Goal: Transaction & Acquisition: Purchase product/service

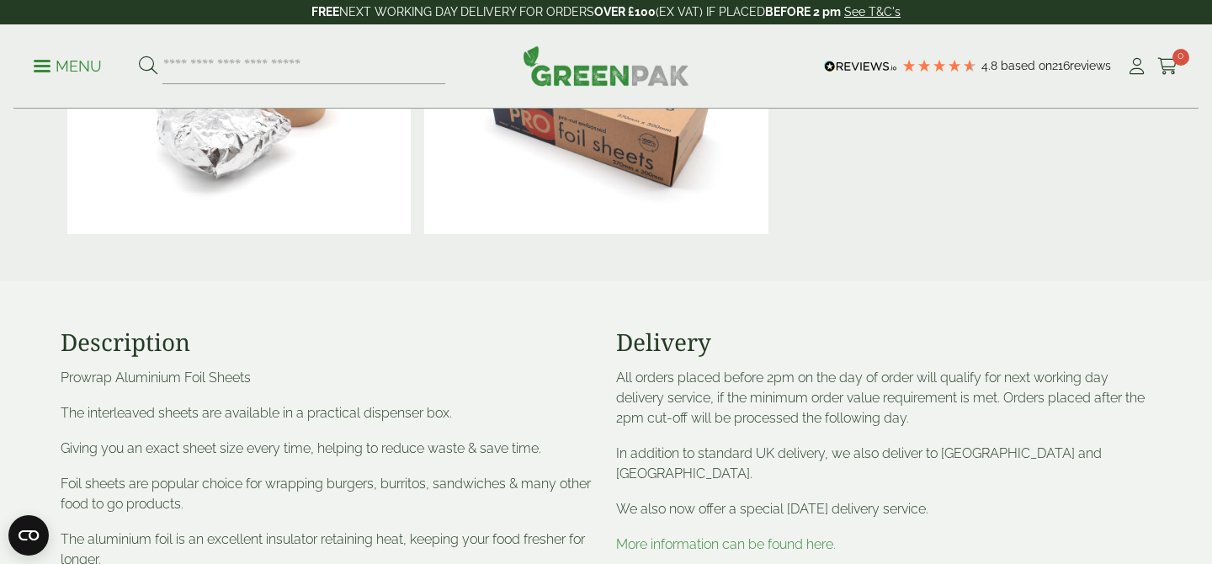
scroll to position [656, 0]
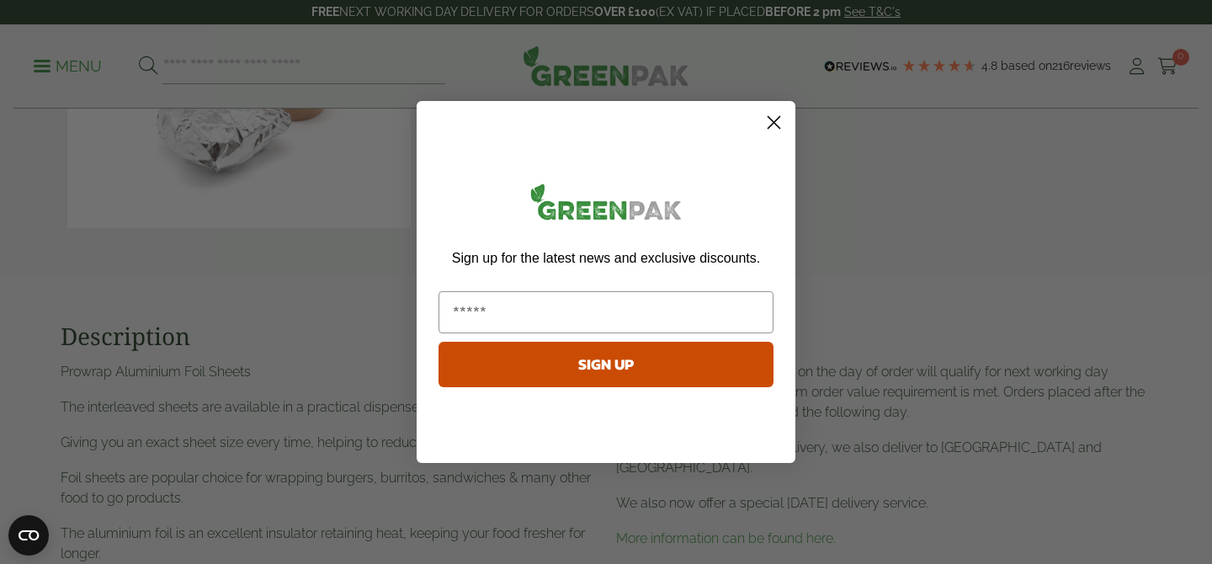
click at [777, 126] on icon "Close dialog" at bounding box center [774, 123] width 12 height 12
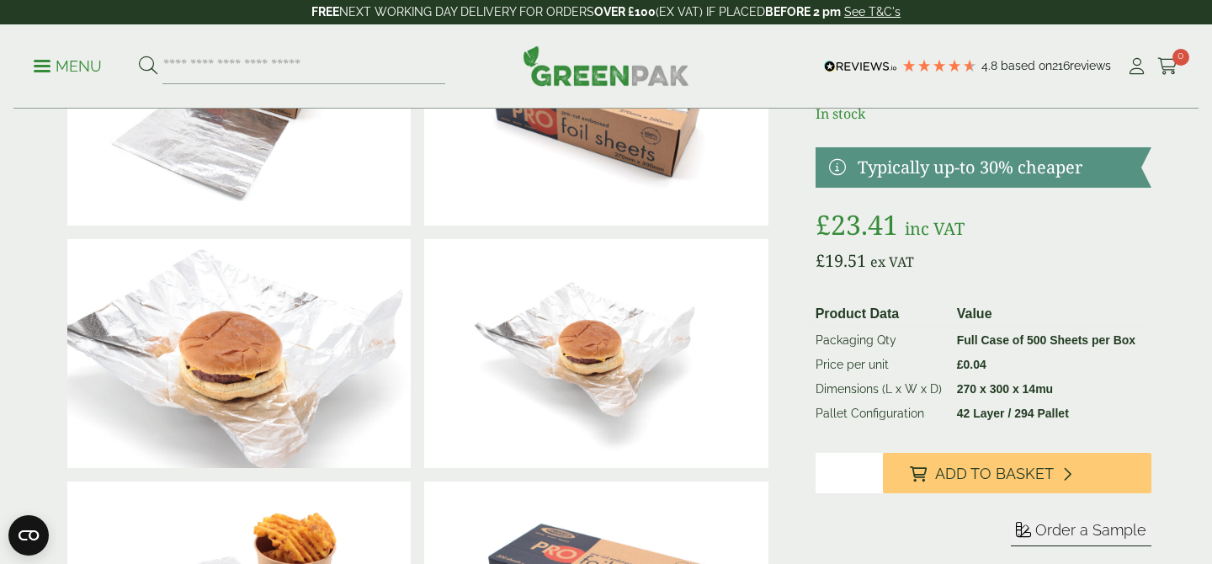
scroll to position [176, 0]
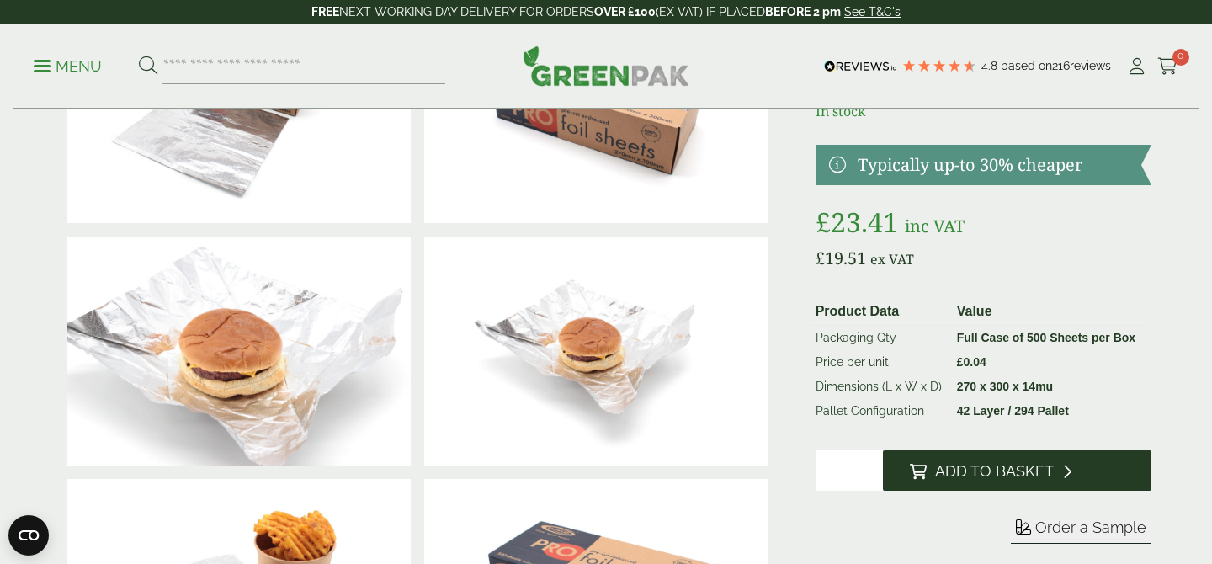
click at [903, 471] on button "Add to Basket" at bounding box center [1017, 470] width 268 height 40
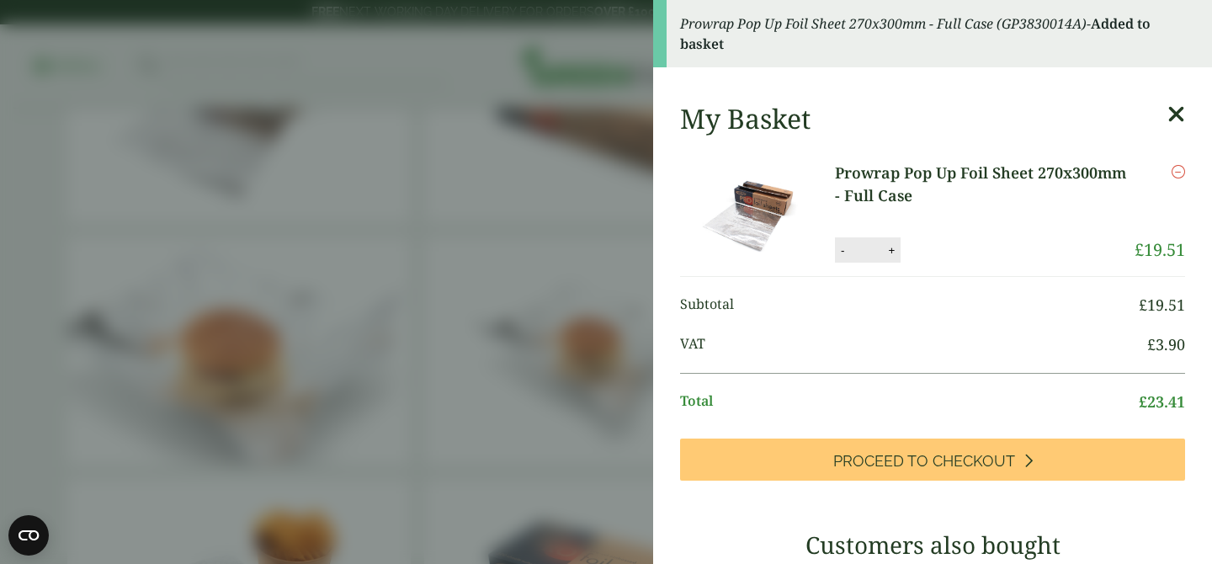
click at [1175, 120] on icon at bounding box center [1176, 115] width 18 height 24
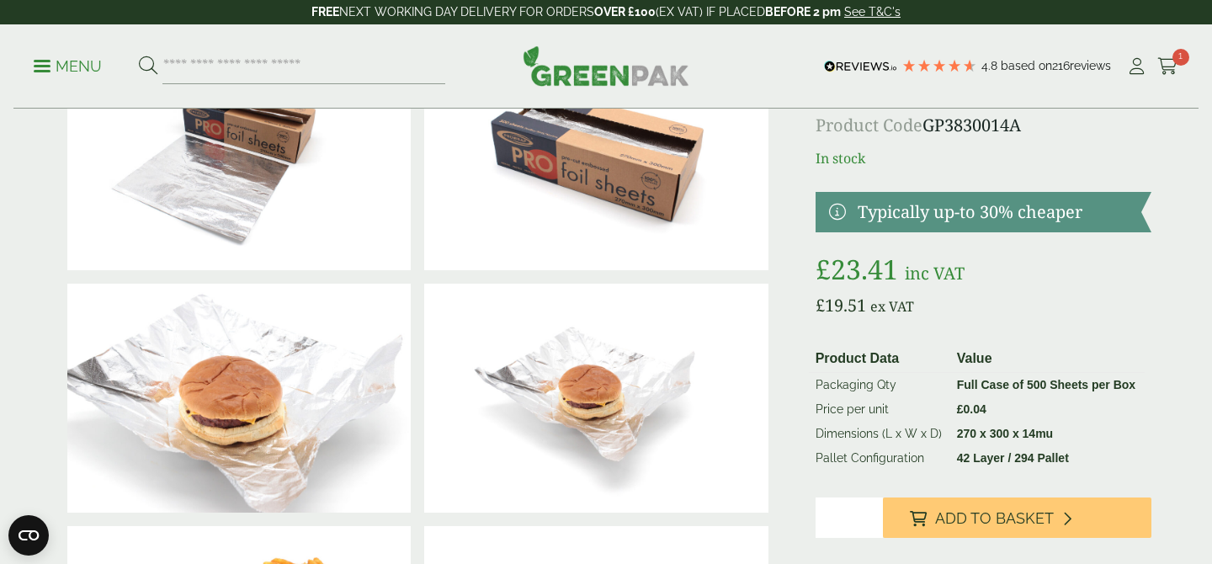
scroll to position [0, 0]
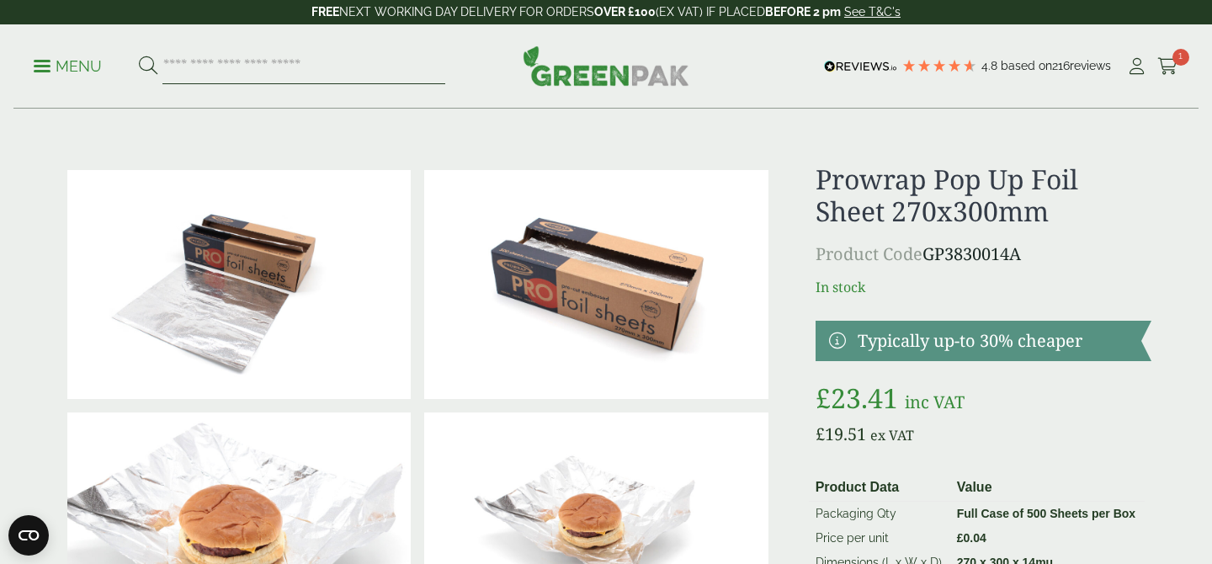
click at [208, 70] on input "search" at bounding box center [303, 66] width 283 height 35
click at [46, 66] on p "Menu" at bounding box center [68, 66] width 68 height 20
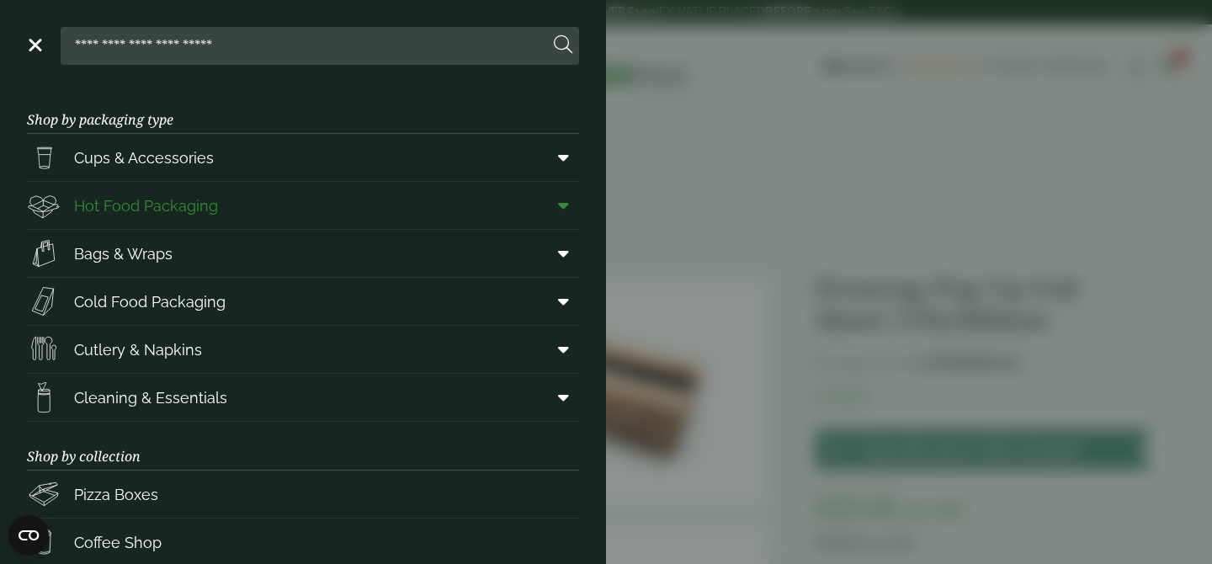
click at [561, 207] on icon at bounding box center [563, 205] width 11 height 17
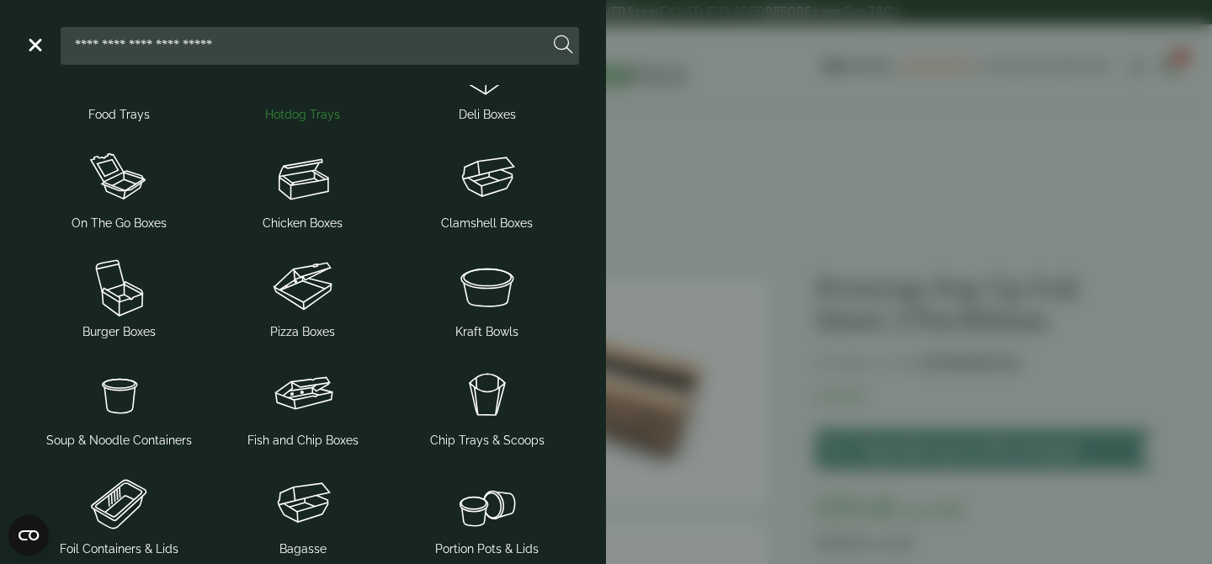
scroll to position [201, 0]
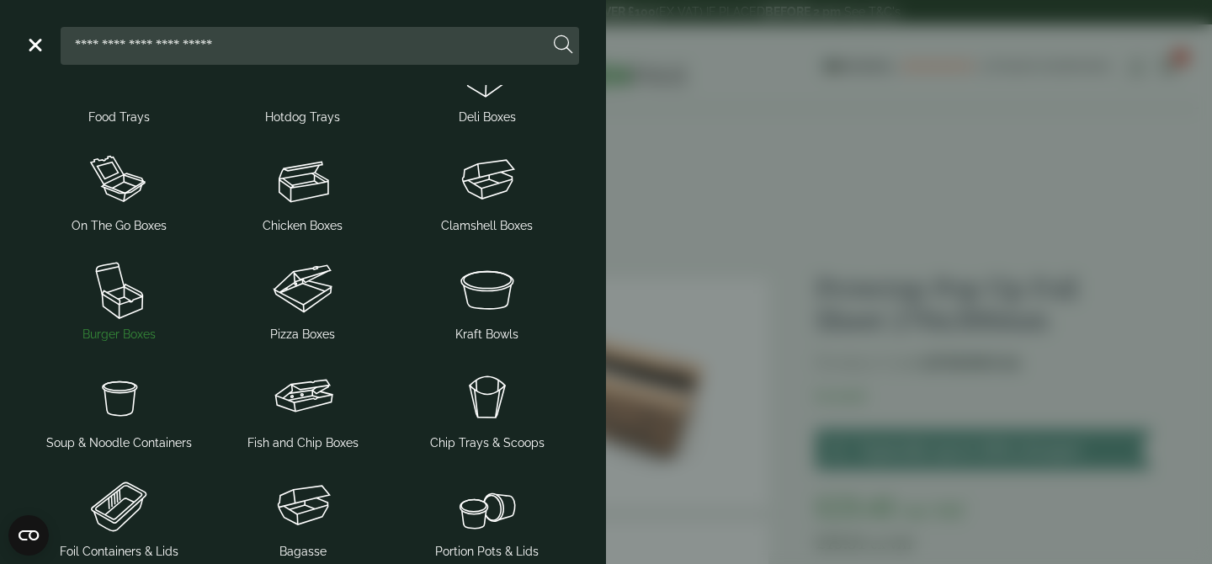
click at [124, 305] on img at bounding box center [119, 288] width 171 height 67
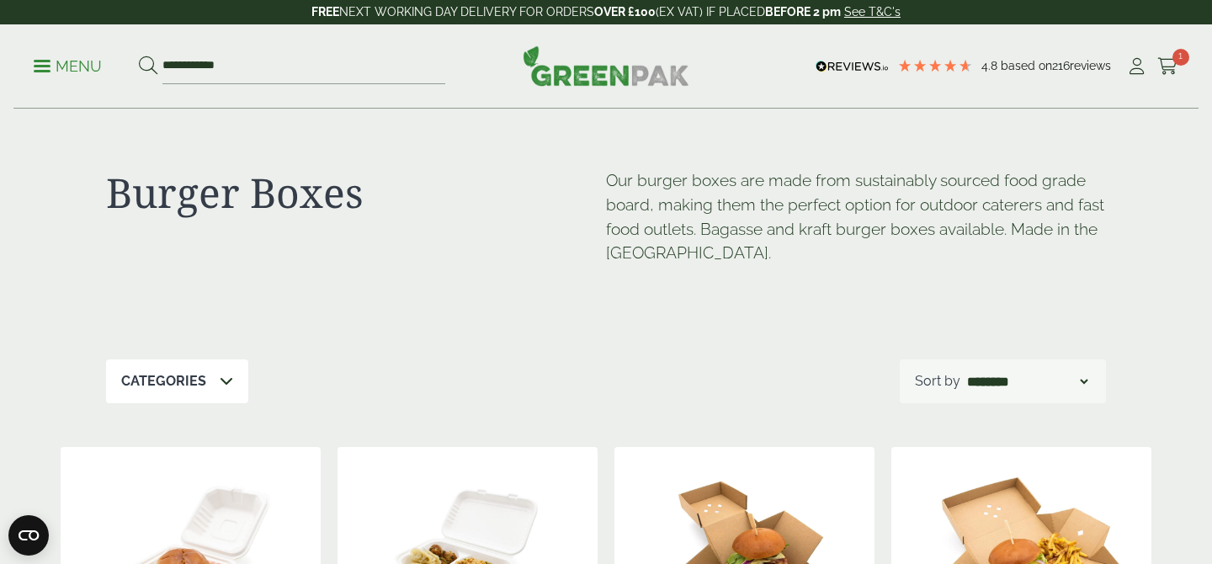
click at [43, 68] on p "Menu" at bounding box center [68, 66] width 68 height 20
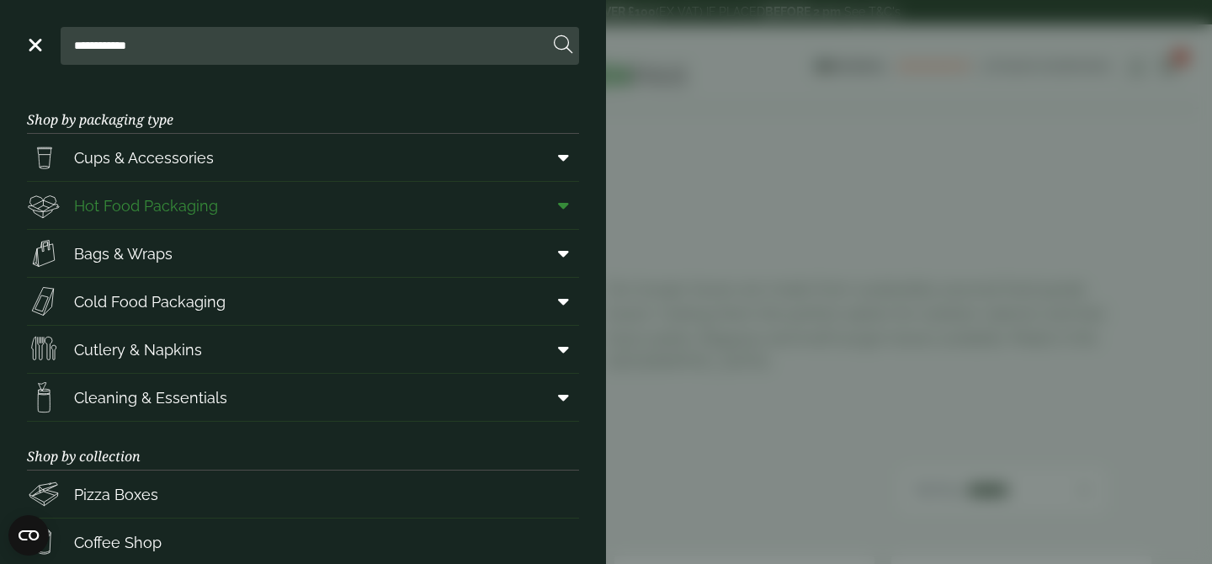
click at [566, 210] on icon at bounding box center [563, 205] width 11 height 17
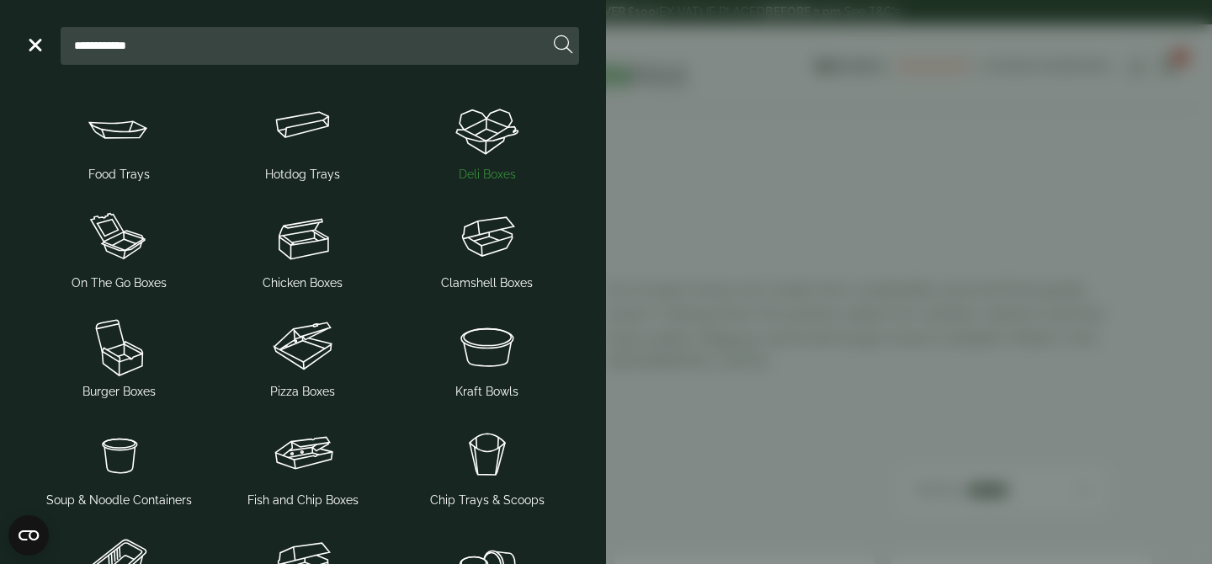
scroll to position [146, 0]
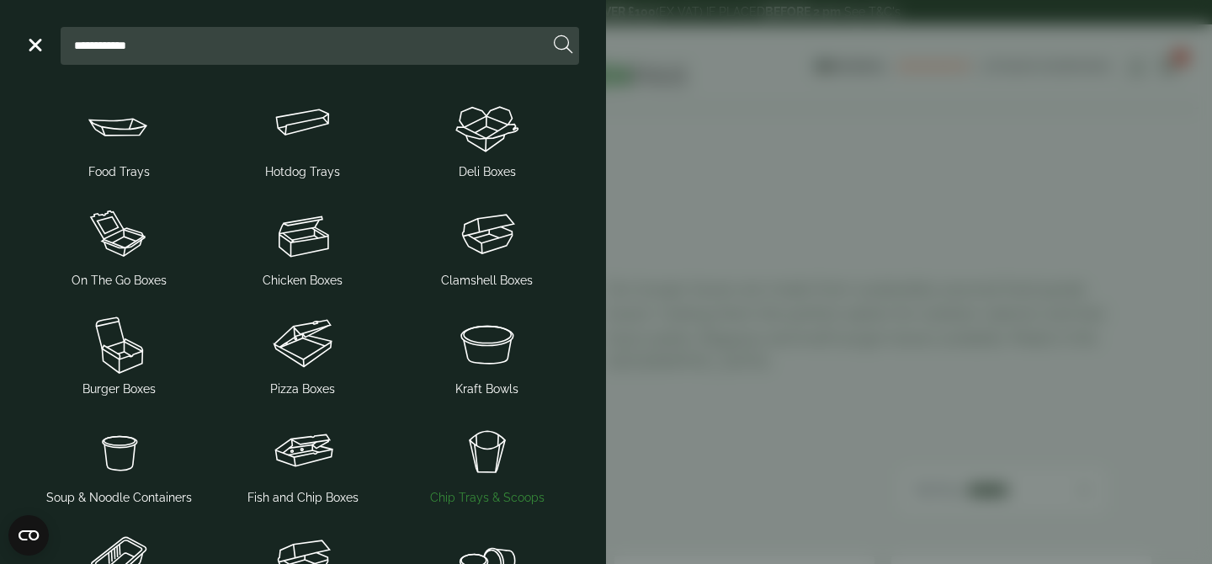
click at [493, 464] on img at bounding box center [486, 451] width 171 height 67
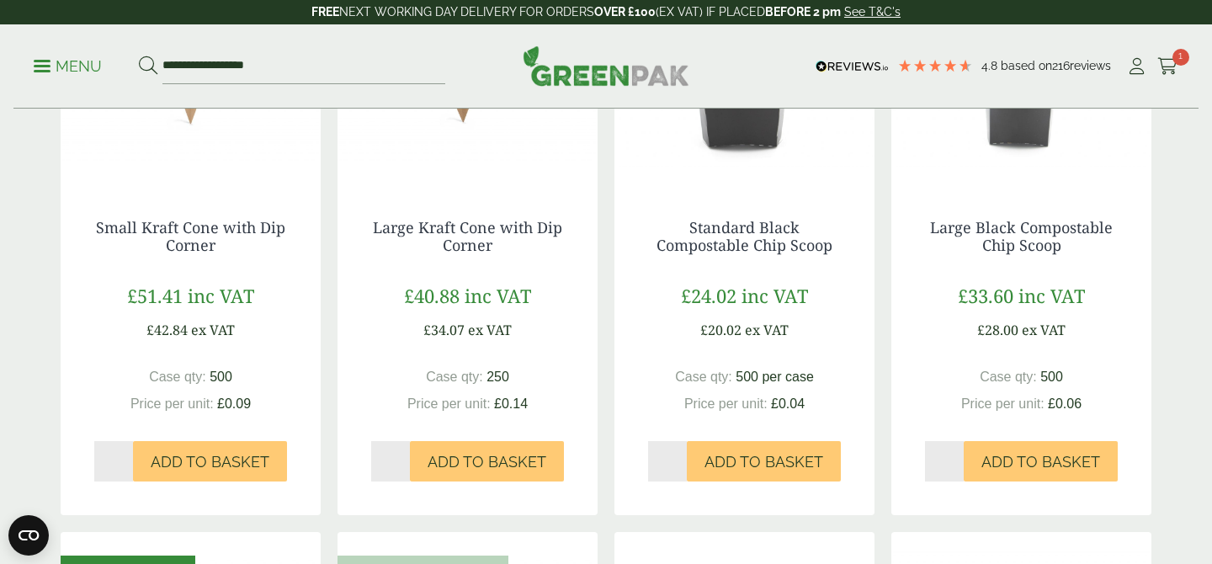
scroll to position [1104, 0]
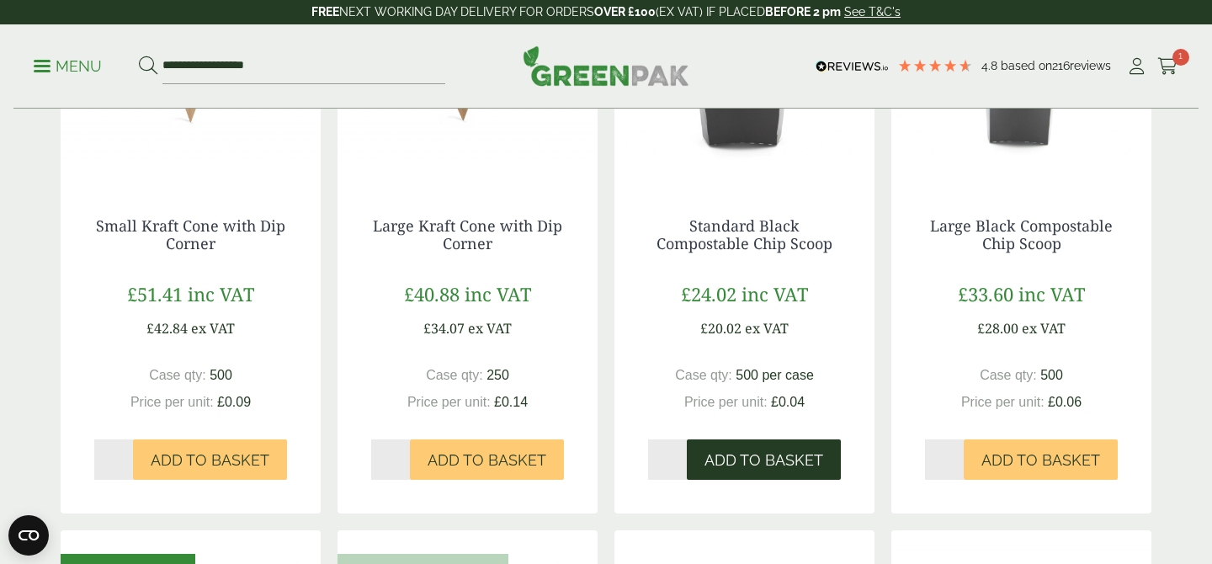
click at [720, 468] on span "Add to Basket" at bounding box center [763, 460] width 119 height 19
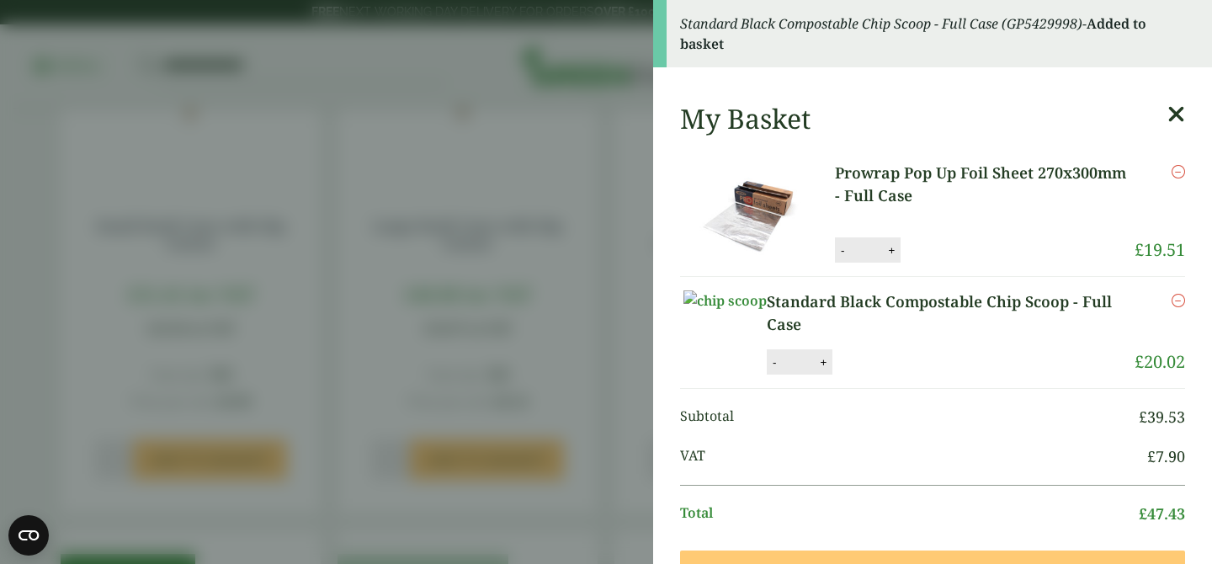
click at [1177, 113] on icon at bounding box center [1176, 115] width 18 height 24
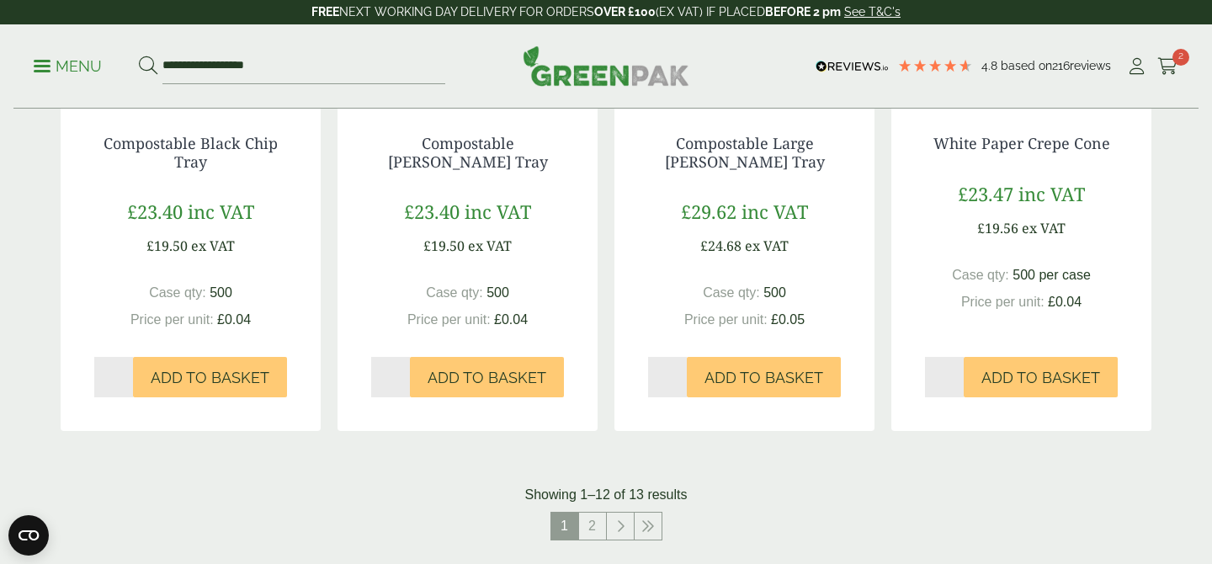
scroll to position [1762, 0]
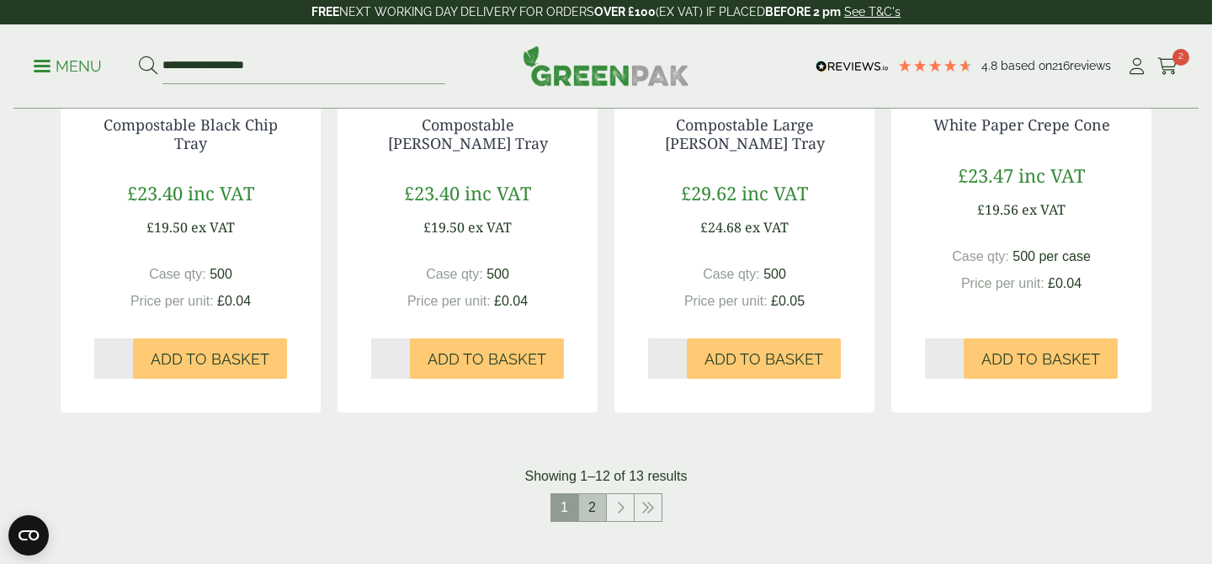
click at [598, 508] on link "2" at bounding box center [592, 507] width 27 height 27
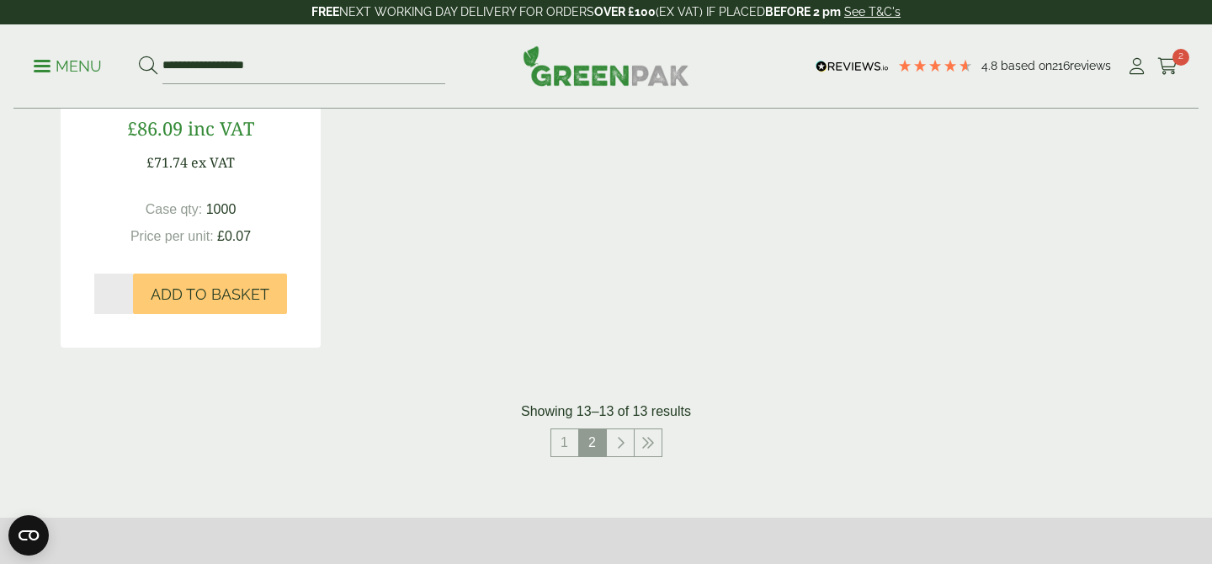
scroll to position [704, 0]
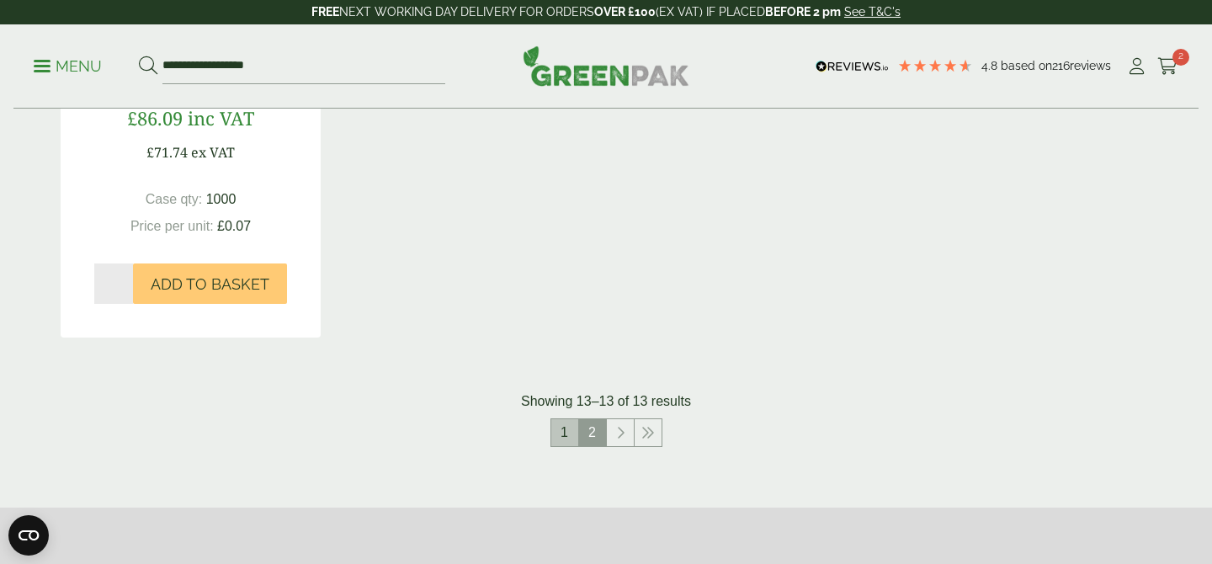
click at [562, 439] on link "1" at bounding box center [564, 432] width 27 height 27
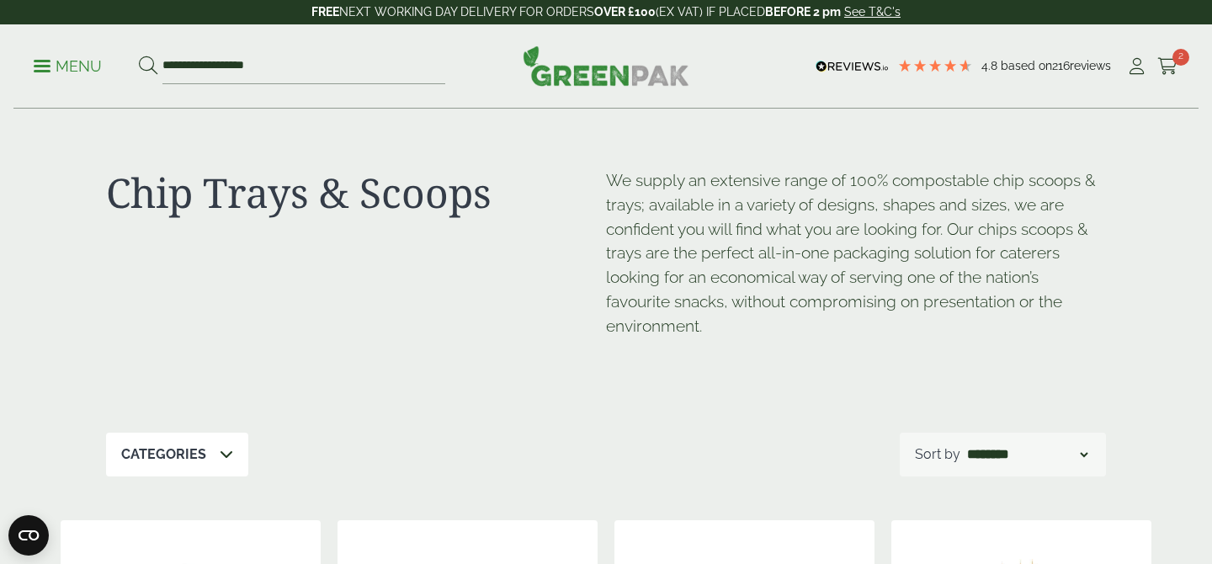
click at [42, 56] on p "Menu" at bounding box center [68, 66] width 68 height 20
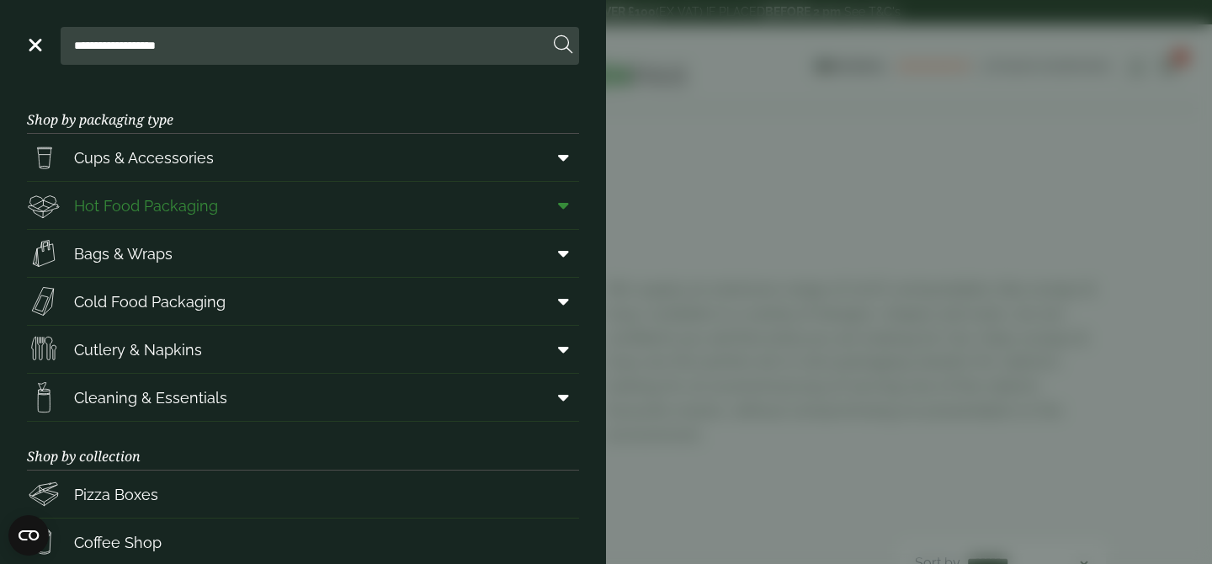
click at [546, 207] on span at bounding box center [560, 205] width 38 height 32
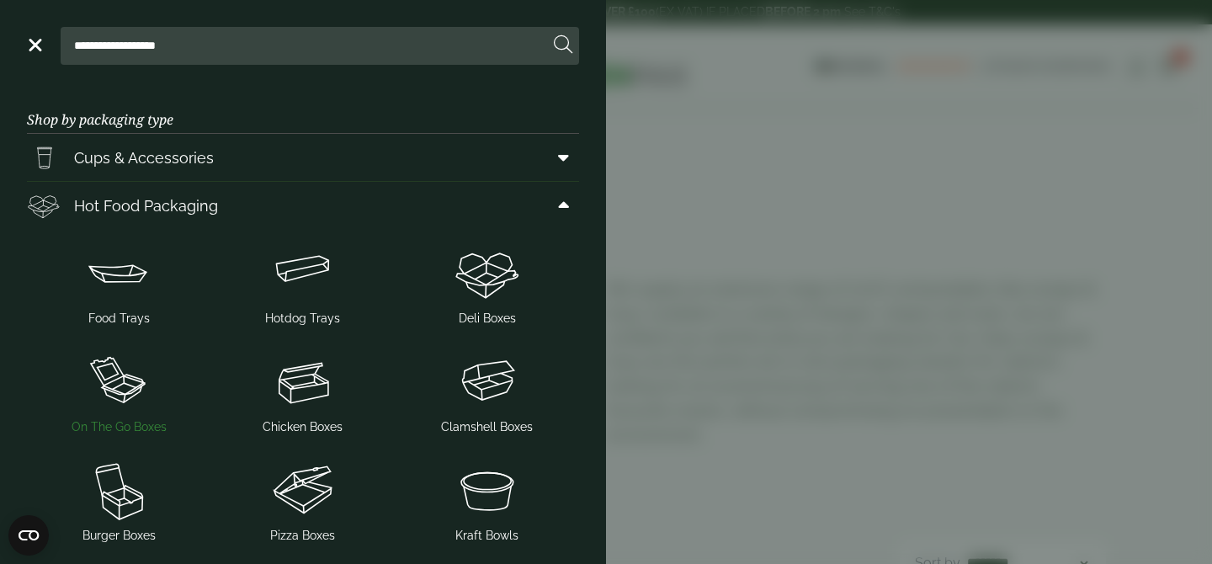
click at [173, 400] on img at bounding box center [119, 381] width 171 height 67
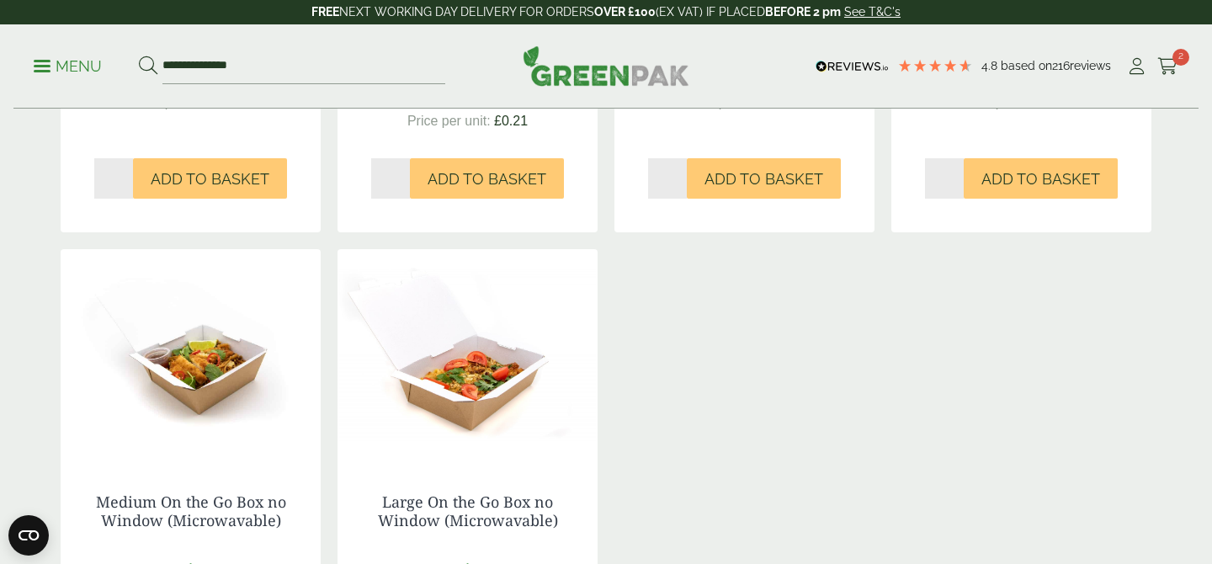
scroll to position [774, 0]
click at [57, 76] on p "Menu" at bounding box center [68, 66] width 68 height 20
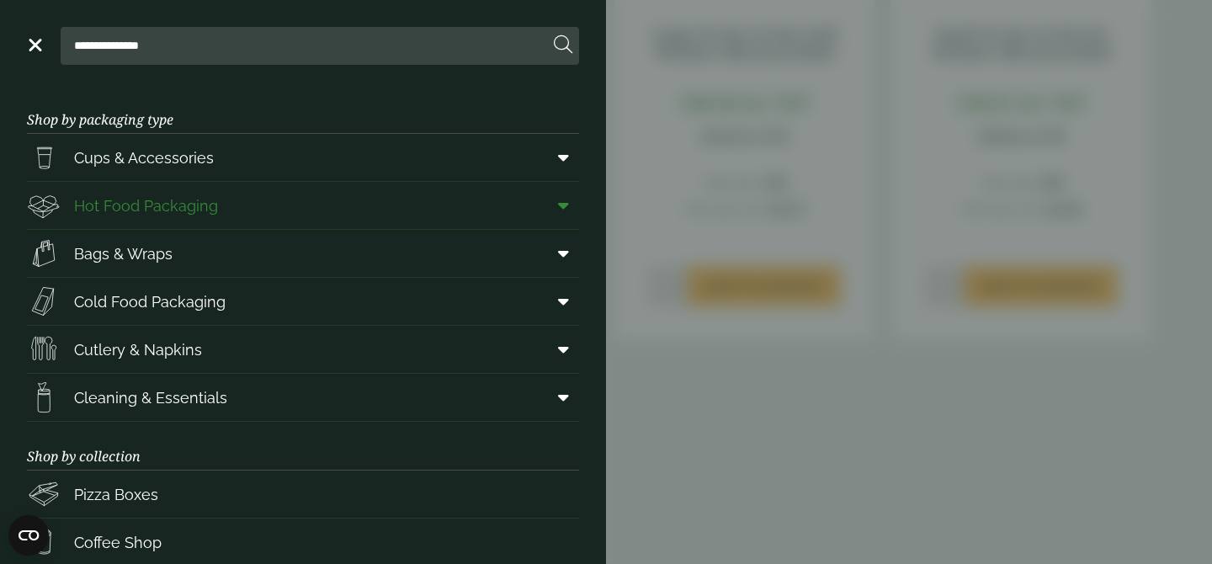
click at [544, 210] on span at bounding box center [560, 205] width 38 height 32
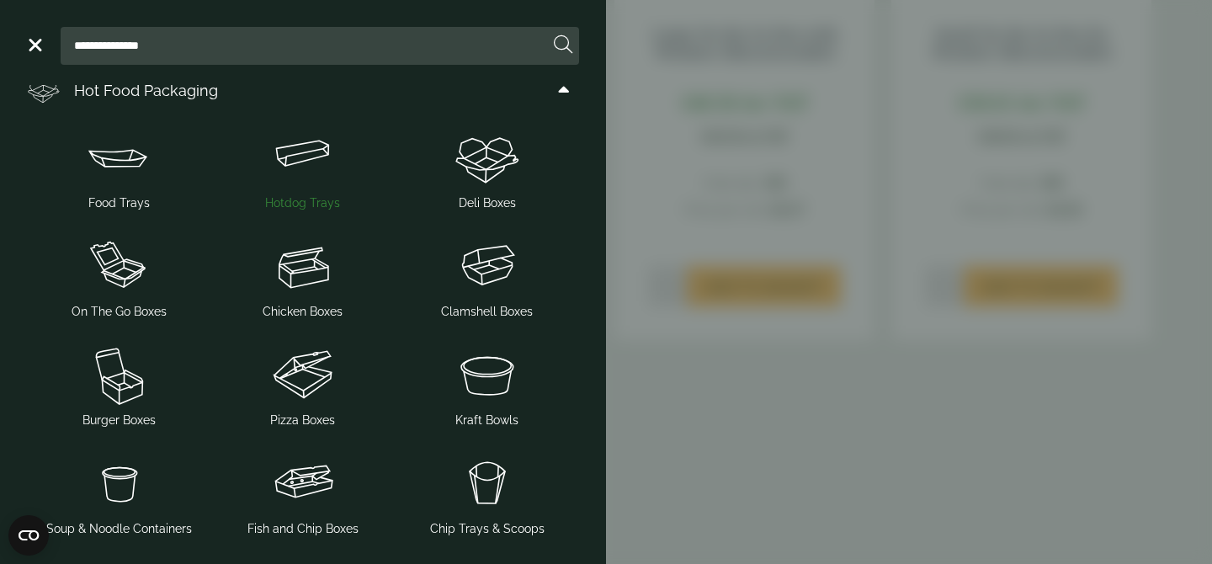
scroll to position [119, 0]
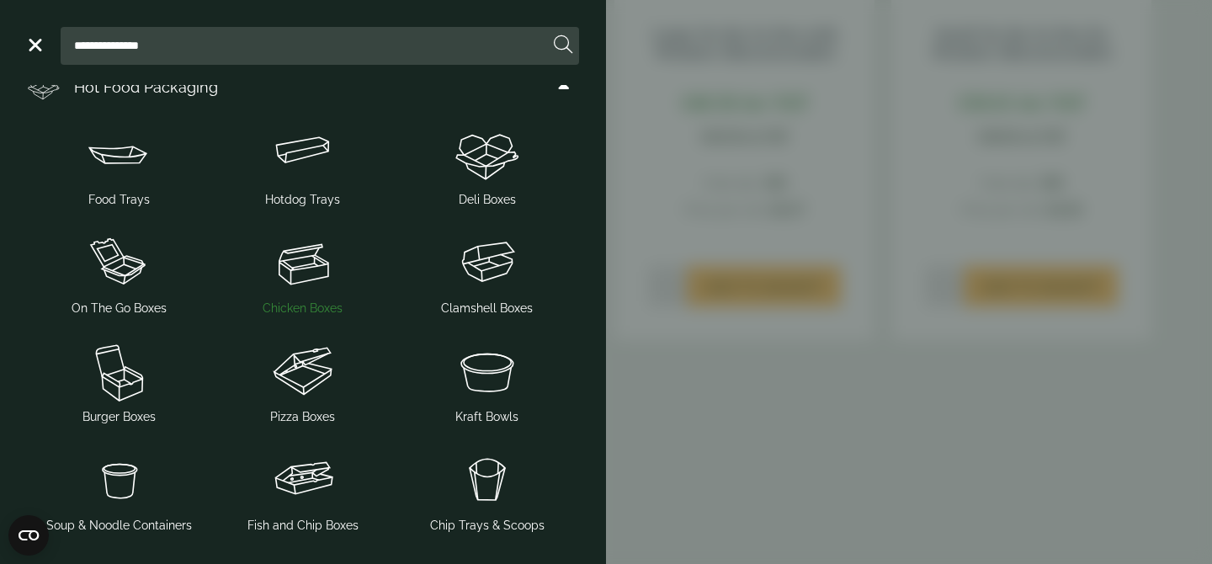
click at [309, 277] on img at bounding box center [303, 262] width 171 height 67
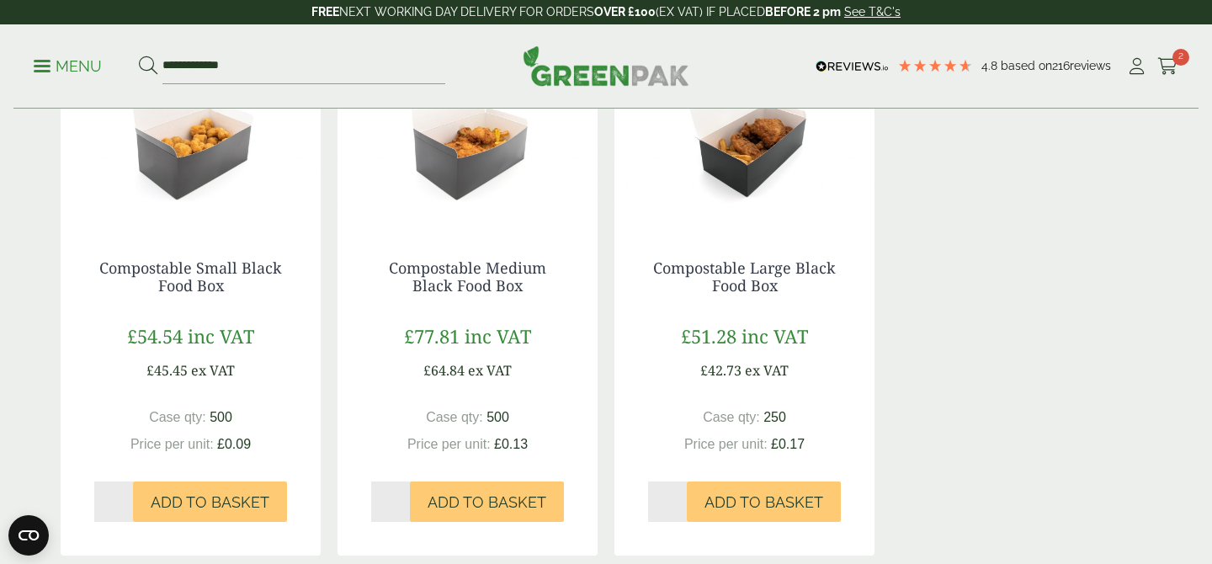
scroll to position [1549, 0]
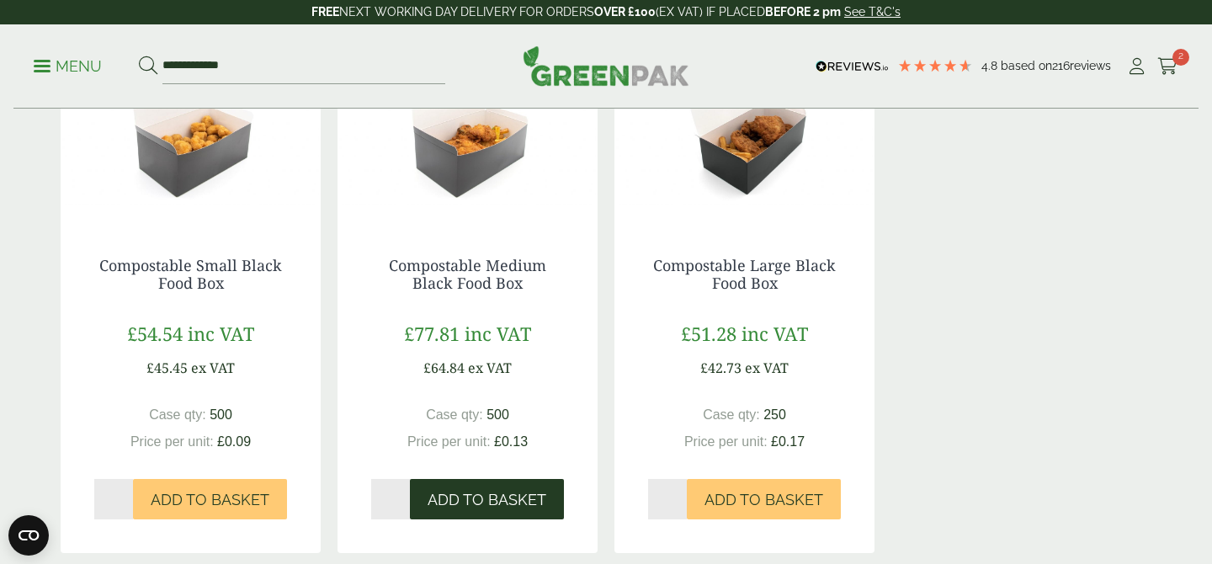
click at [498, 489] on button "Add to Basket" at bounding box center [487, 499] width 154 height 40
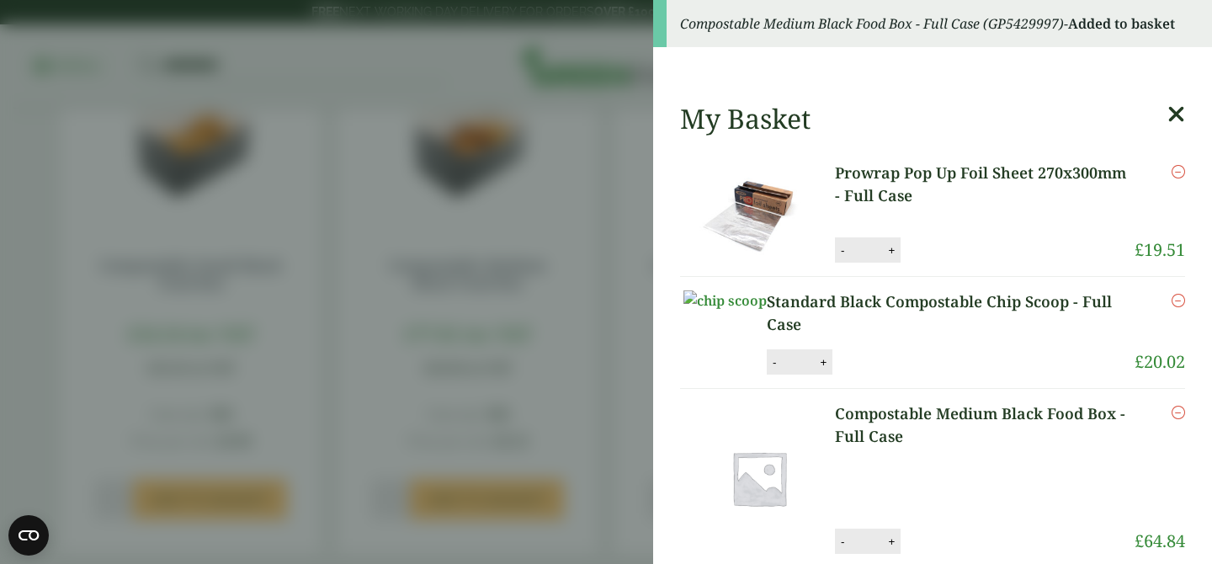
click at [1183, 107] on icon at bounding box center [1176, 115] width 18 height 24
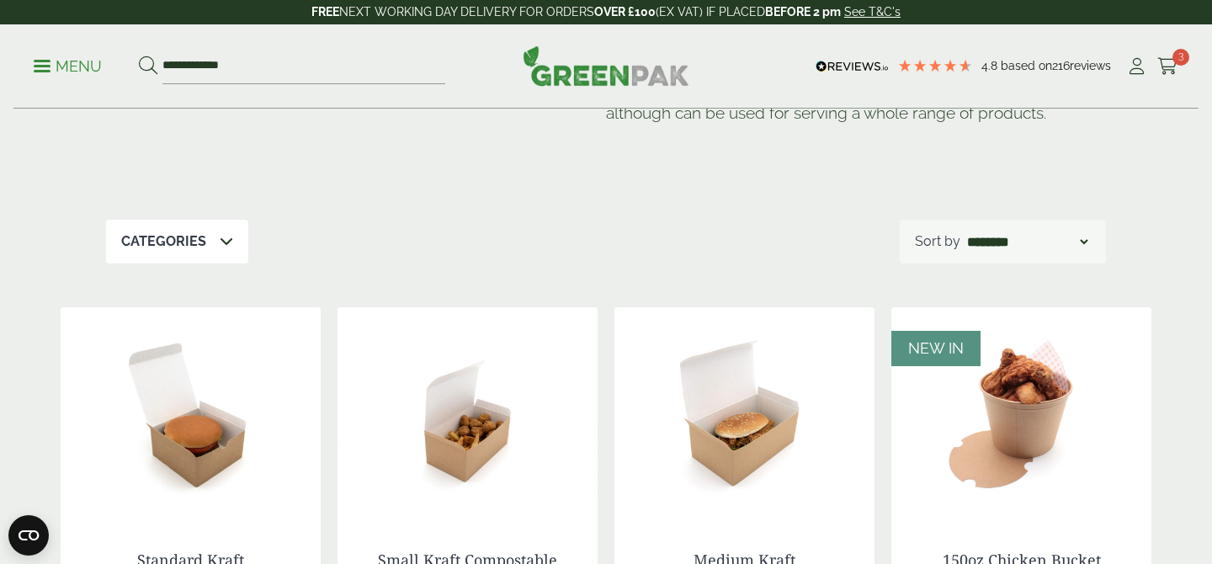
scroll to position [139, 0]
click at [45, 67] on p "Menu" at bounding box center [68, 66] width 68 height 20
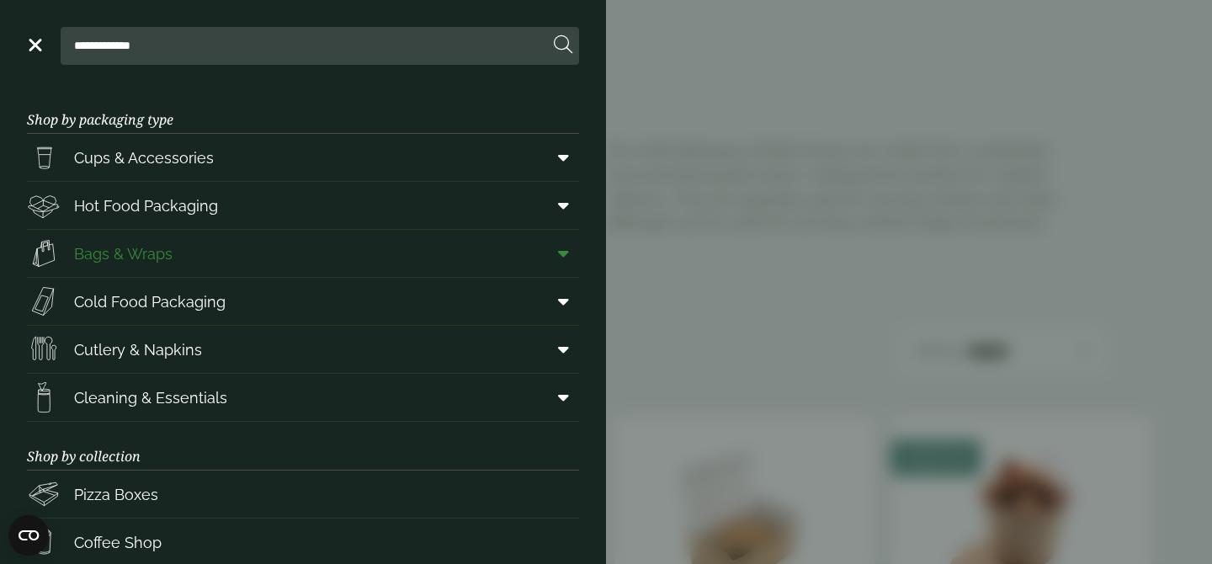
click at [555, 261] on span at bounding box center [560, 253] width 38 height 32
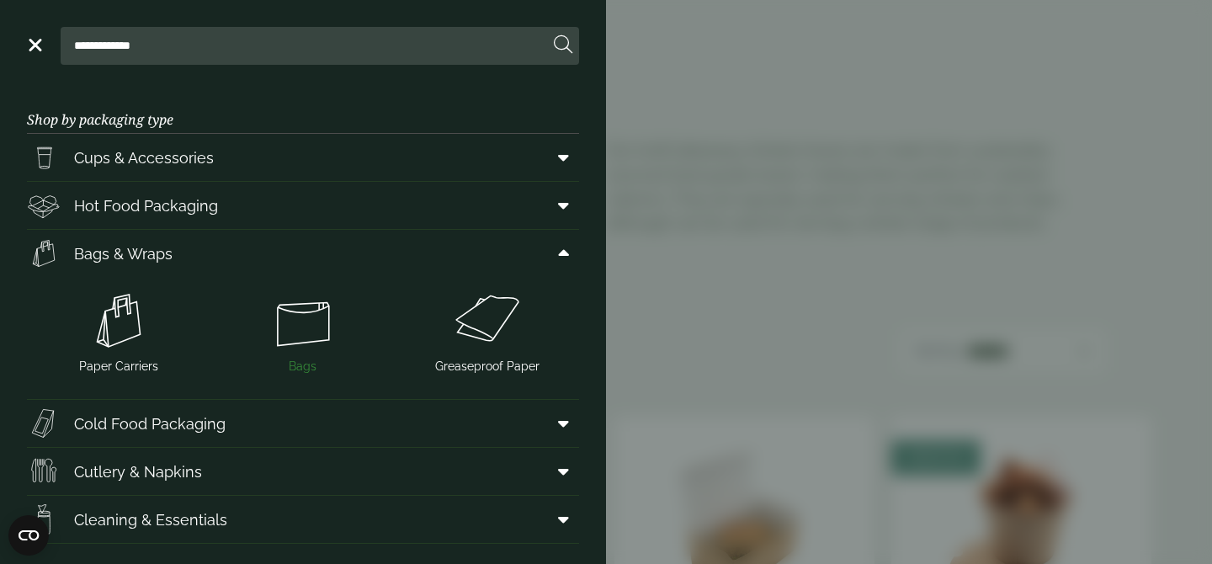
click at [303, 318] on img at bounding box center [303, 320] width 171 height 67
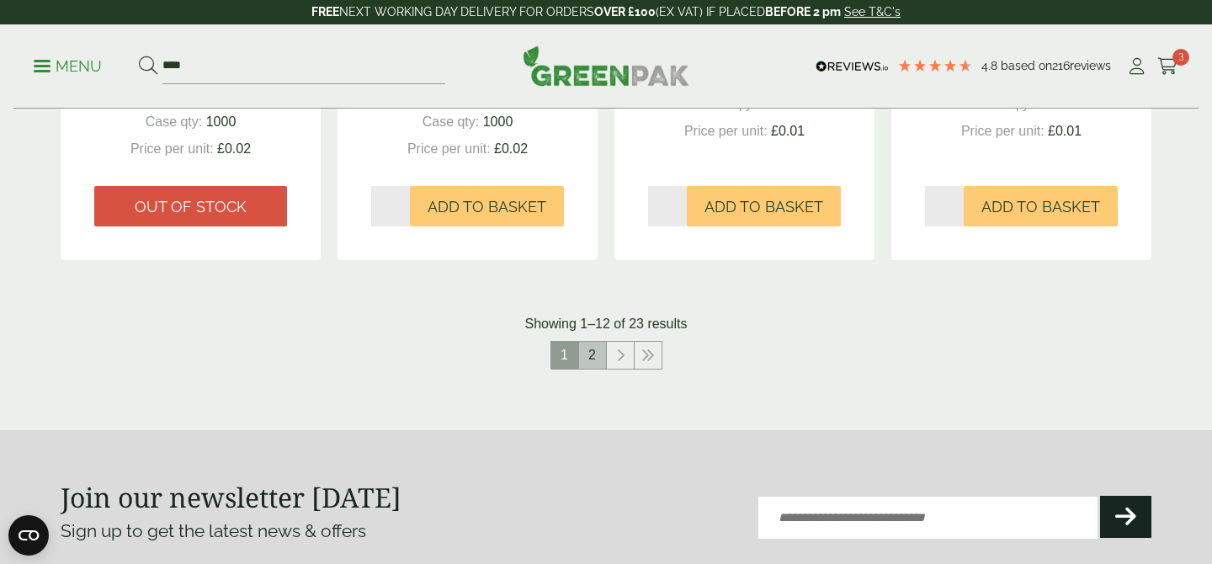
scroll to position [1798, 0]
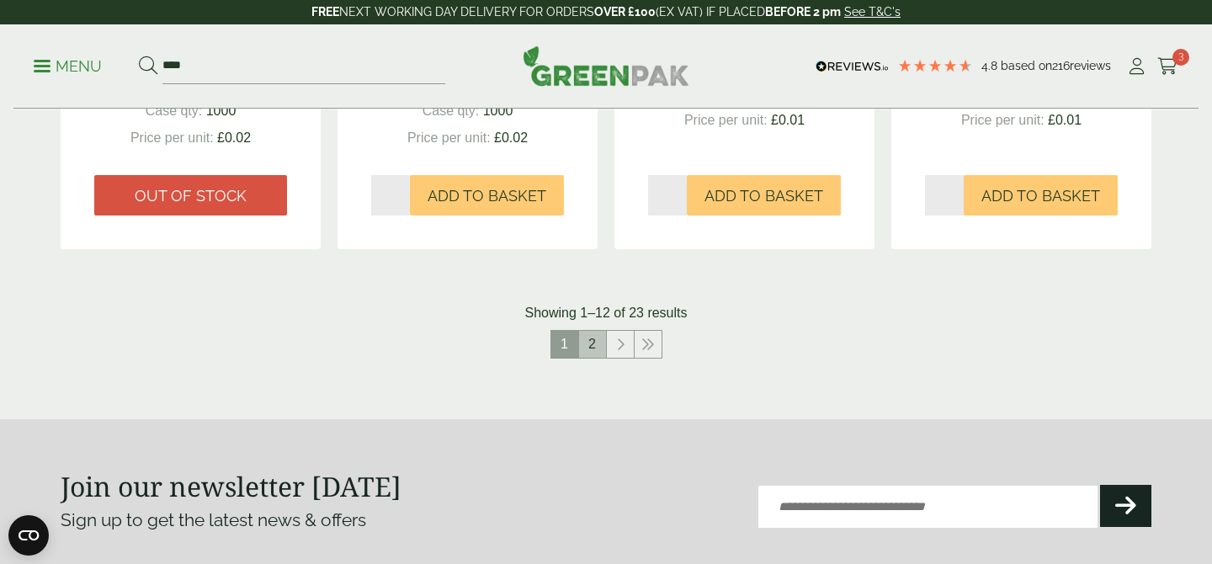
click at [595, 344] on link "2" at bounding box center [592, 344] width 27 height 27
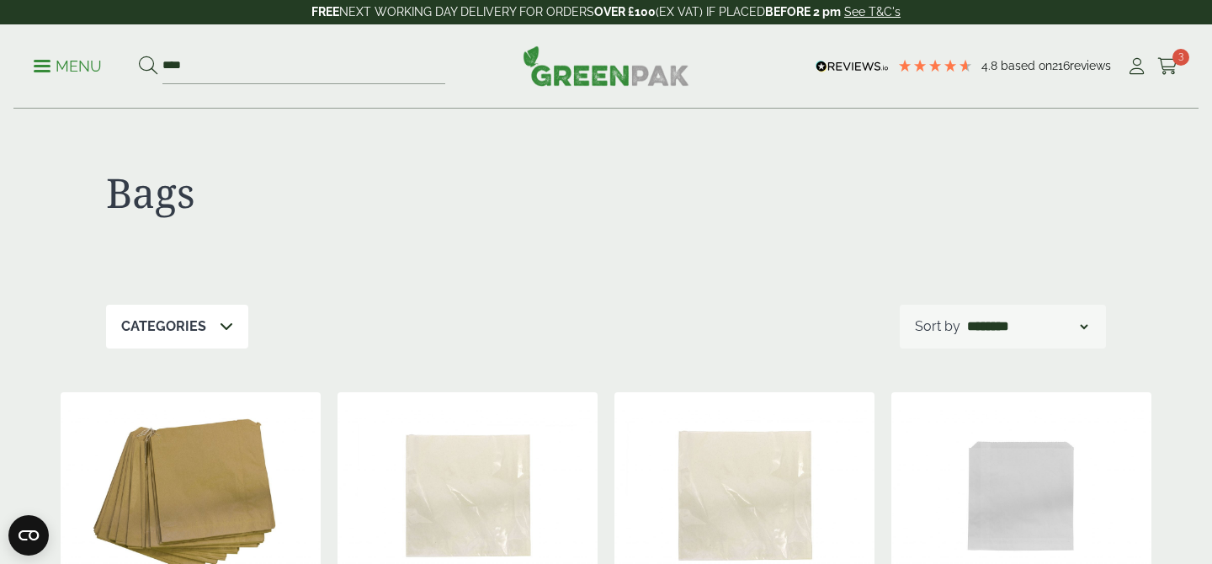
click at [50, 62] on p "Menu" at bounding box center [68, 66] width 68 height 20
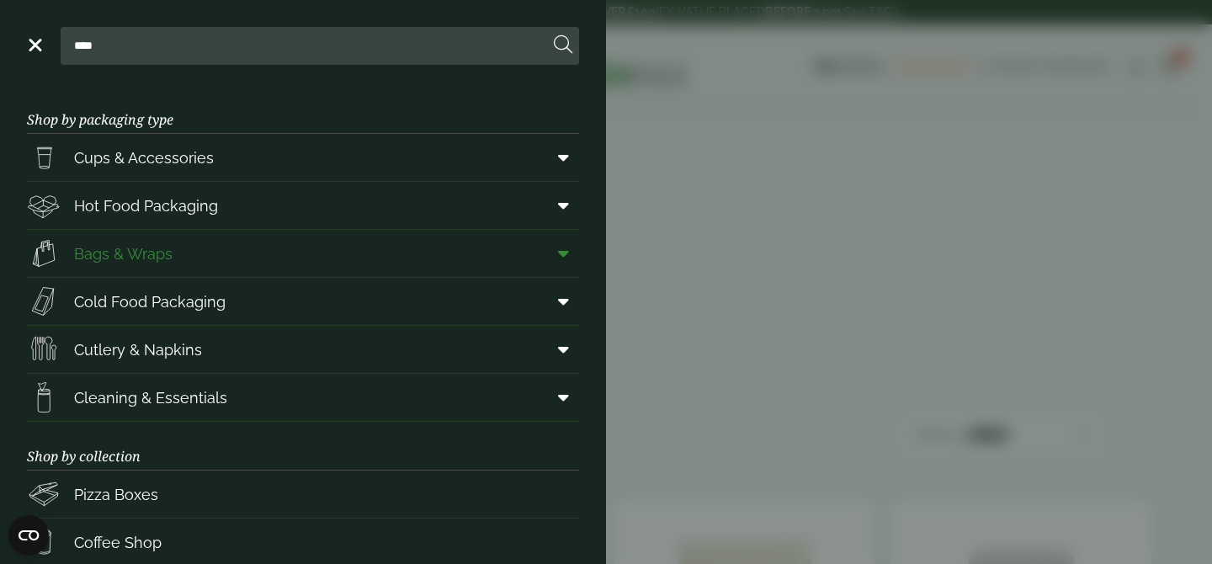
click at [555, 257] on span at bounding box center [560, 253] width 38 height 32
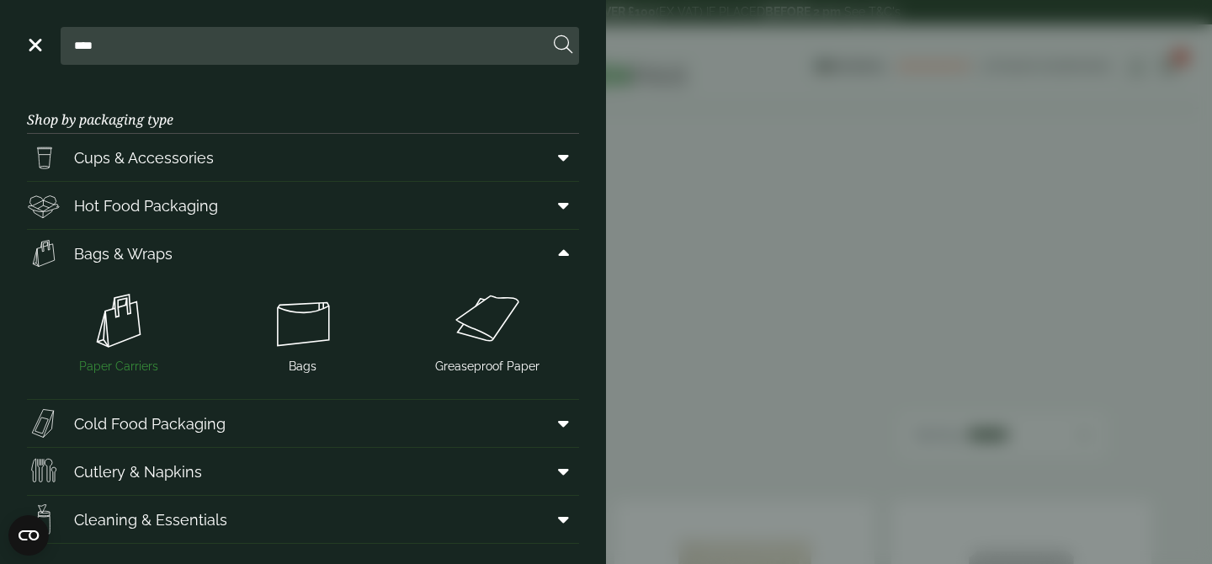
click at [135, 334] on img at bounding box center [119, 320] width 171 height 67
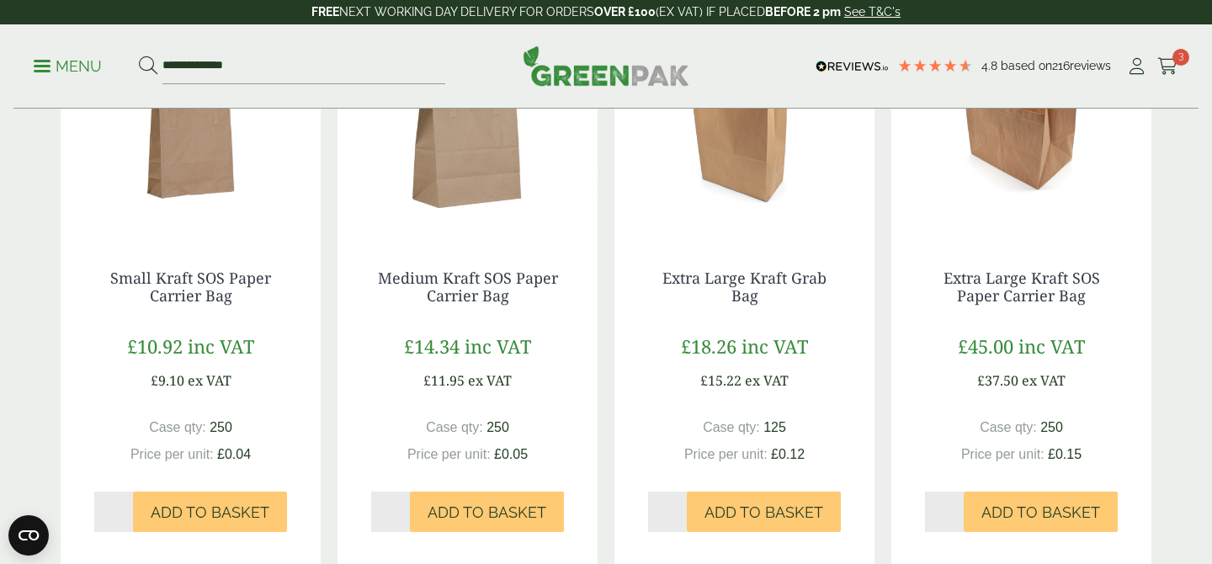
scroll to position [930, 0]
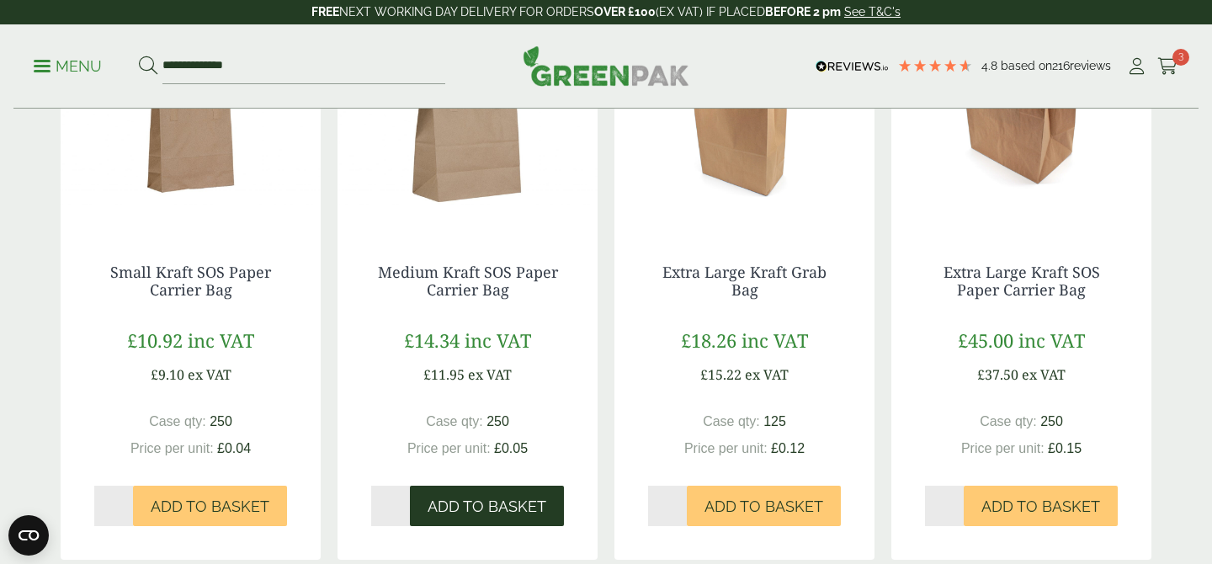
click at [500, 502] on span "Add to Basket" at bounding box center [487, 506] width 119 height 19
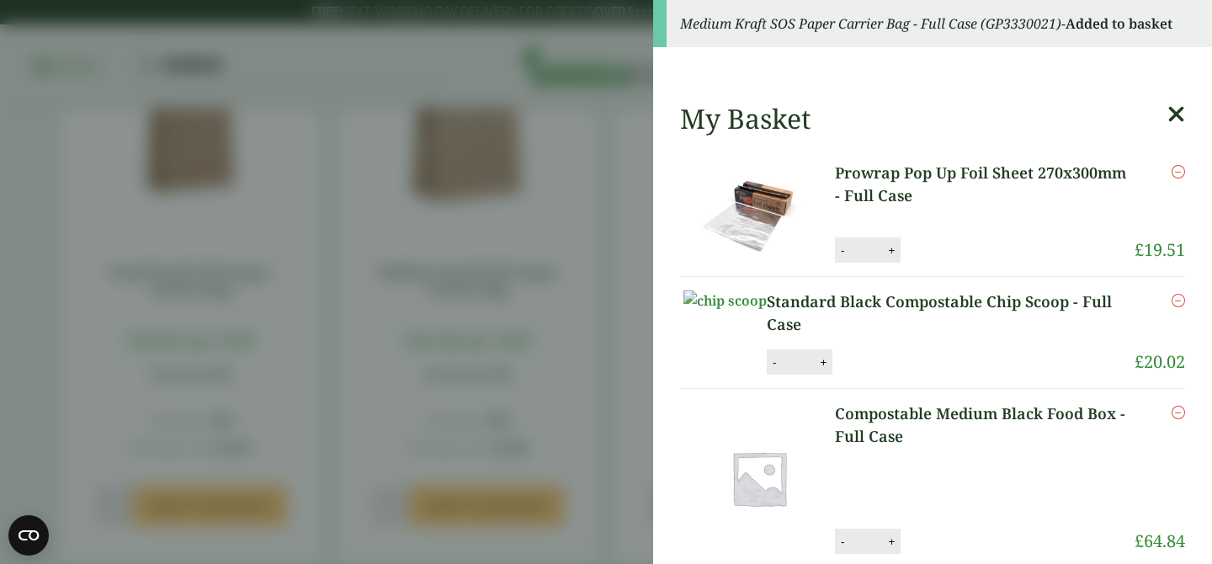
click at [1173, 116] on icon at bounding box center [1176, 115] width 18 height 24
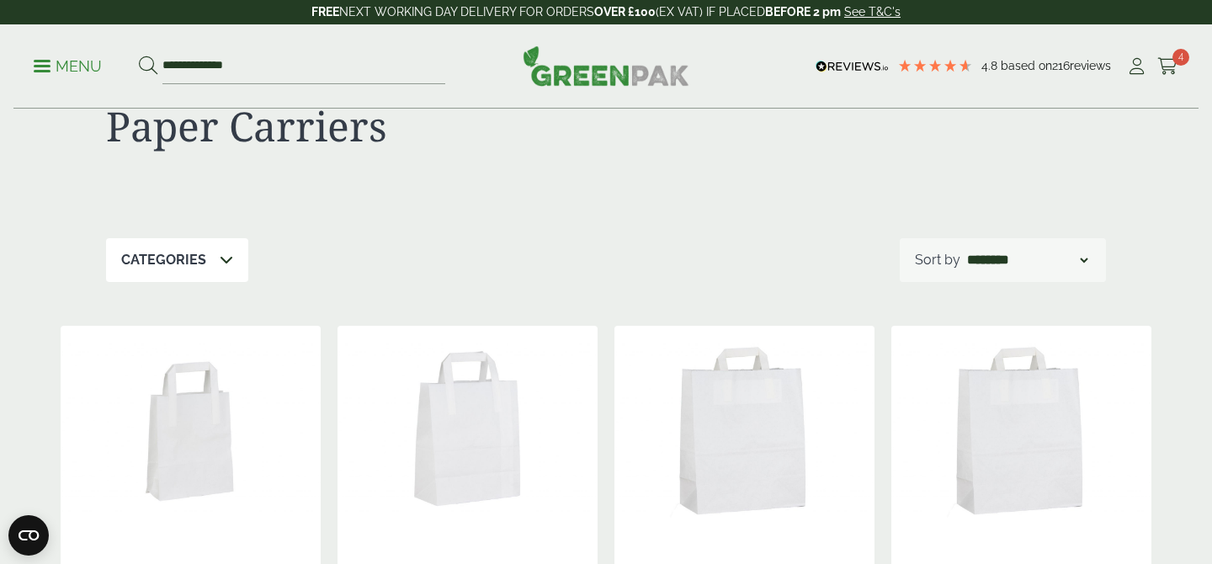
scroll to position [0, 0]
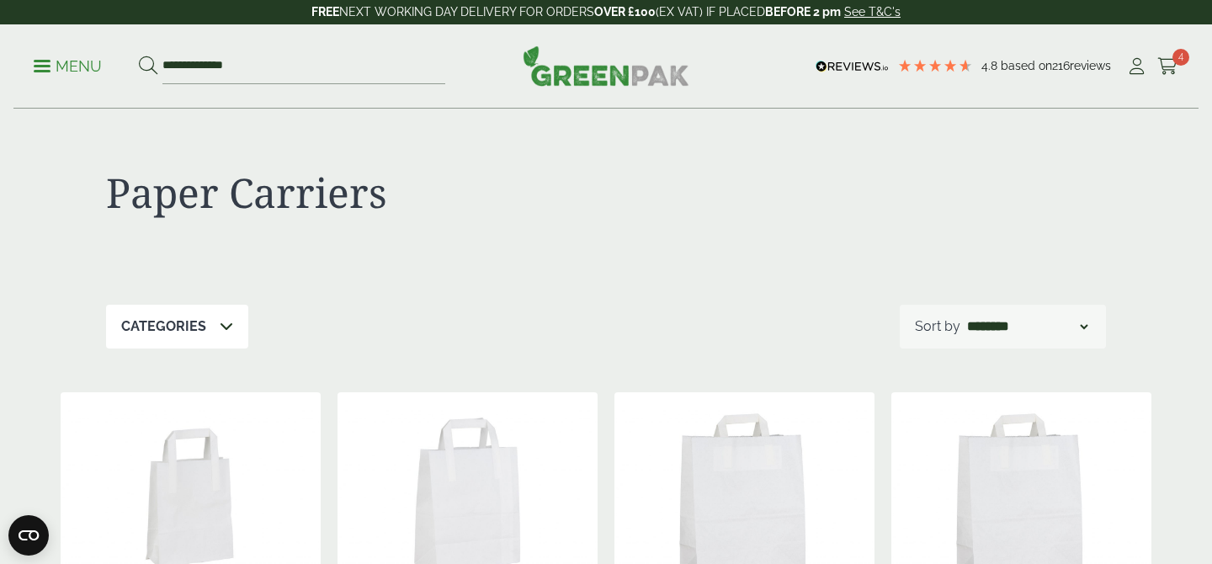
click at [50, 71] on p "Menu" at bounding box center [68, 66] width 68 height 20
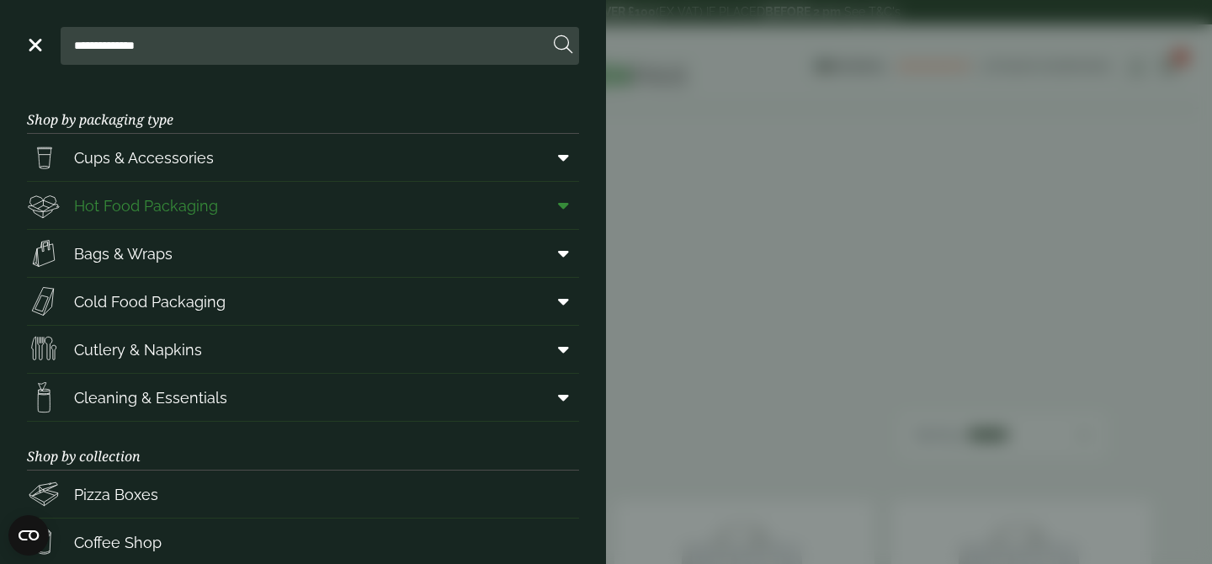
click at [555, 214] on span at bounding box center [560, 205] width 38 height 32
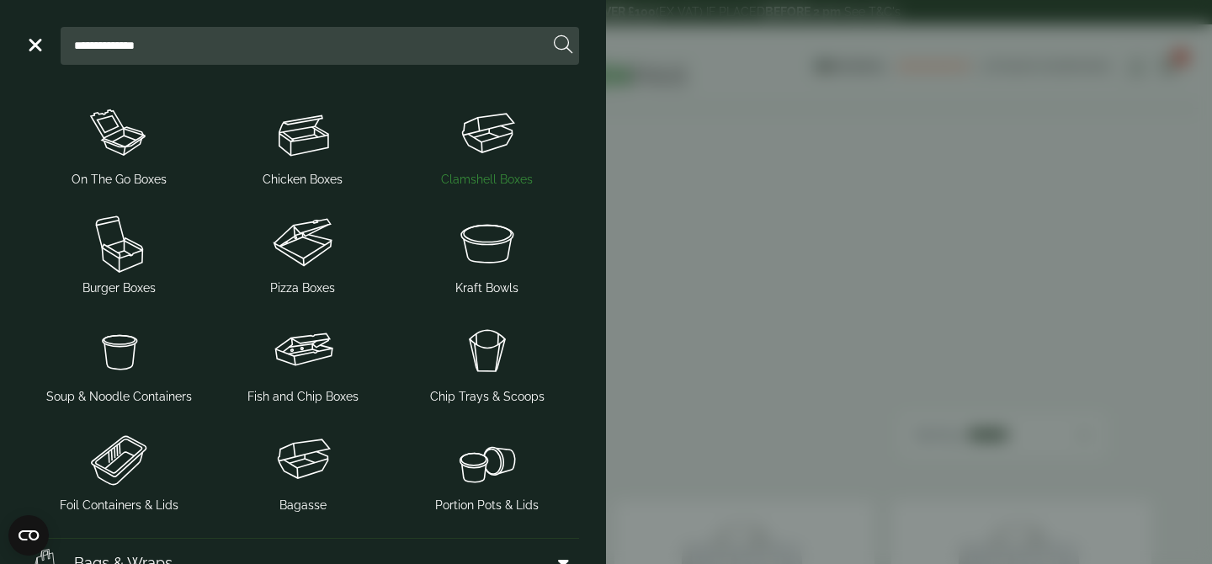
scroll to position [258, 0]
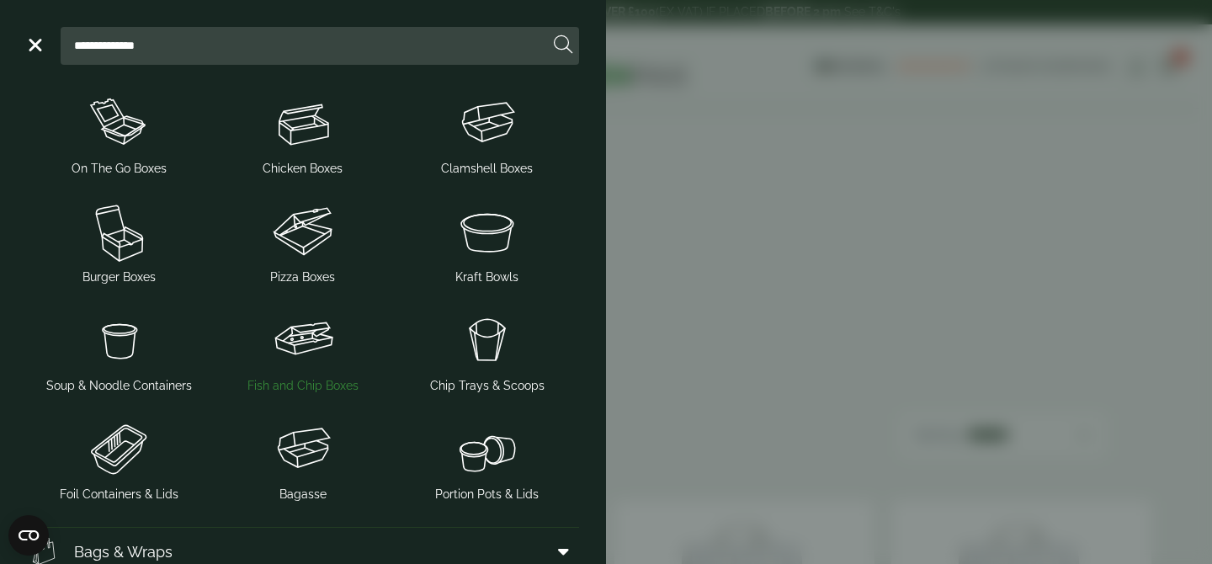
click at [318, 373] on img at bounding box center [303, 339] width 171 height 67
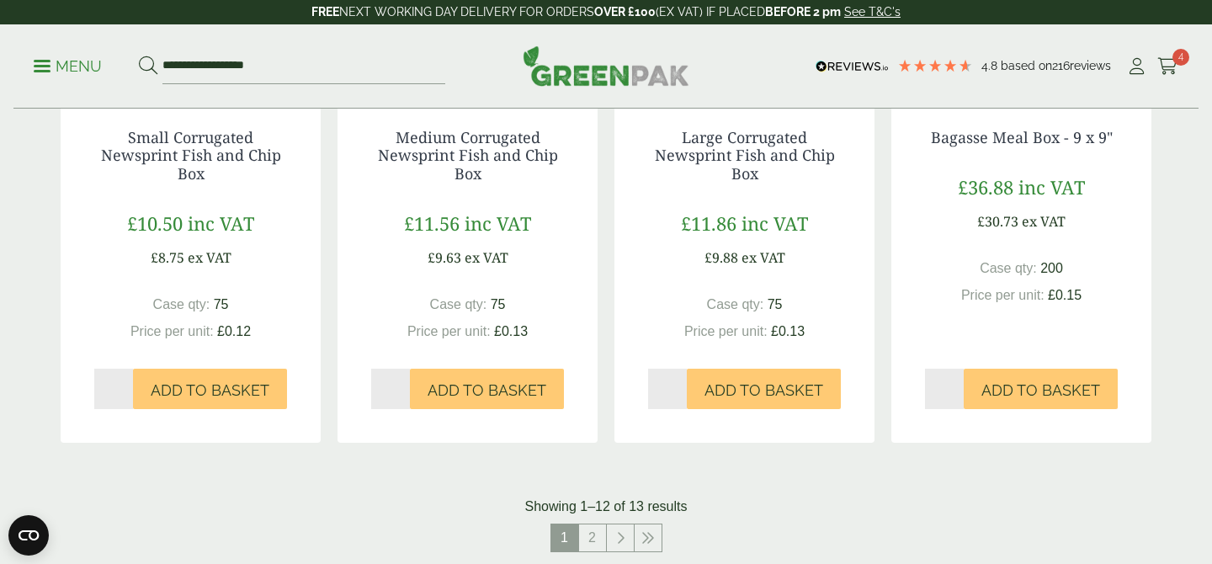
scroll to position [1806, 0]
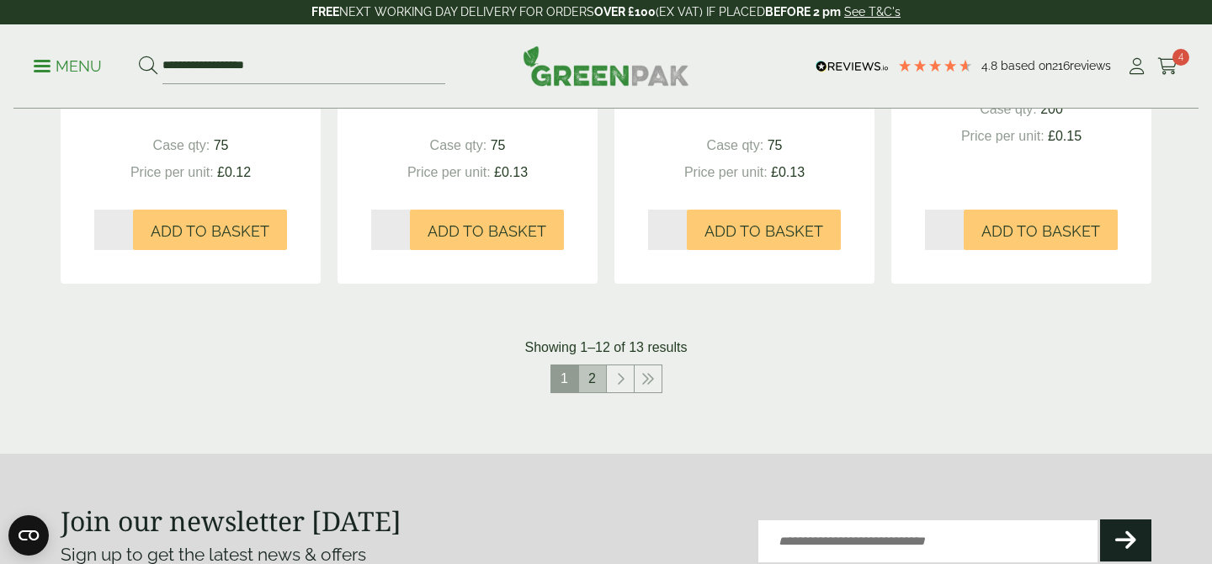
click at [595, 385] on link "2" at bounding box center [592, 378] width 27 height 27
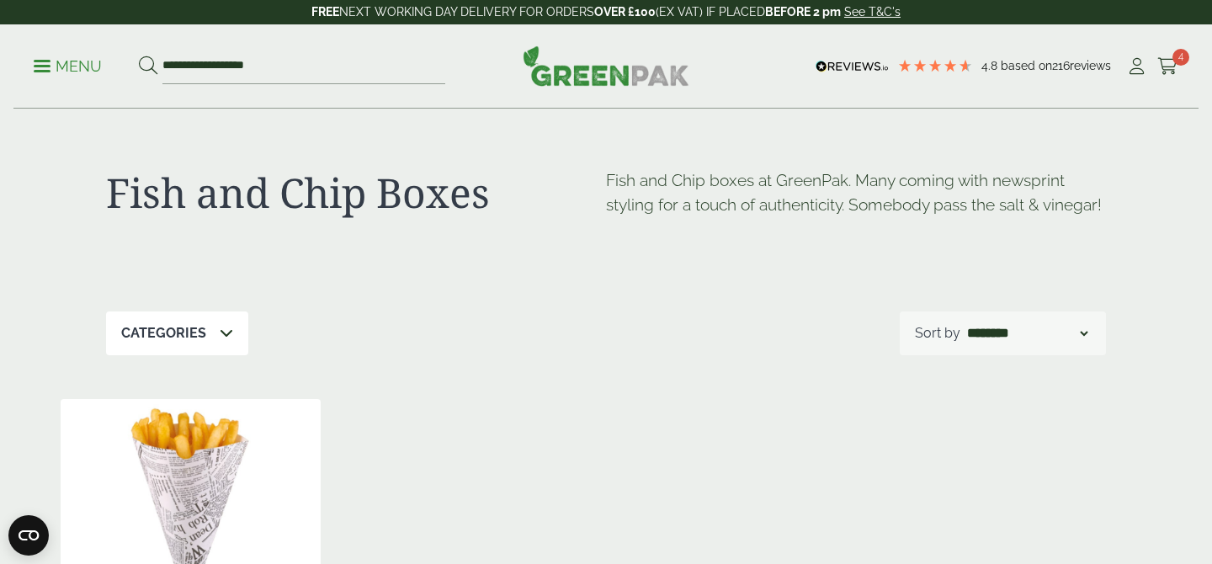
click at [65, 70] on p "Menu" at bounding box center [68, 66] width 68 height 20
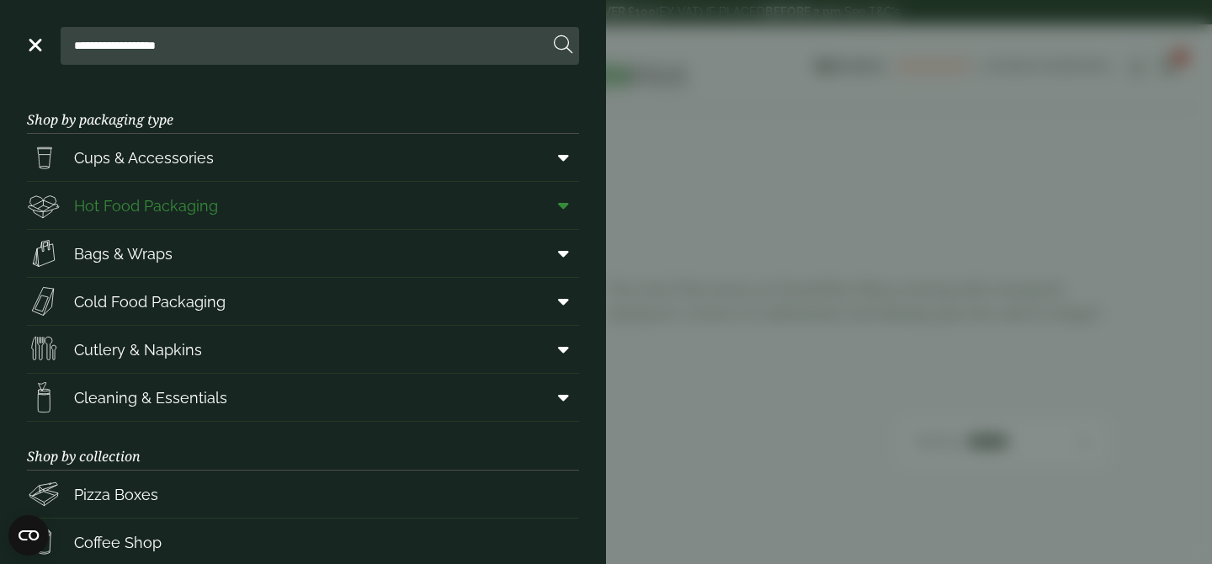
click at [354, 210] on link "Hot Food Packaging" at bounding box center [303, 205] width 552 height 47
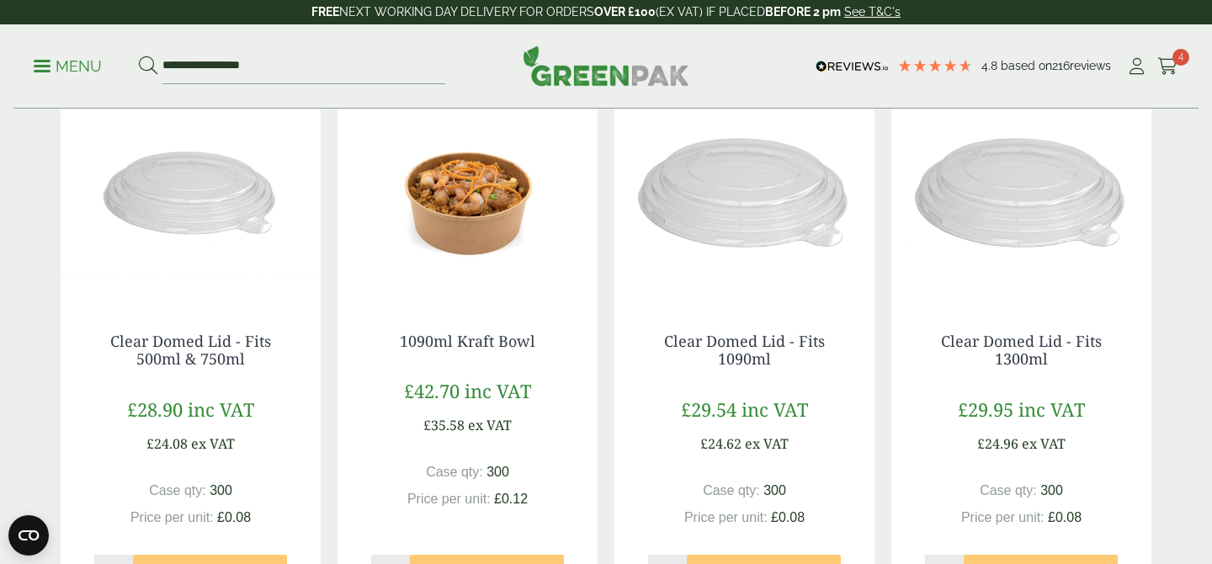
scroll to position [1565, 0]
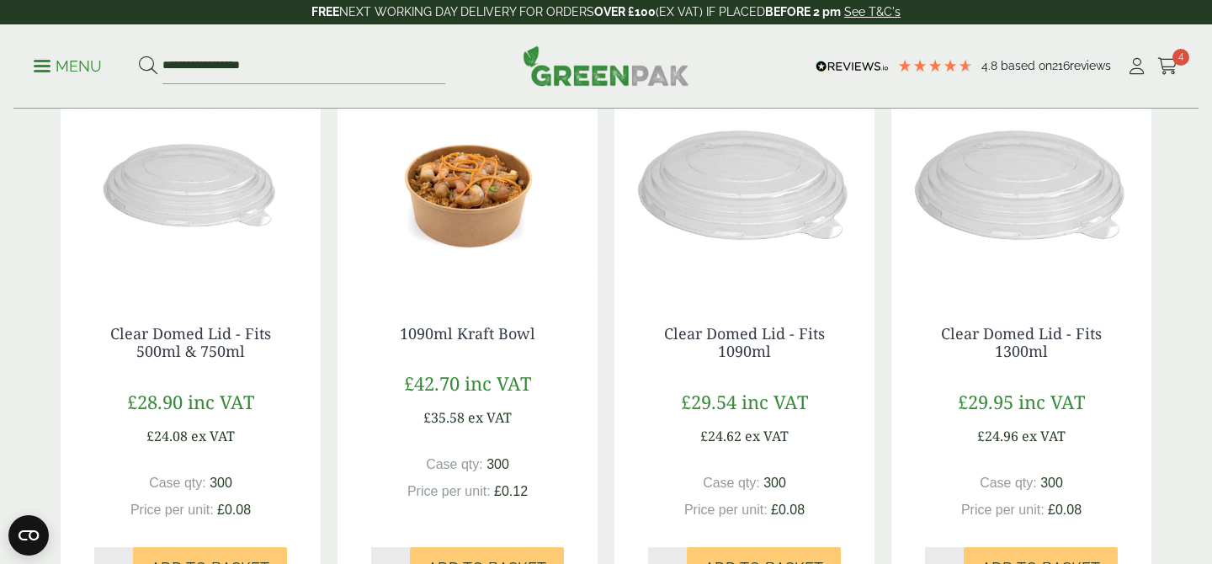
click at [65, 72] on p "Menu" at bounding box center [68, 66] width 68 height 20
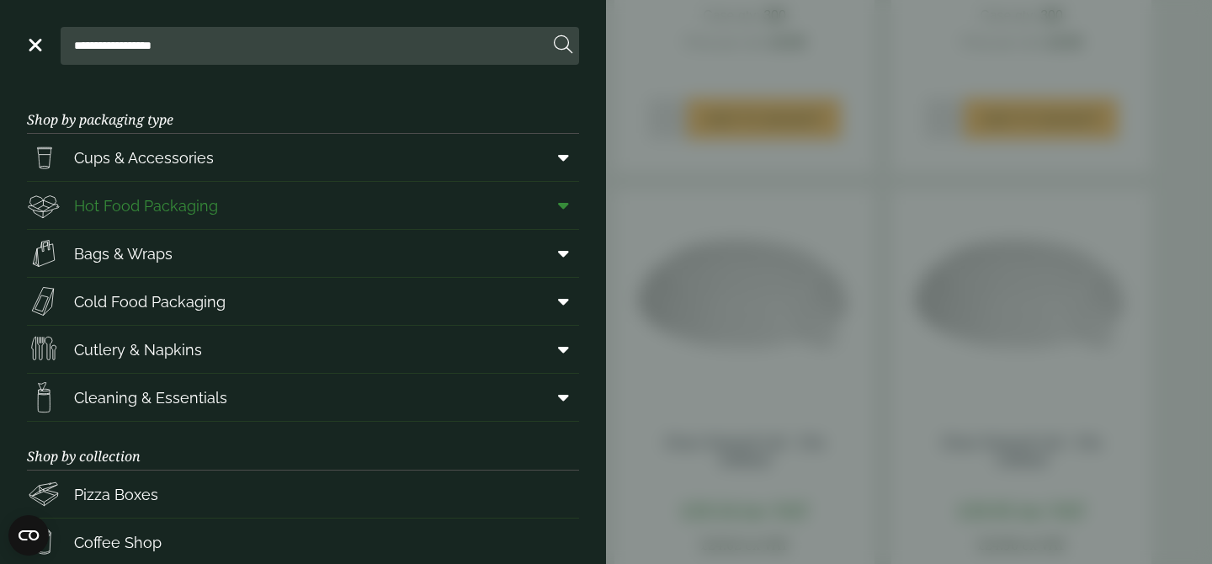
click at [565, 215] on span at bounding box center [560, 205] width 38 height 32
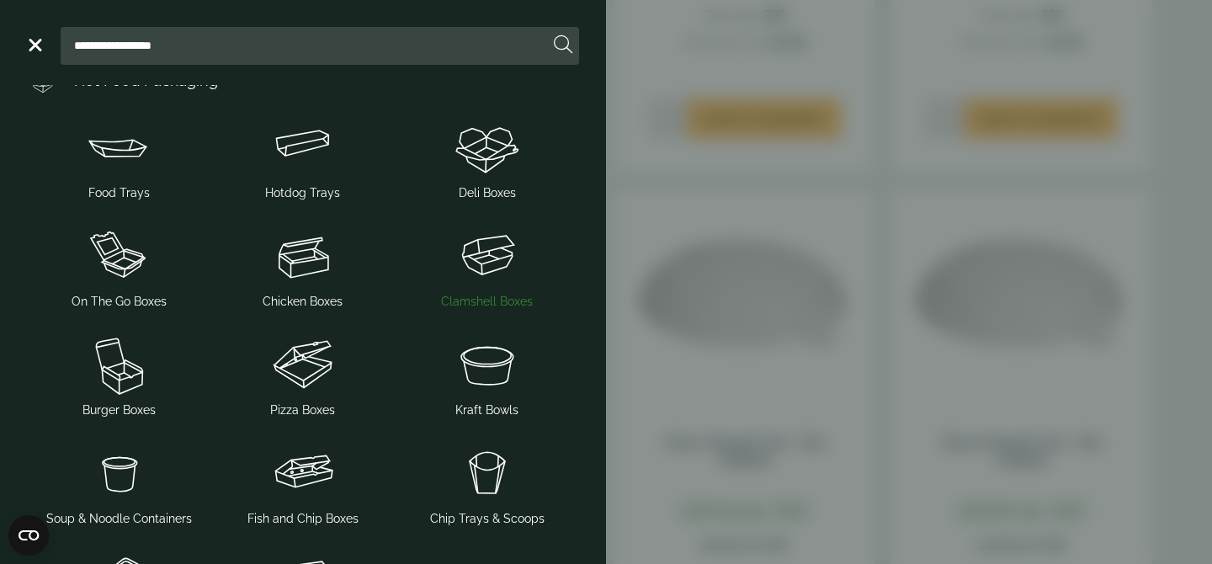
scroll to position [136, 0]
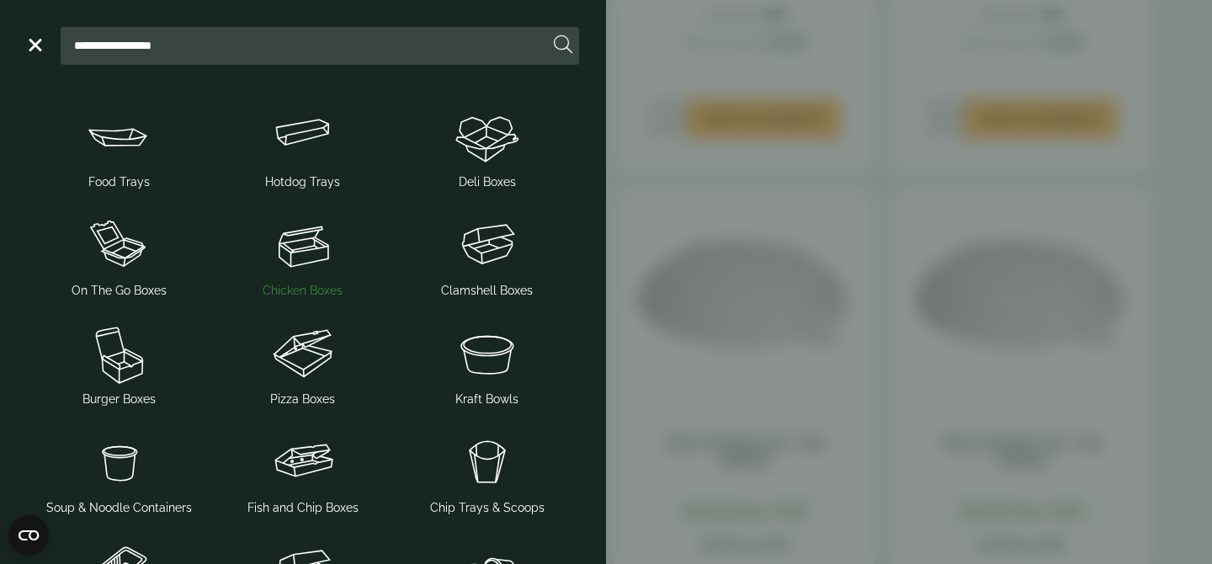
click at [290, 267] on img at bounding box center [303, 244] width 171 height 67
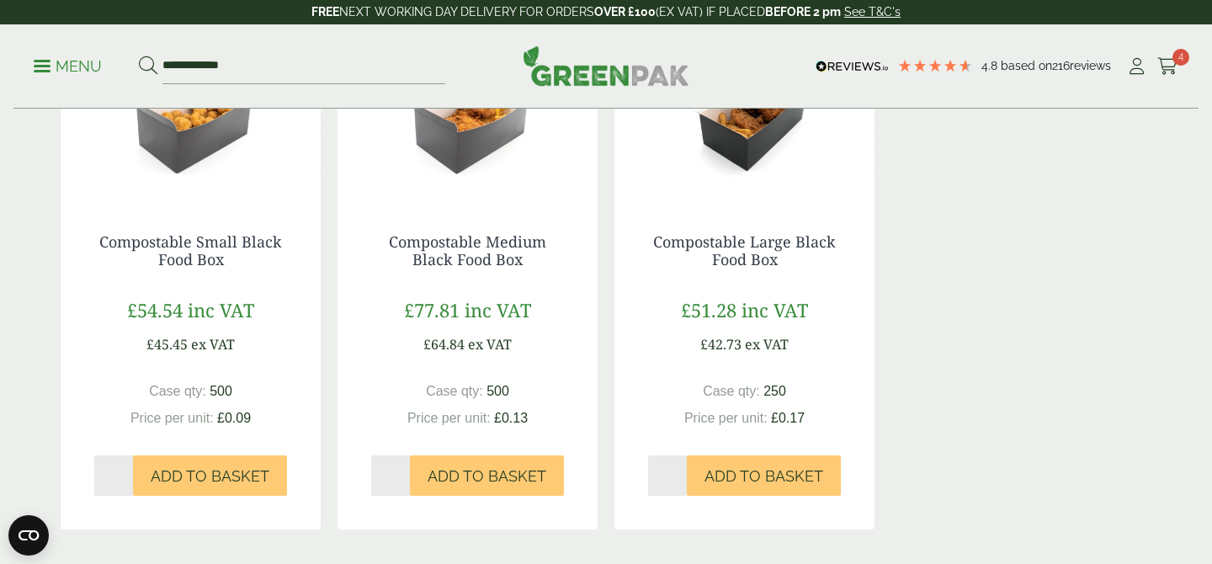
scroll to position [1576, 0]
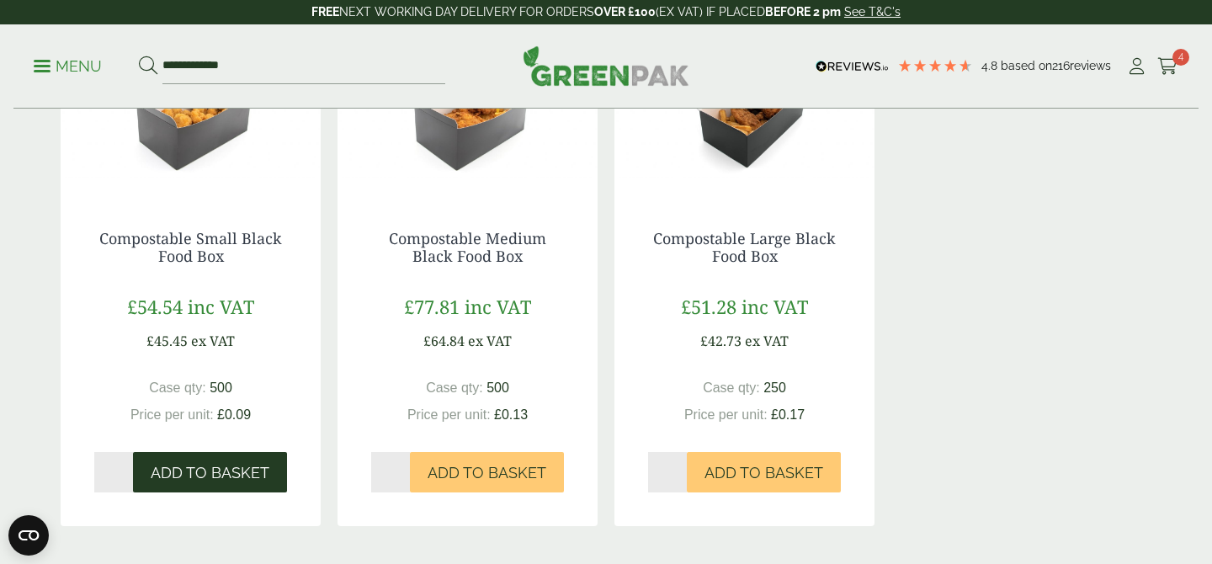
click at [246, 473] on span "Add to Basket" at bounding box center [210, 473] width 119 height 19
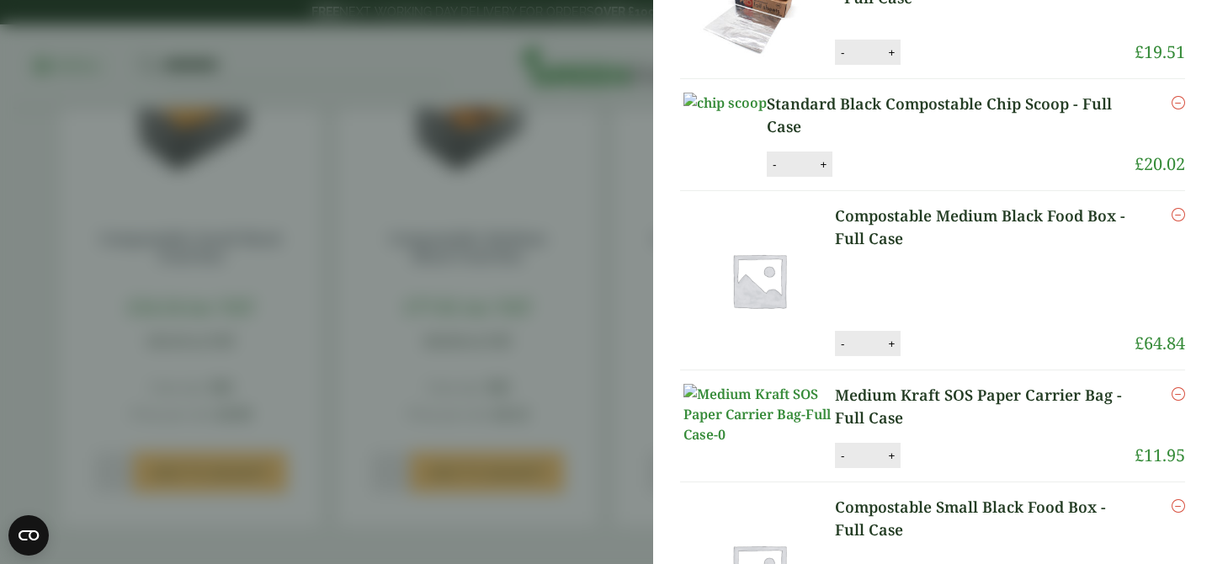
scroll to position [99, 0]
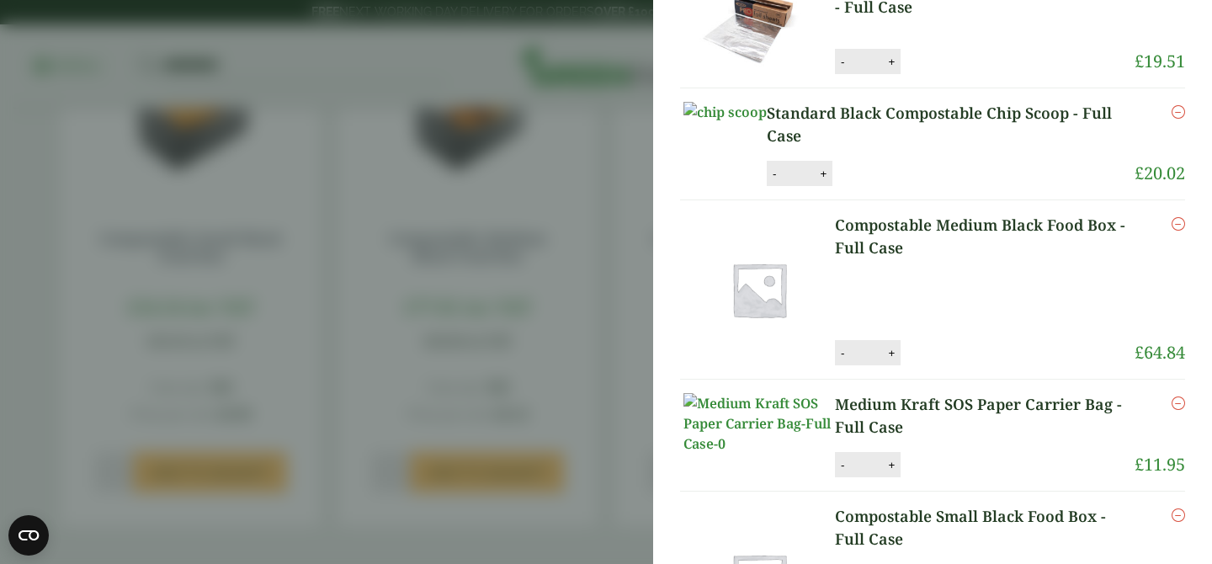
click at [1181, 115] on icon "Remove this item" at bounding box center [1178, 111] width 13 height 13
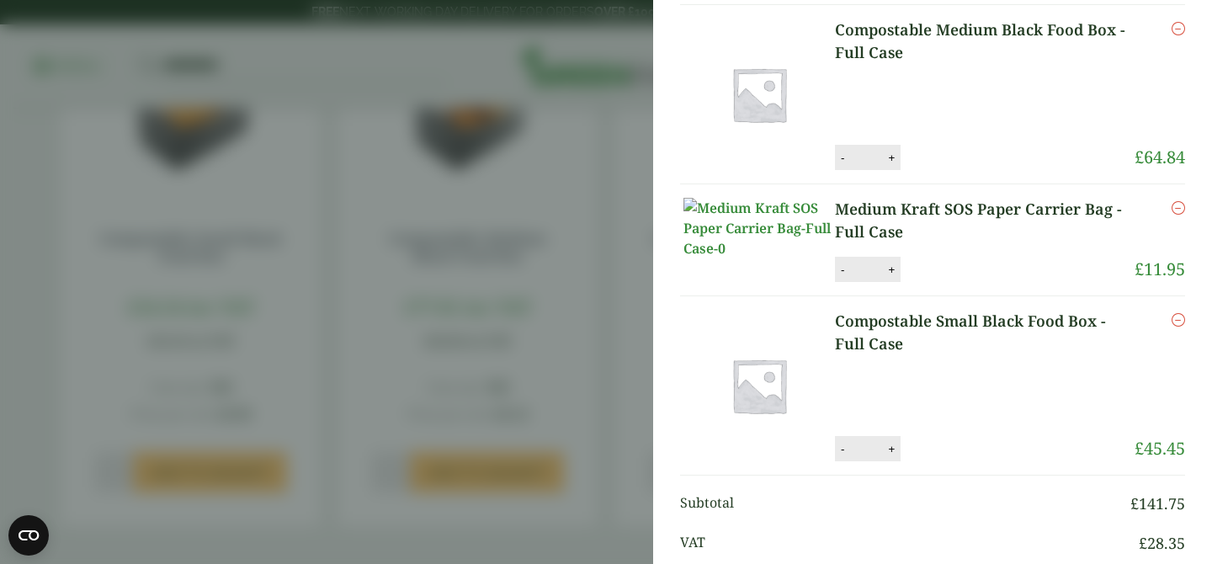
scroll to position [0, 0]
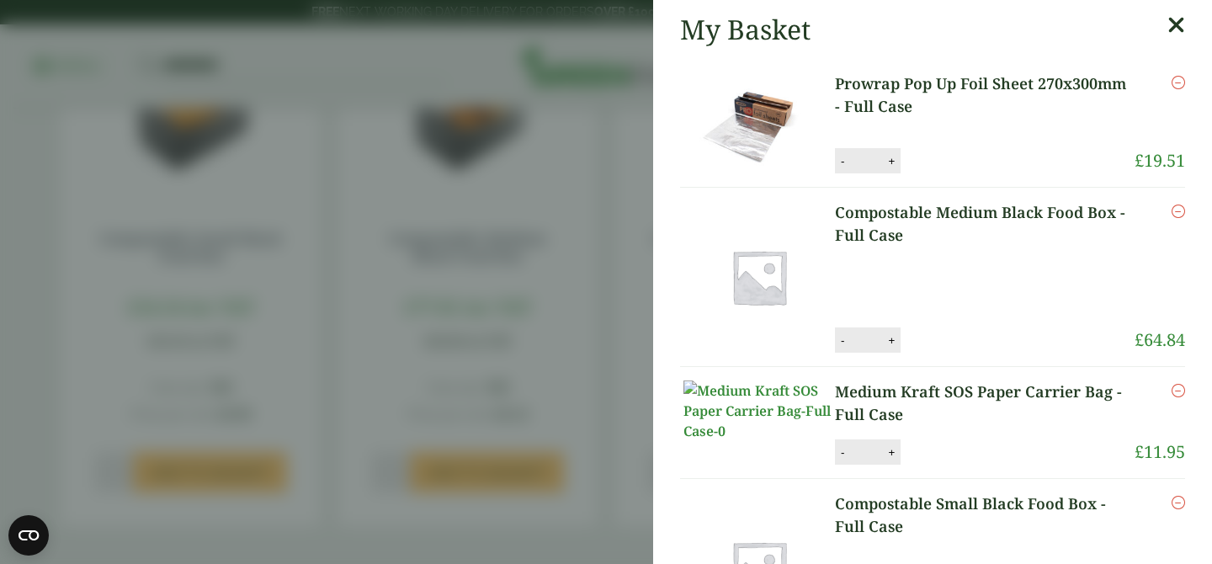
click at [1172, 24] on icon at bounding box center [1176, 25] width 18 height 24
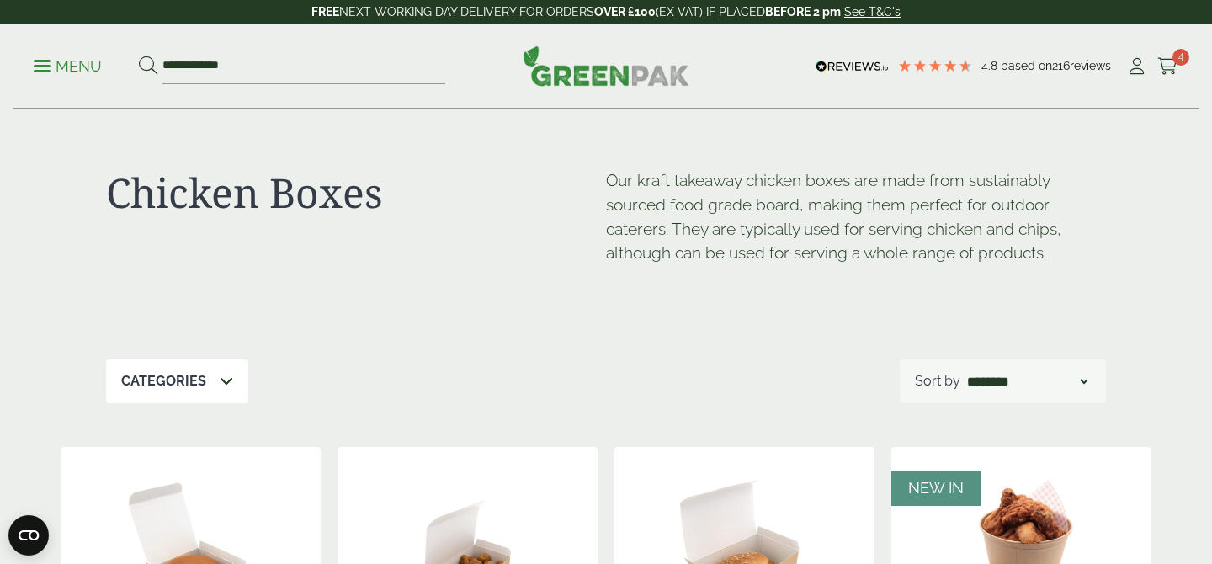
click at [33, 57] on div "**********" at bounding box center [605, 66] width 1185 height 84
click at [35, 61] on link "Menu" at bounding box center [68, 64] width 68 height 17
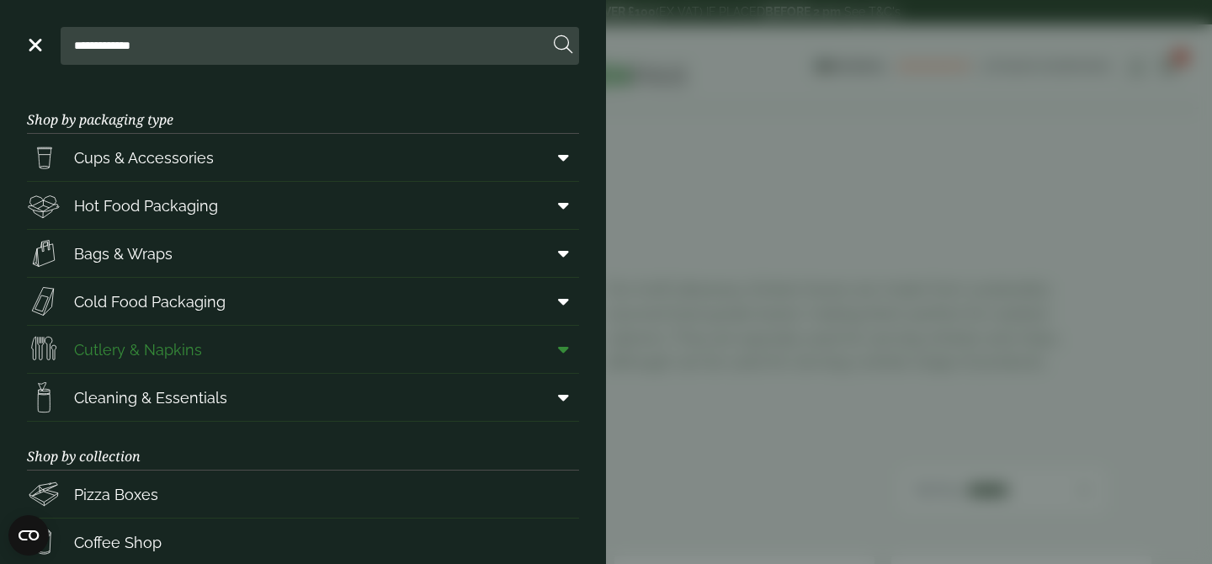
click at [565, 350] on icon at bounding box center [563, 349] width 11 height 17
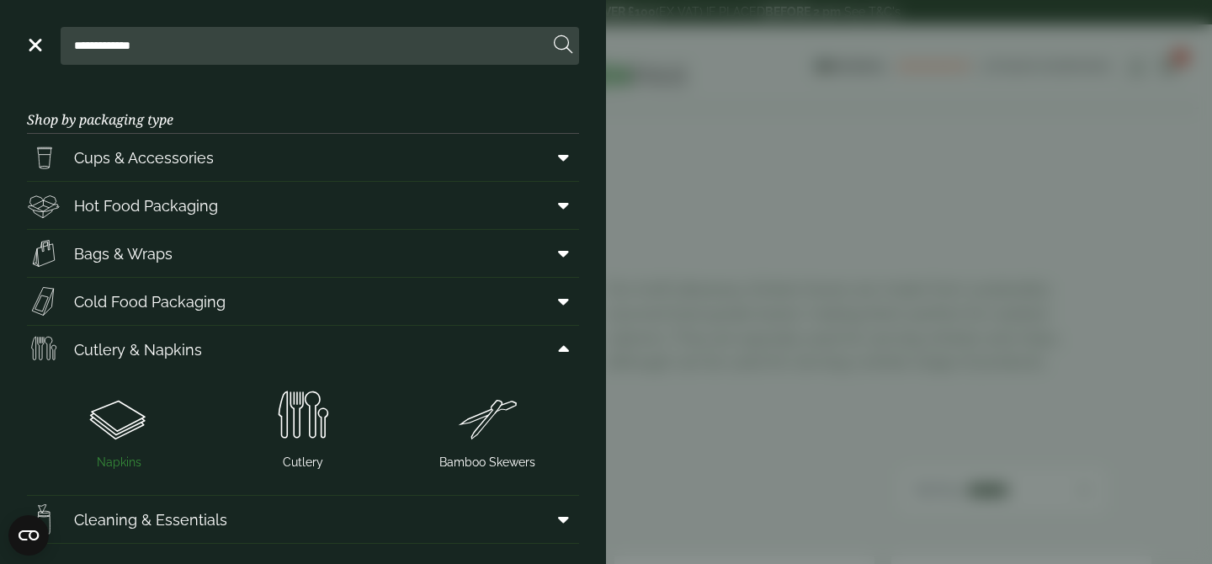
click at [141, 428] on img at bounding box center [119, 416] width 171 height 67
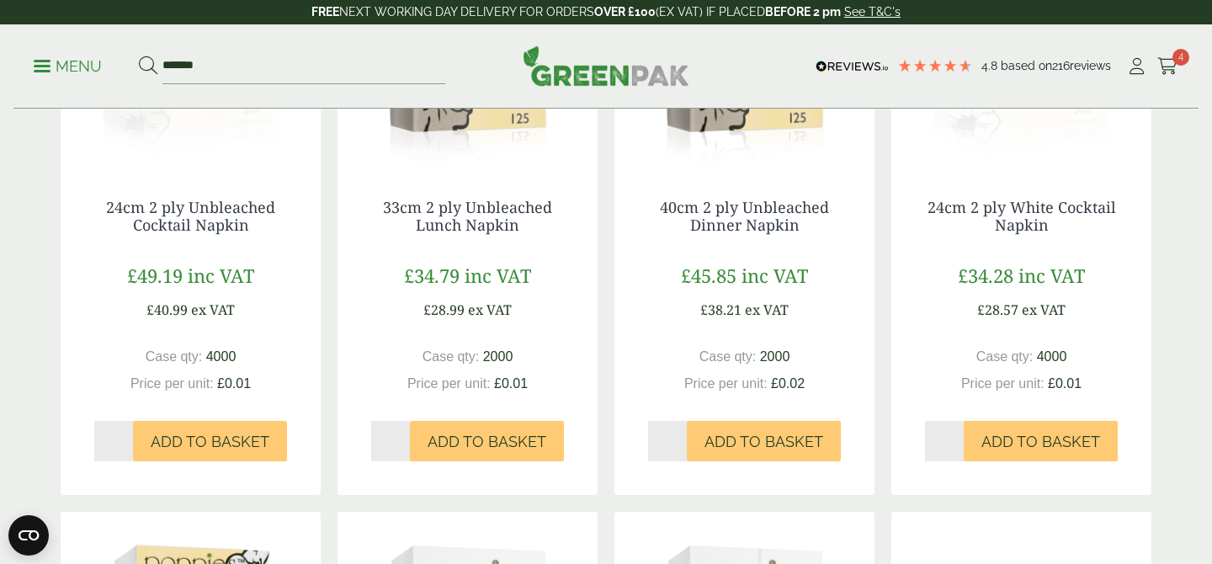
scroll to position [428, 0]
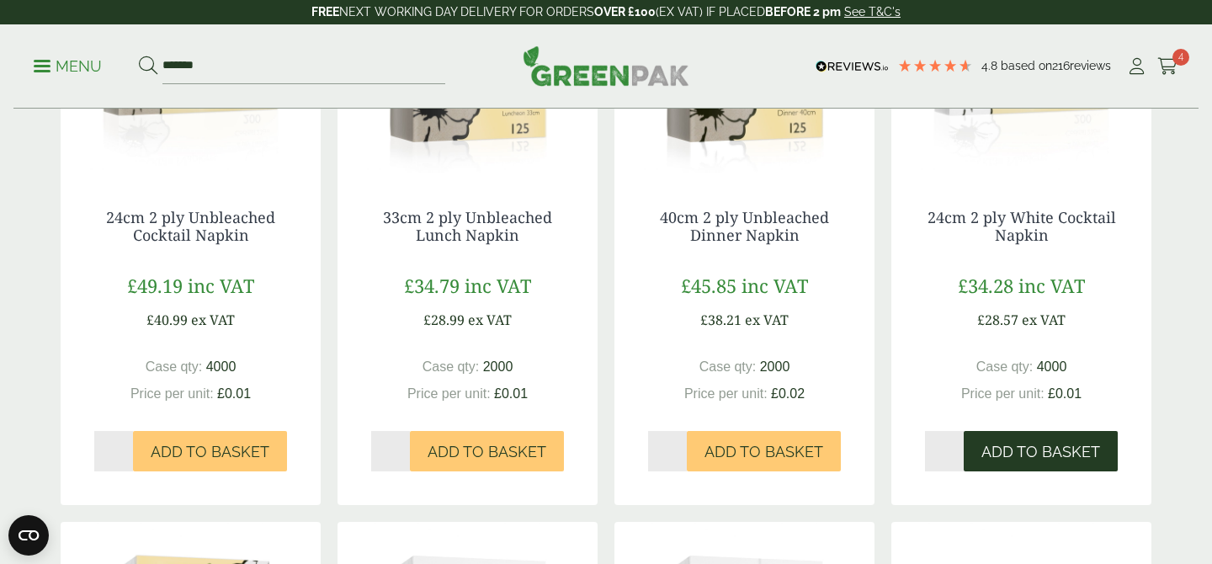
click at [979, 445] on button "Add to Basket" at bounding box center [1041, 451] width 154 height 40
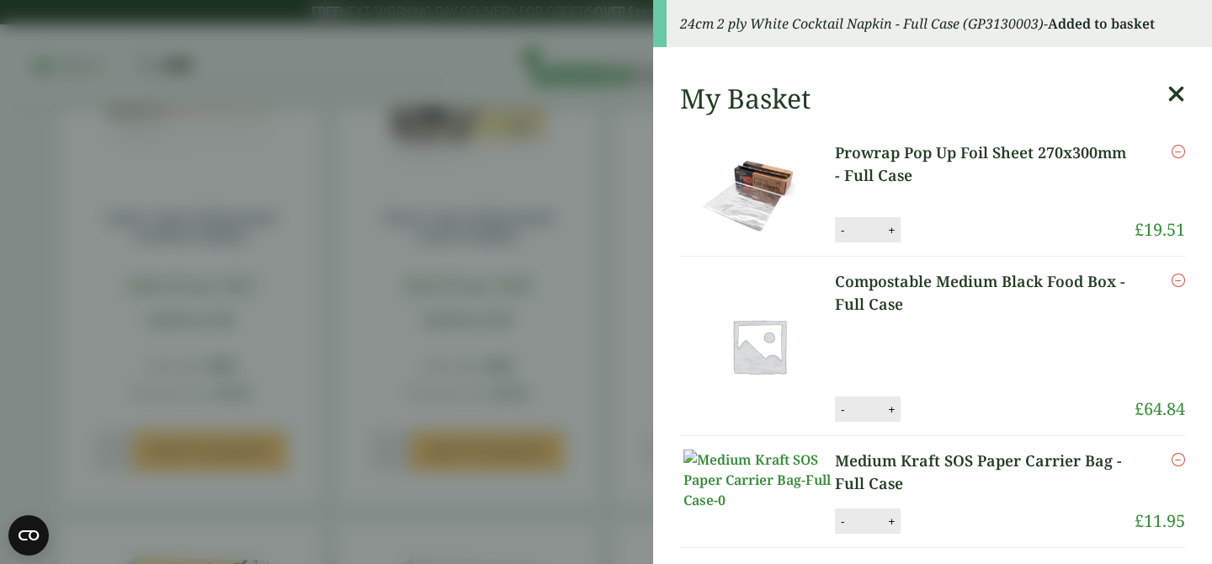
click at [1175, 88] on icon at bounding box center [1176, 94] width 18 height 24
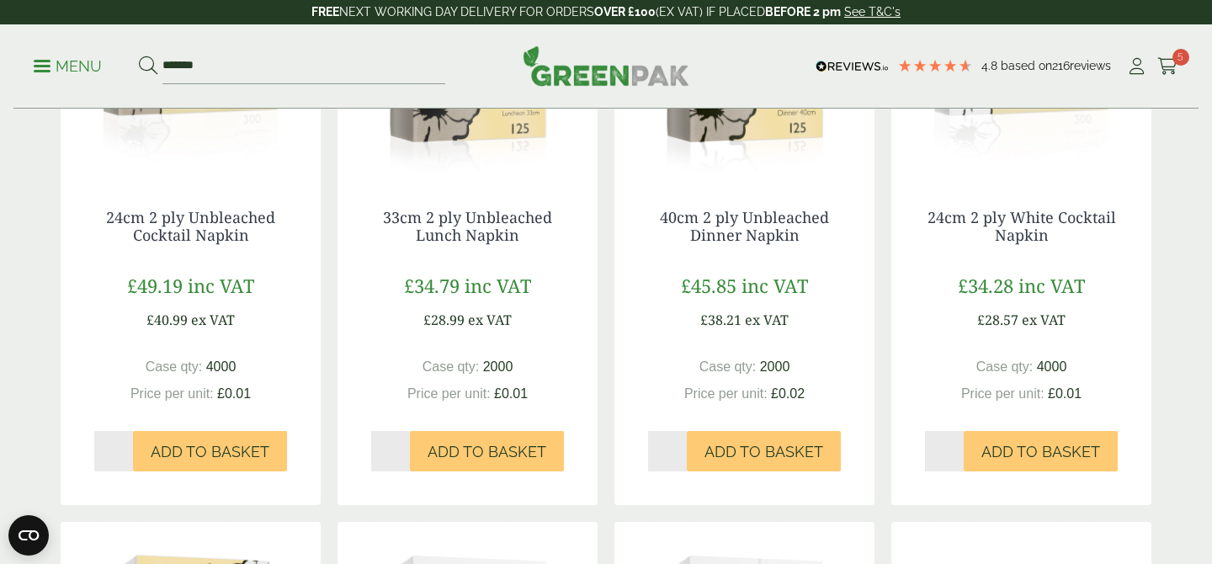
click at [47, 74] on p "Menu" at bounding box center [68, 66] width 68 height 20
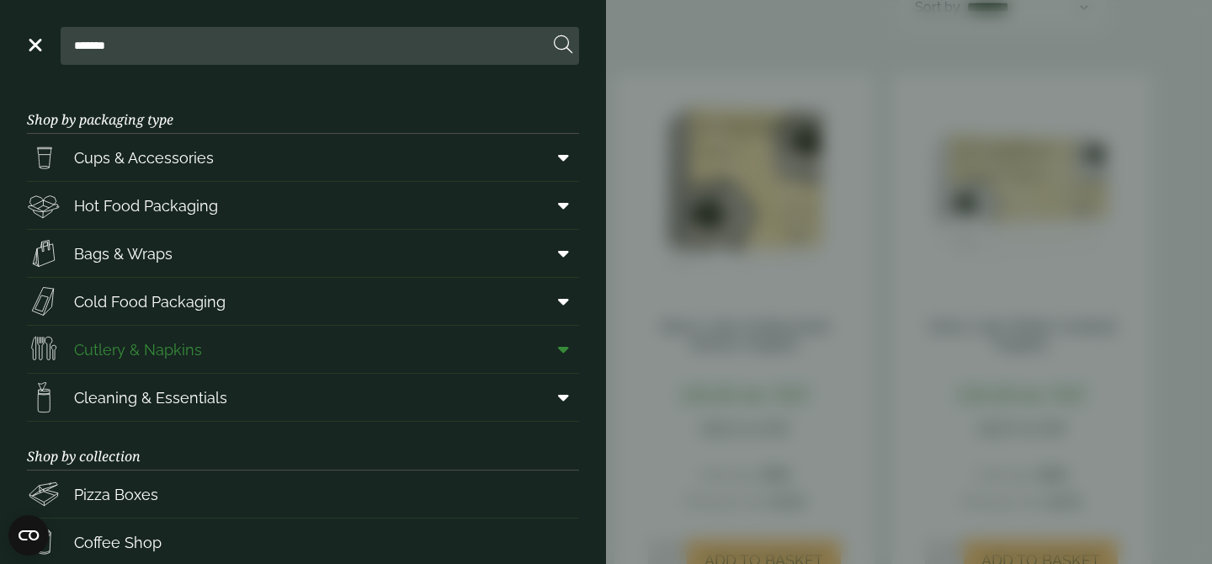
click at [561, 350] on icon at bounding box center [563, 349] width 11 height 17
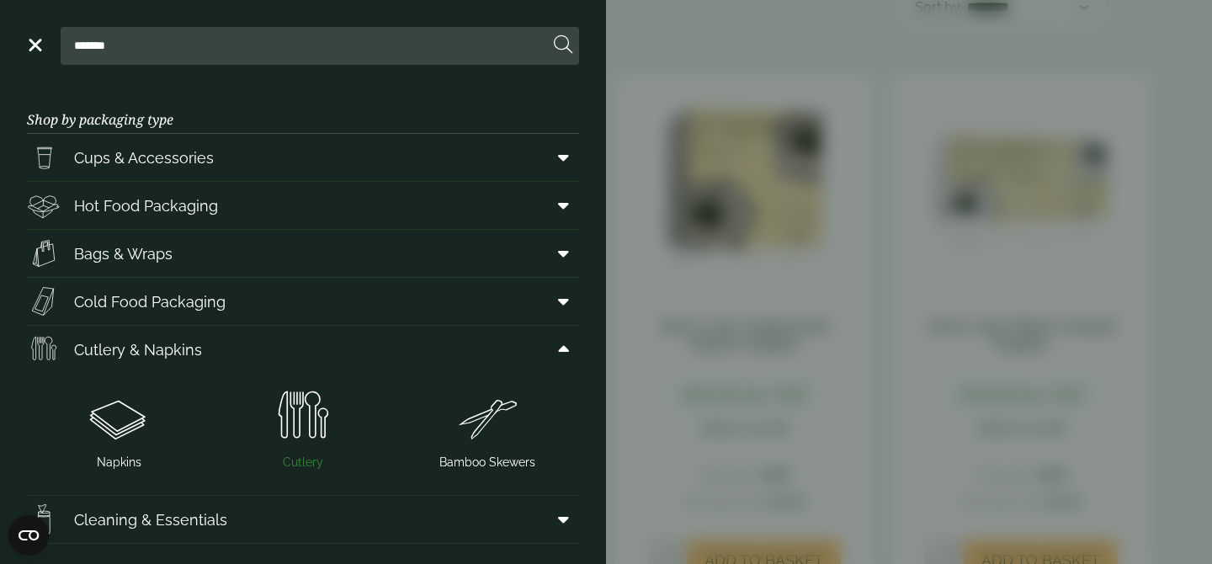
click at [314, 426] on img at bounding box center [303, 416] width 171 height 67
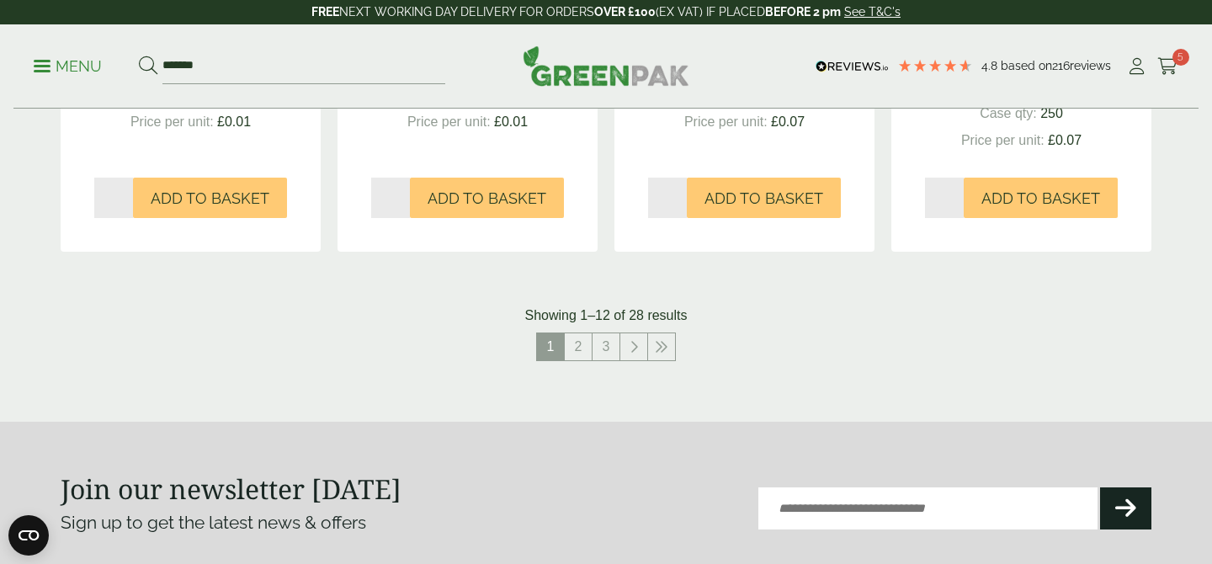
scroll to position [1827, 0]
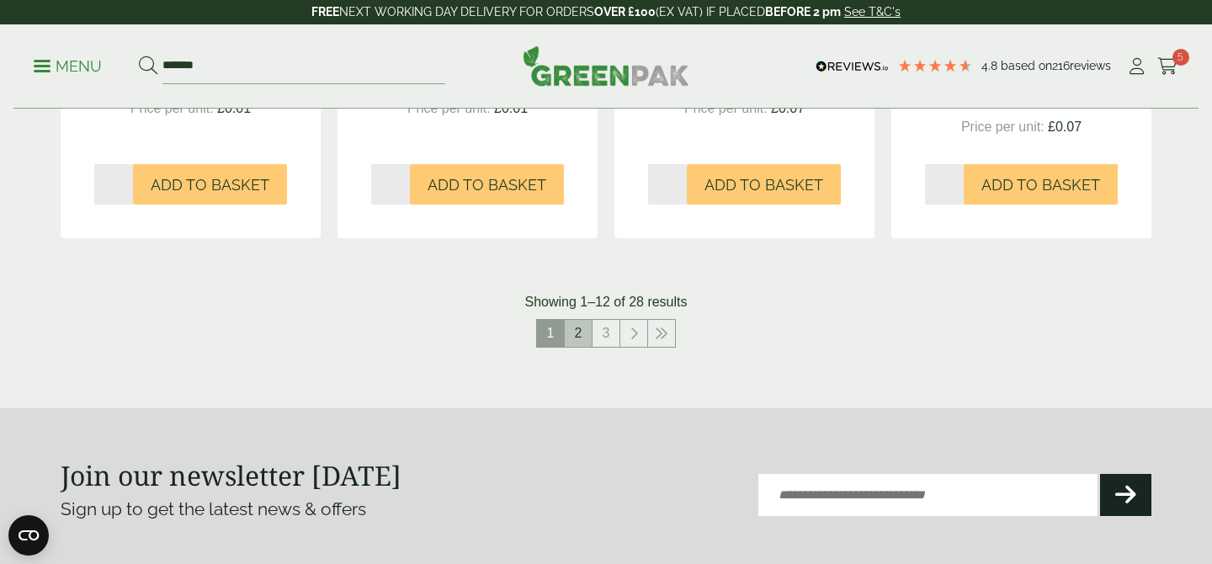
click at [583, 346] on link "2" at bounding box center [578, 333] width 27 height 27
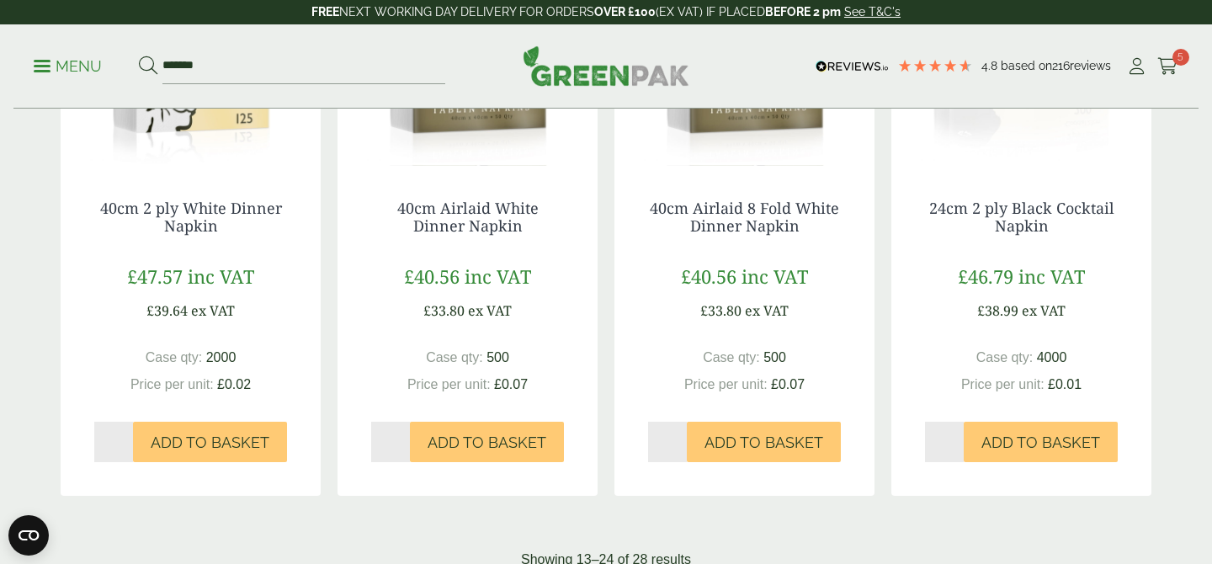
scroll to position [1954, 0]
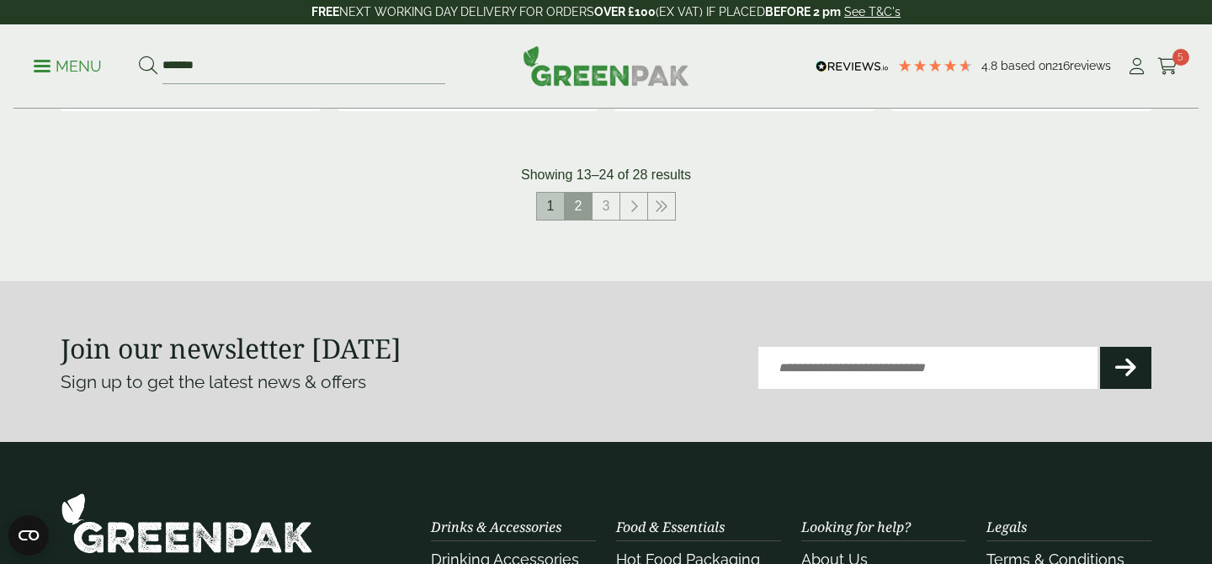
click at [552, 203] on link "1" at bounding box center [550, 206] width 27 height 27
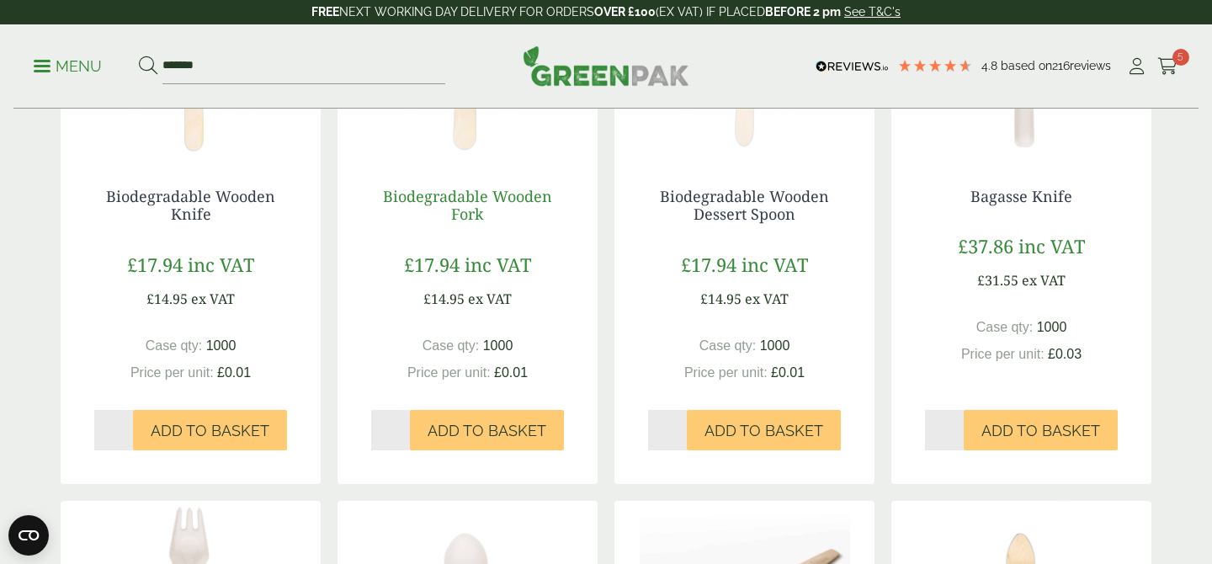
scroll to position [472, 0]
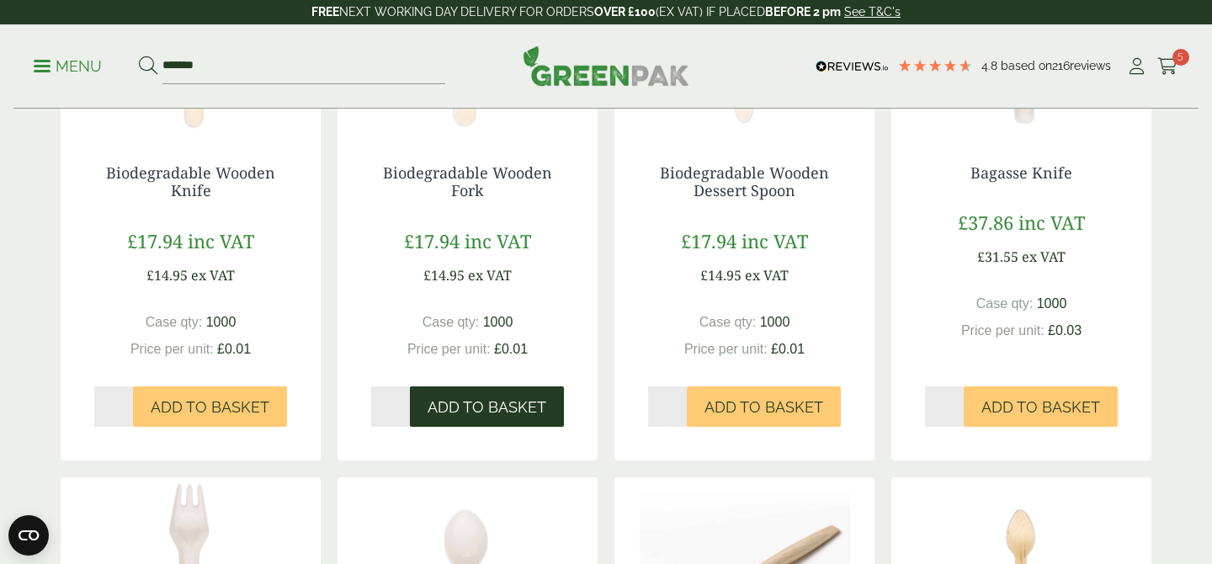
click at [470, 398] on span "Add to Basket" at bounding box center [487, 407] width 119 height 19
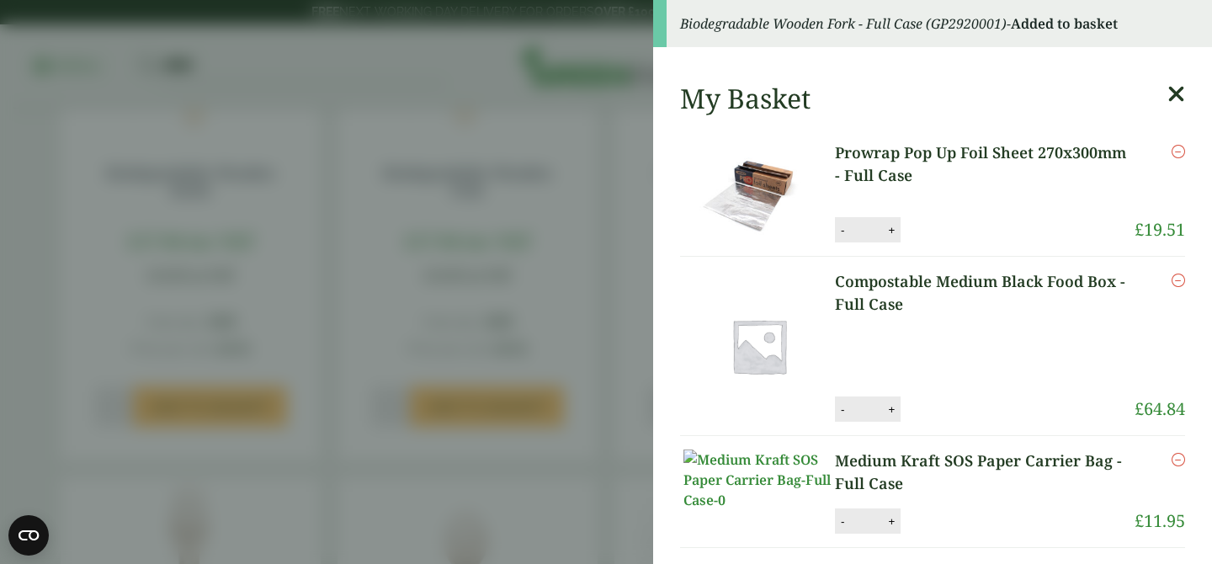
click at [1177, 94] on icon at bounding box center [1176, 94] width 18 height 24
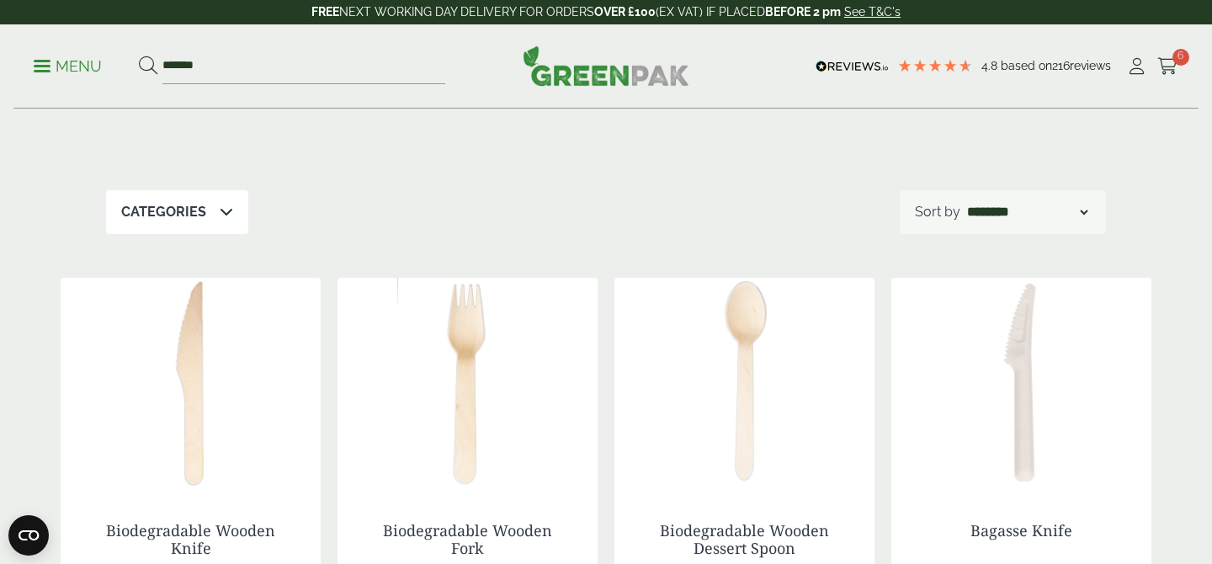
scroll to position [0, 0]
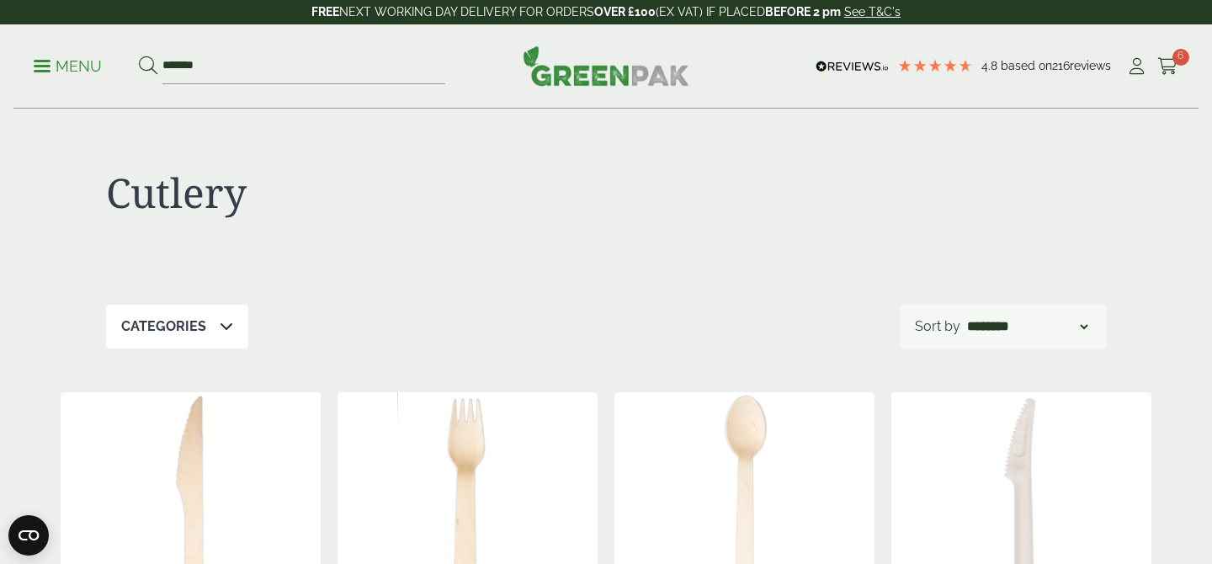
click at [46, 78] on ul "Menu *******" at bounding box center [240, 66] width 412 height 35
click at [45, 71] on link "Menu" at bounding box center [68, 64] width 68 height 17
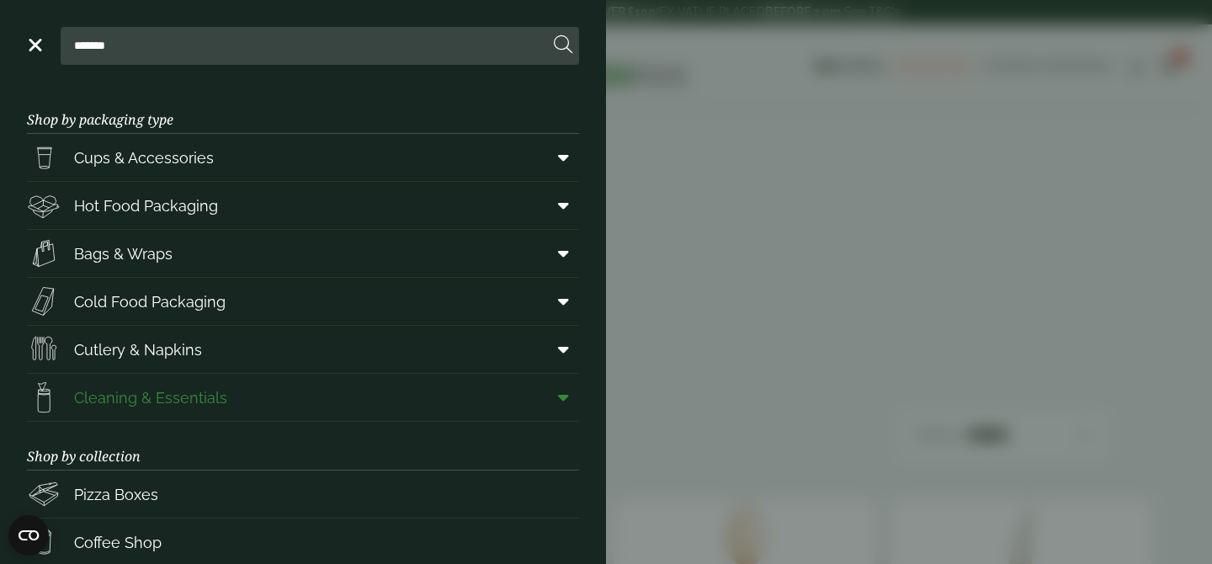
click at [564, 399] on icon at bounding box center [563, 397] width 11 height 17
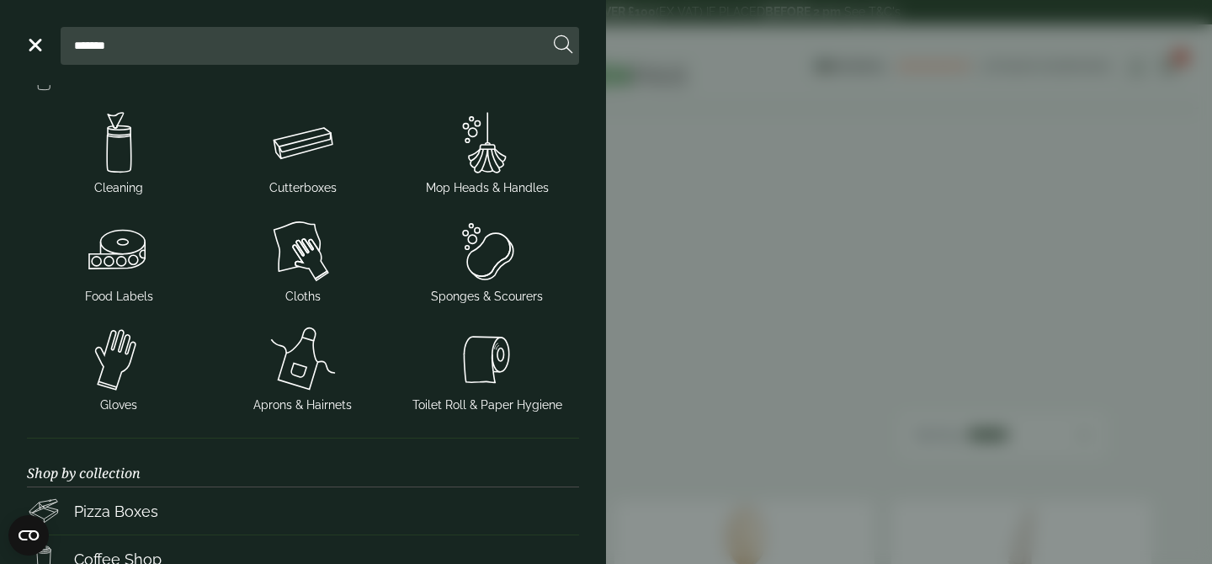
scroll to position [327, 0]
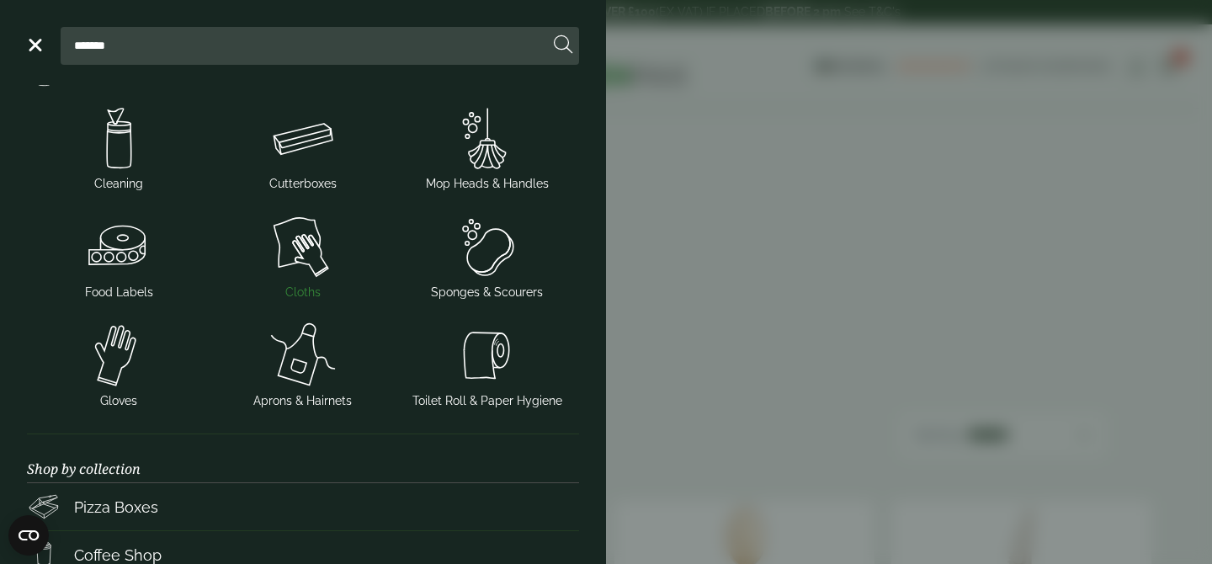
click at [296, 244] on img at bounding box center [303, 246] width 171 height 67
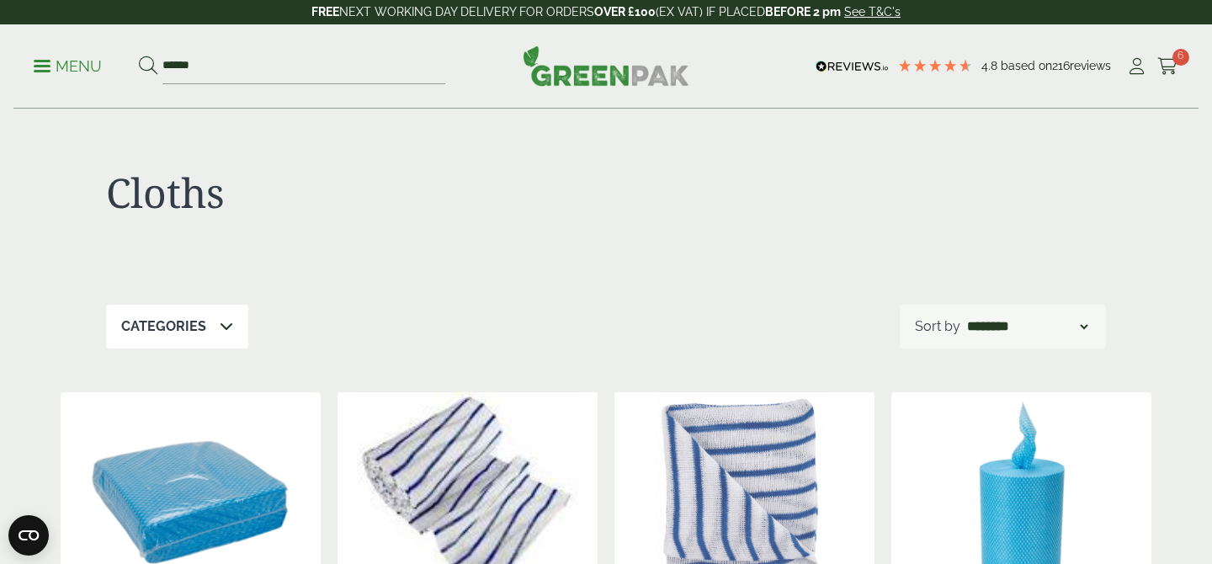
click at [47, 62] on p "Menu" at bounding box center [68, 66] width 68 height 20
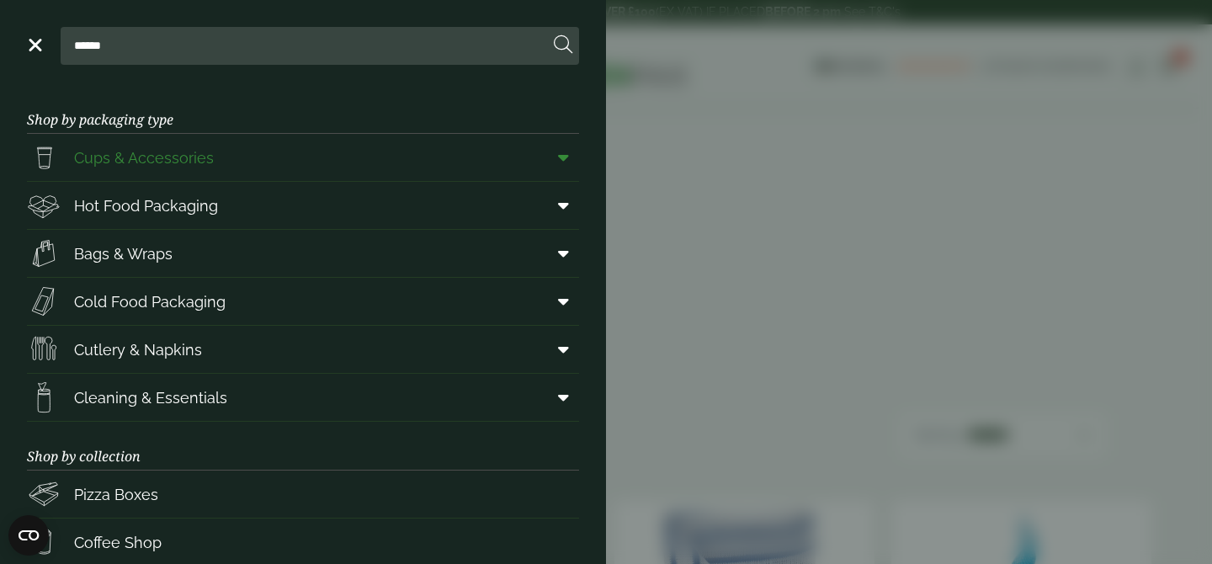
click at [561, 159] on icon at bounding box center [563, 157] width 11 height 17
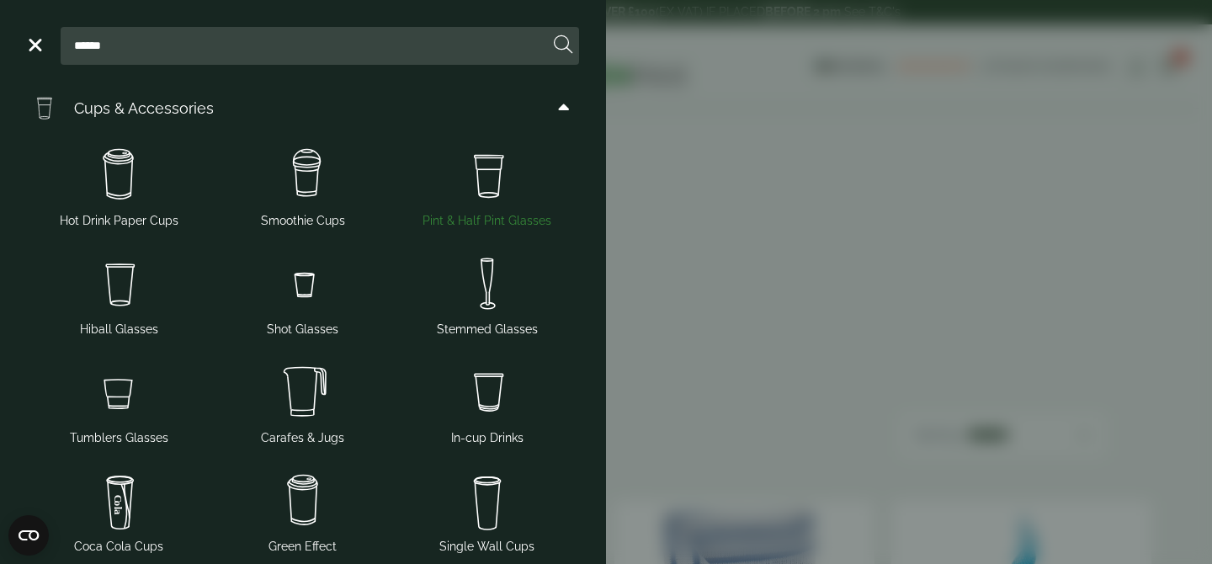
scroll to position [33, 0]
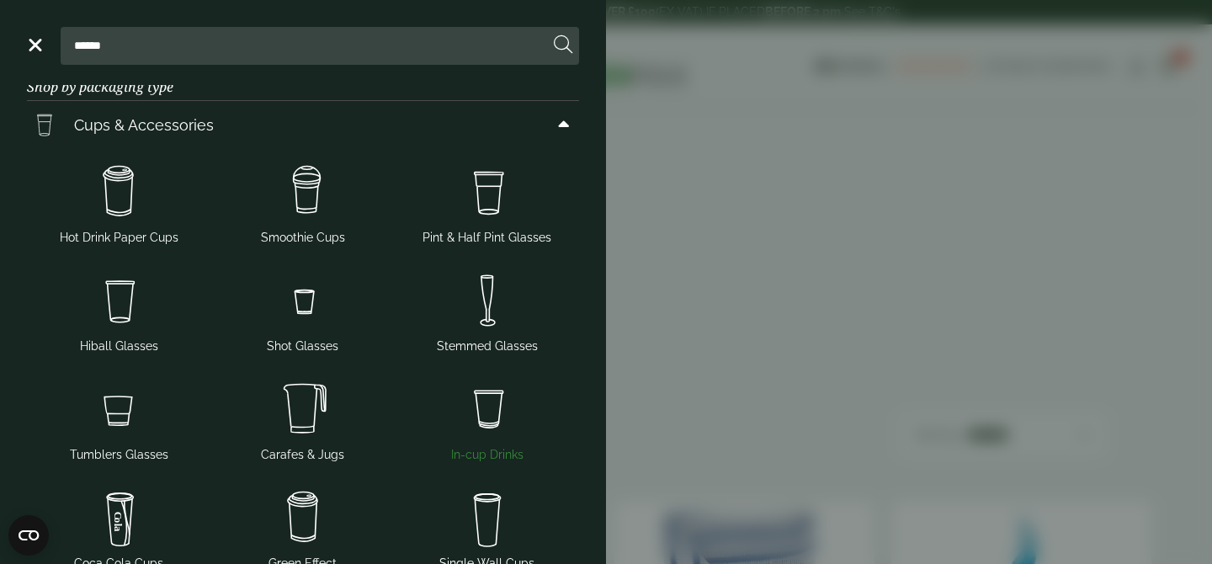
click at [508, 391] on img at bounding box center [486, 408] width 171 height 67
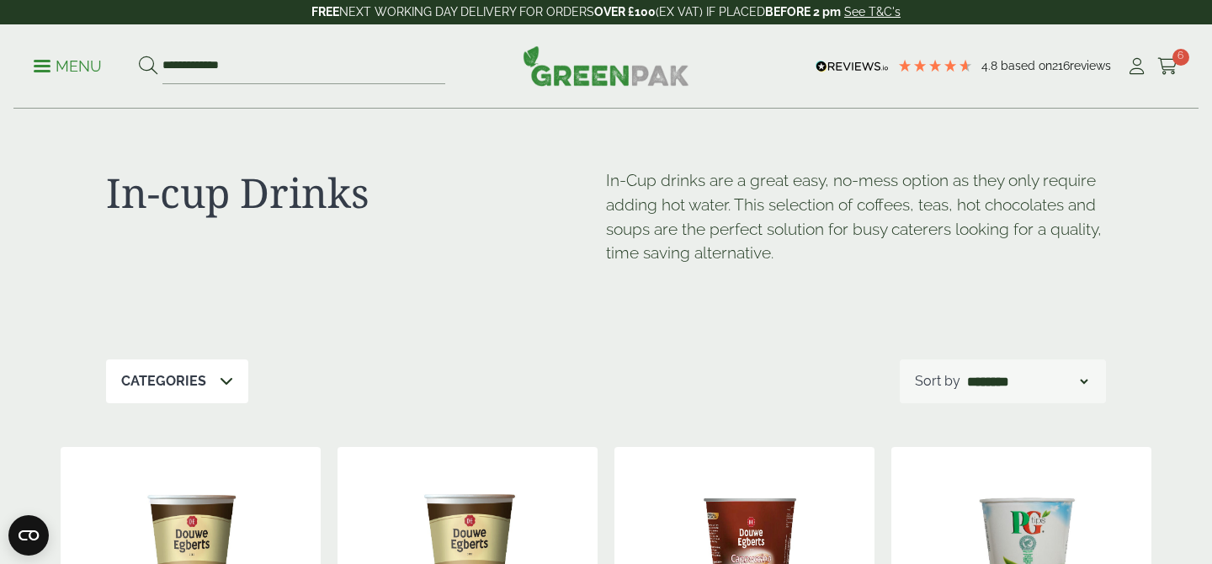
click at [53, 65] on p "Menu" at bounding box center [68, 66] width 68 height 20
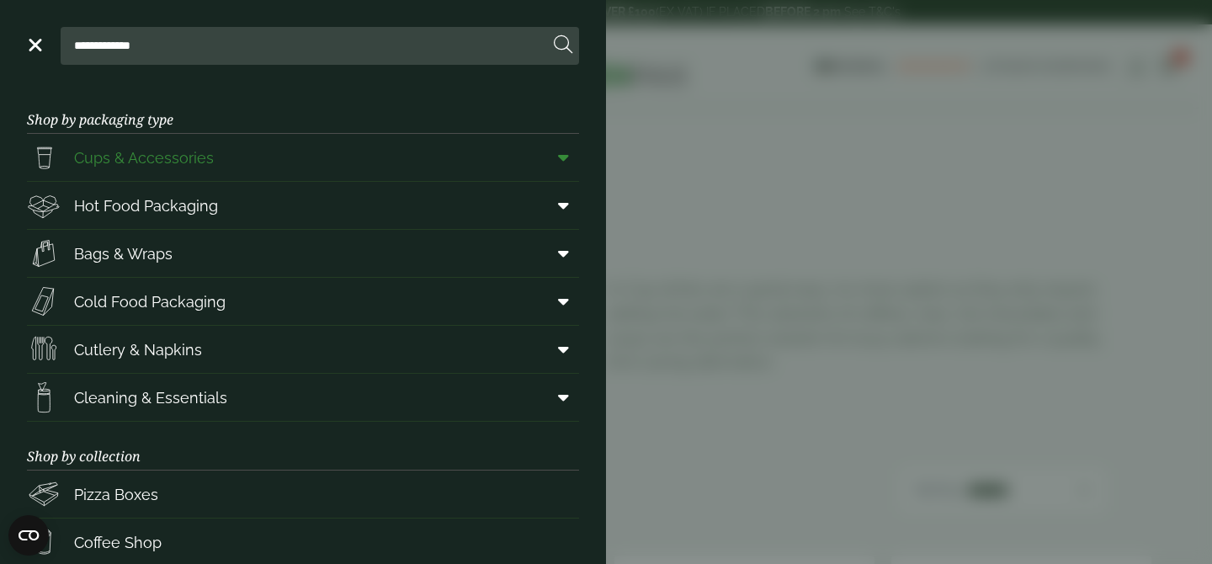
click at [557, 156] on span at bounding box center [560, 157] width 38 height 32
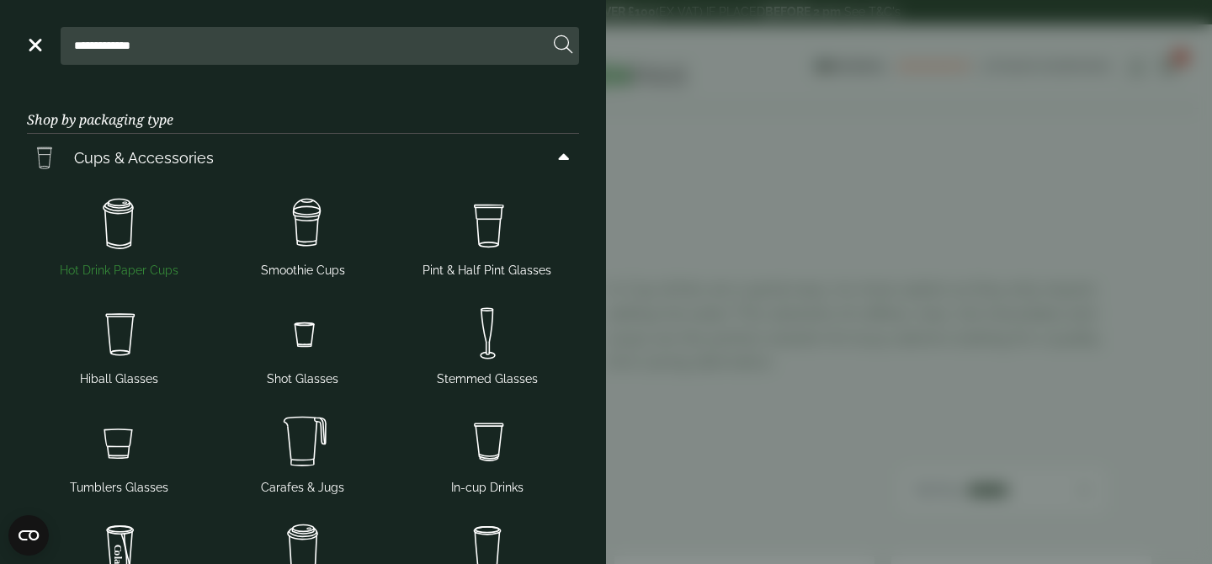
click at [105, 263] on span "Hot Drink Paper Cups" at bounding box center [119, 271] width 119 height 18
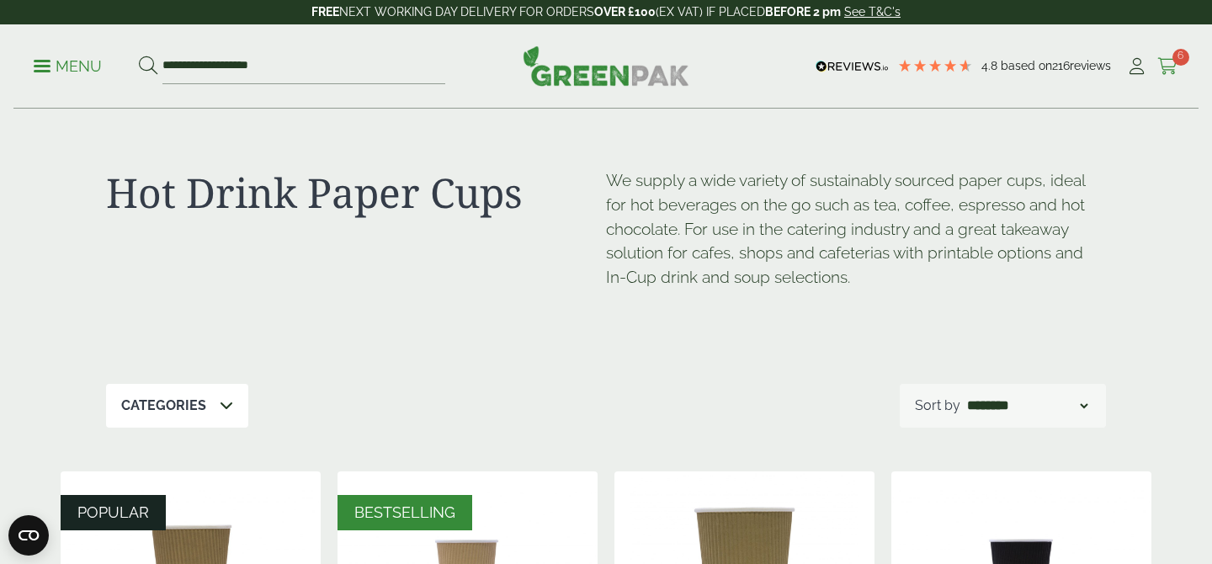
click at [1161, 71] on icon at bounding box center [1167, 66] width 21 height 17
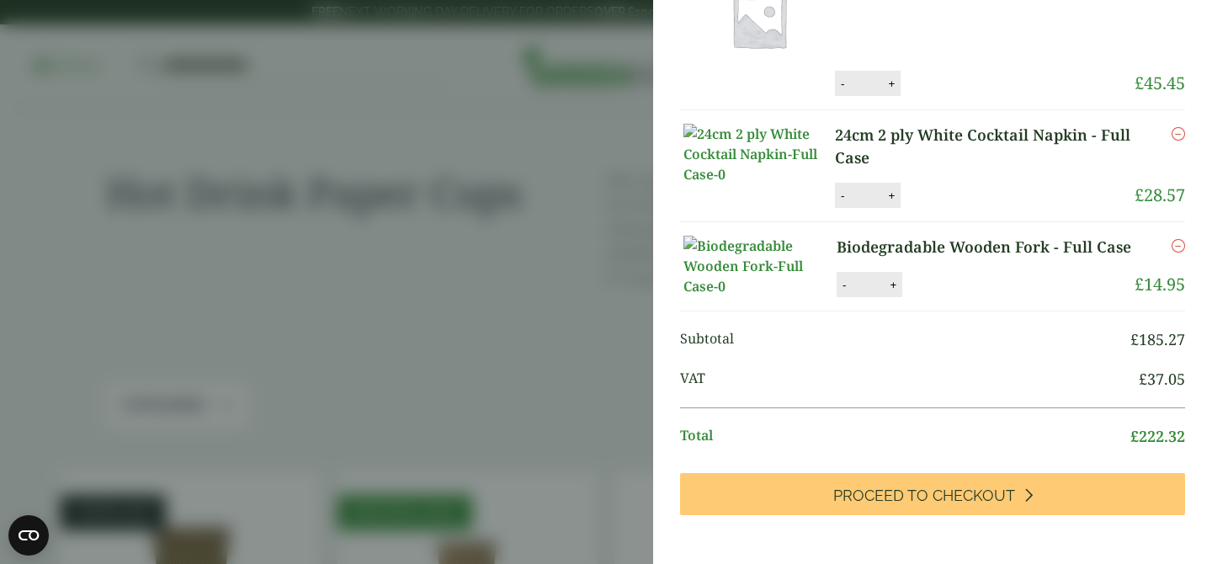
scroll to position [763, 0]
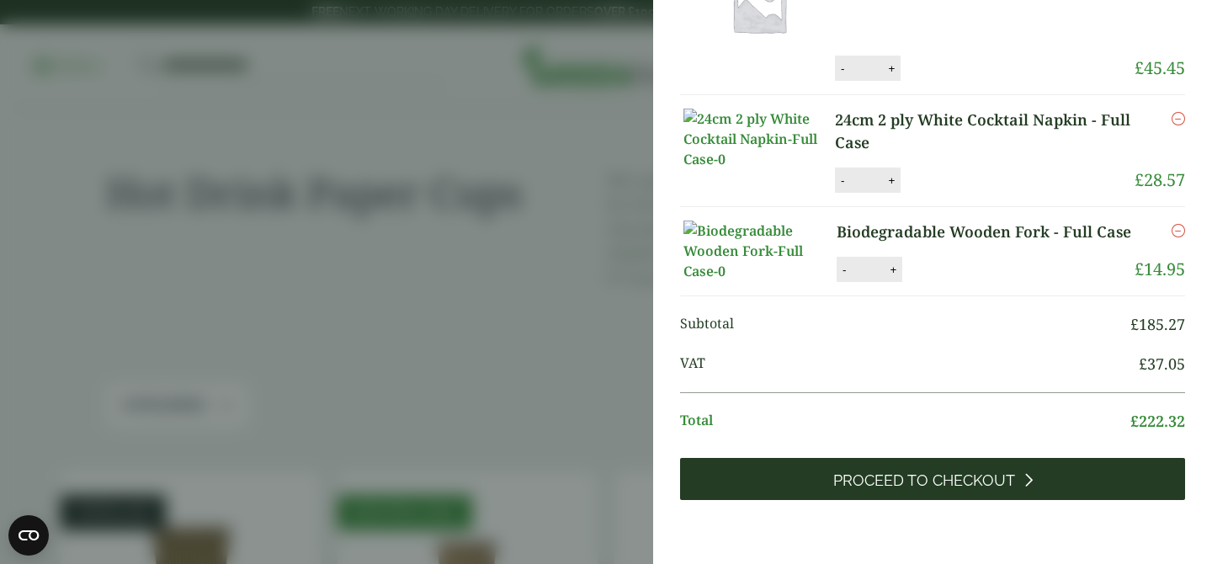
click at [1039, 476] on link "Proceed to Checkout" at bounding box center [932, 479] width 505 height 42
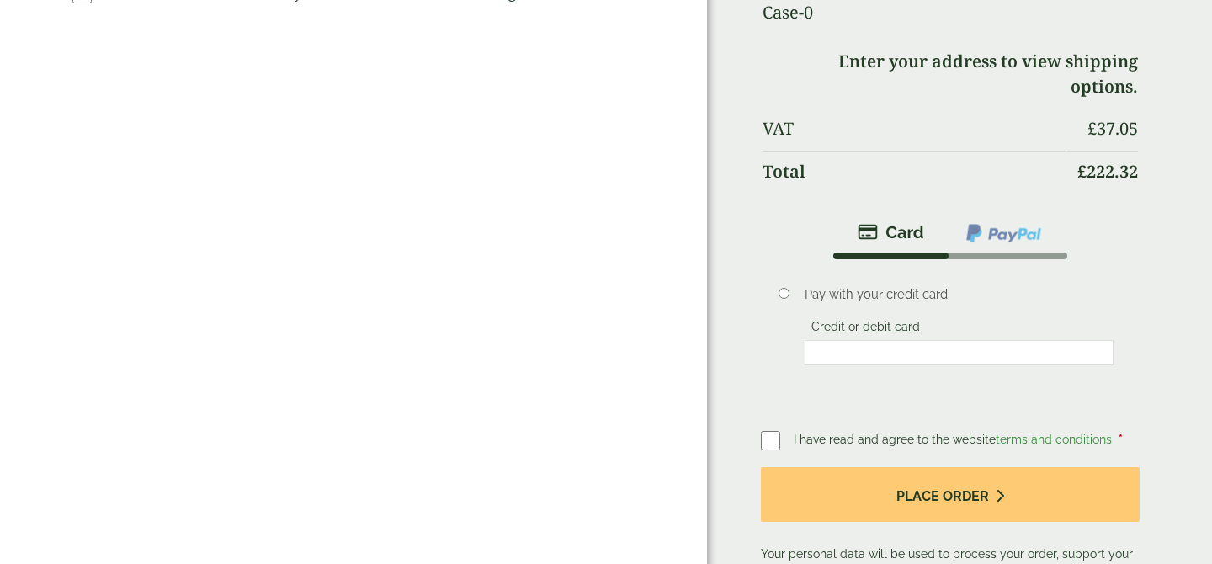
scroll to position [713, 0]
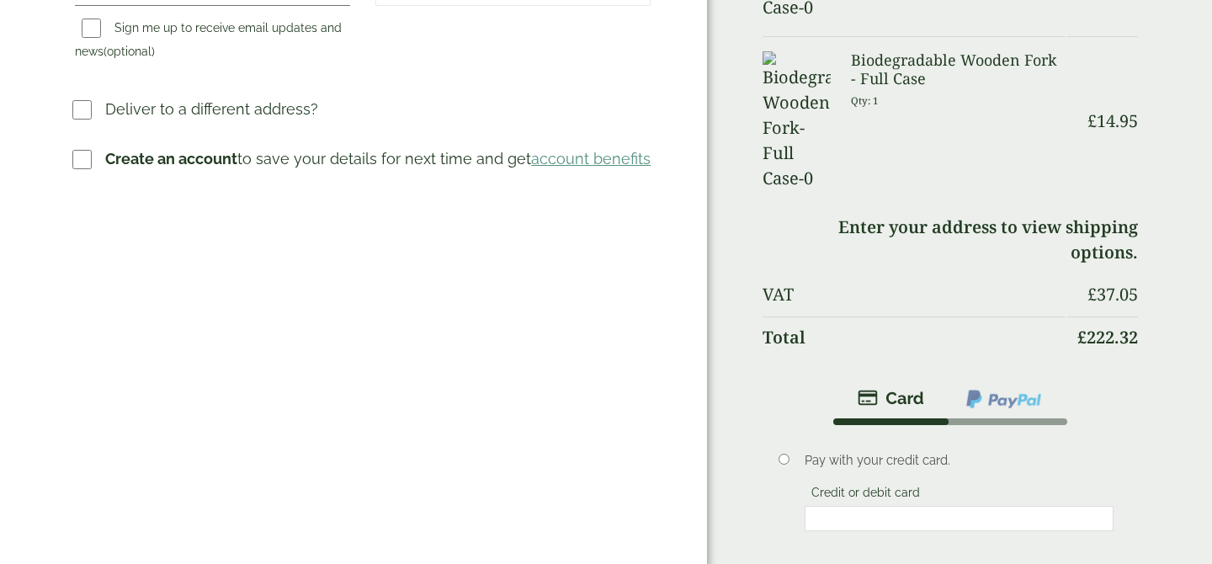
click at [221, 167] on strong "Create an account" at bounding box center [171, 159] width 132 height 18
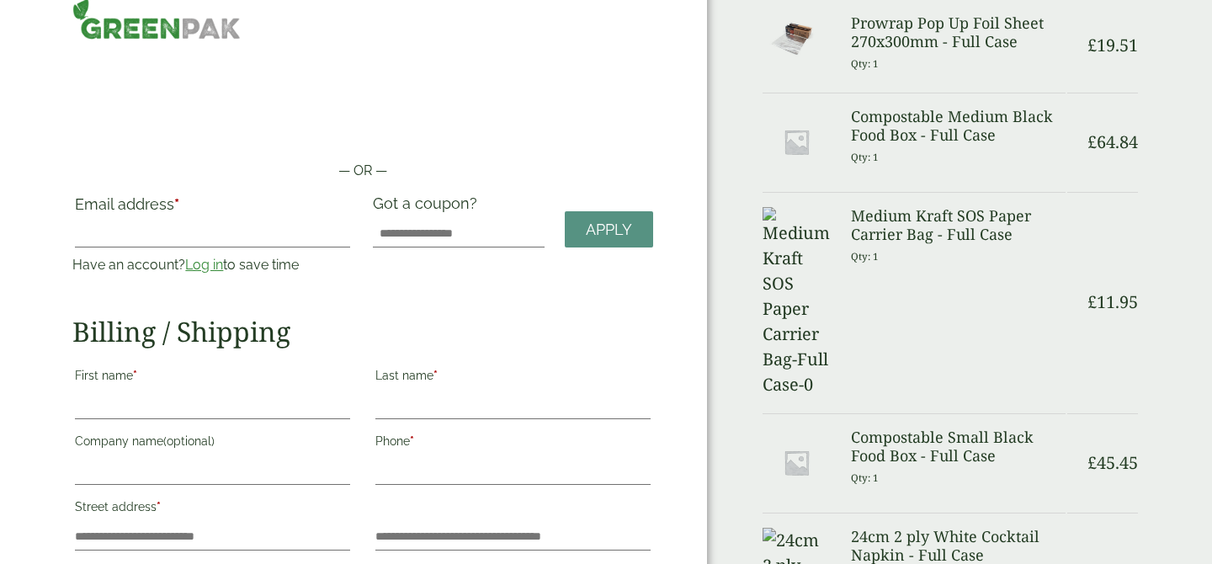
scroll to position [25, 0]
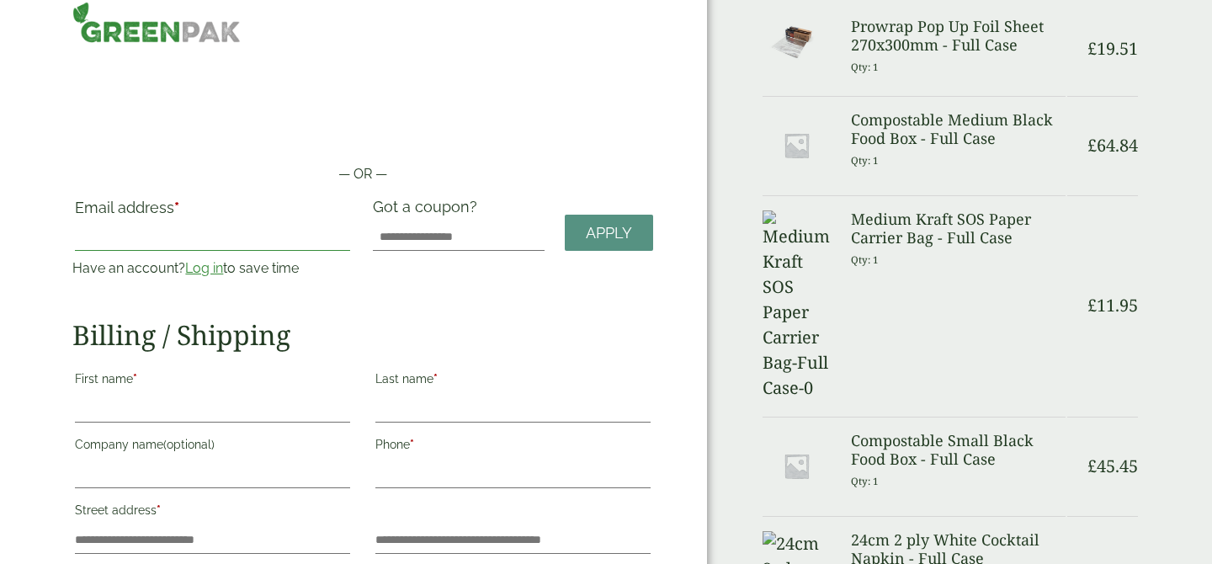
click at [203, 228] on input "Email address *" at bounding box center [212, 237] width 275 height 27
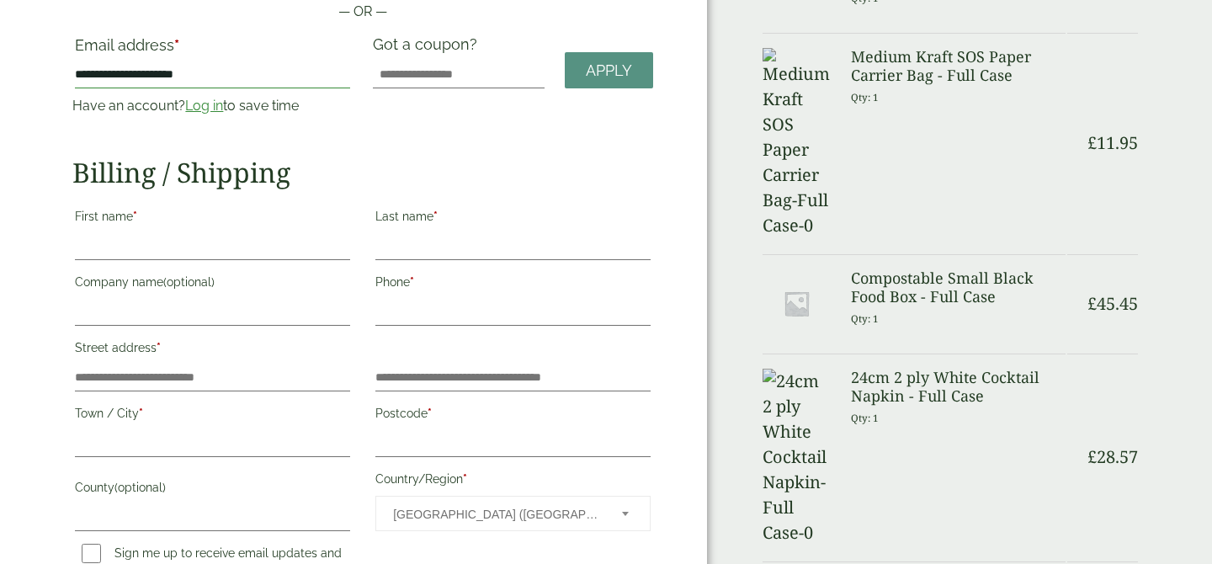
scroll to position [190, 0]
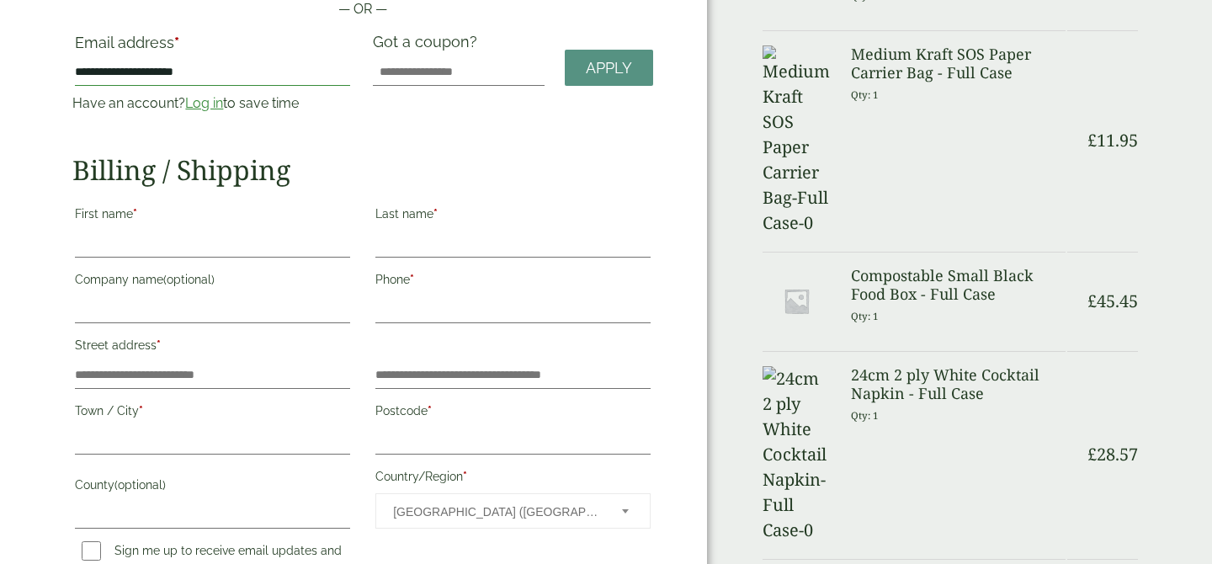
type input "**********"
click at [172, 243] on input "First name *" at bounding box center [212, 244] width 275 height 27
type input "*******"
type input "**********"
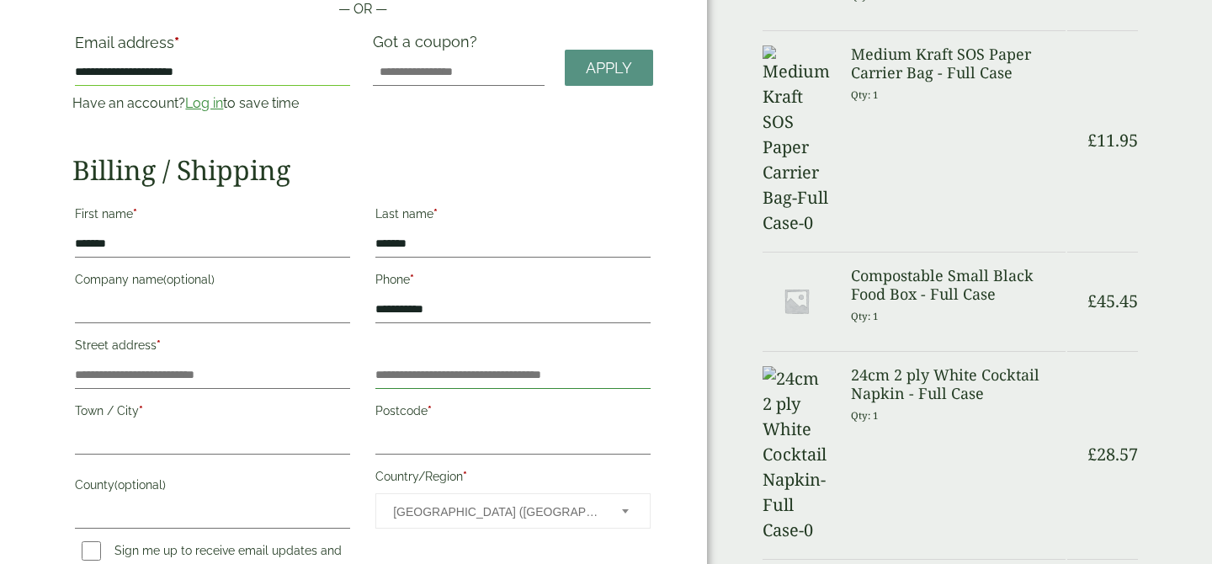
type input "**********"
type input "********"
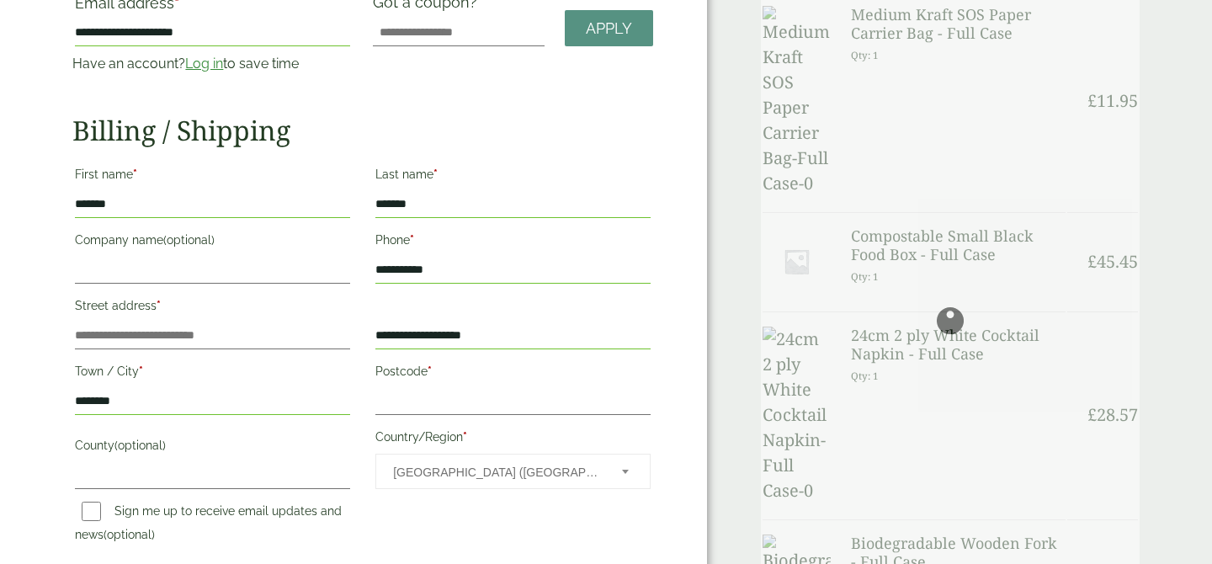
scroll to position [231, 0]
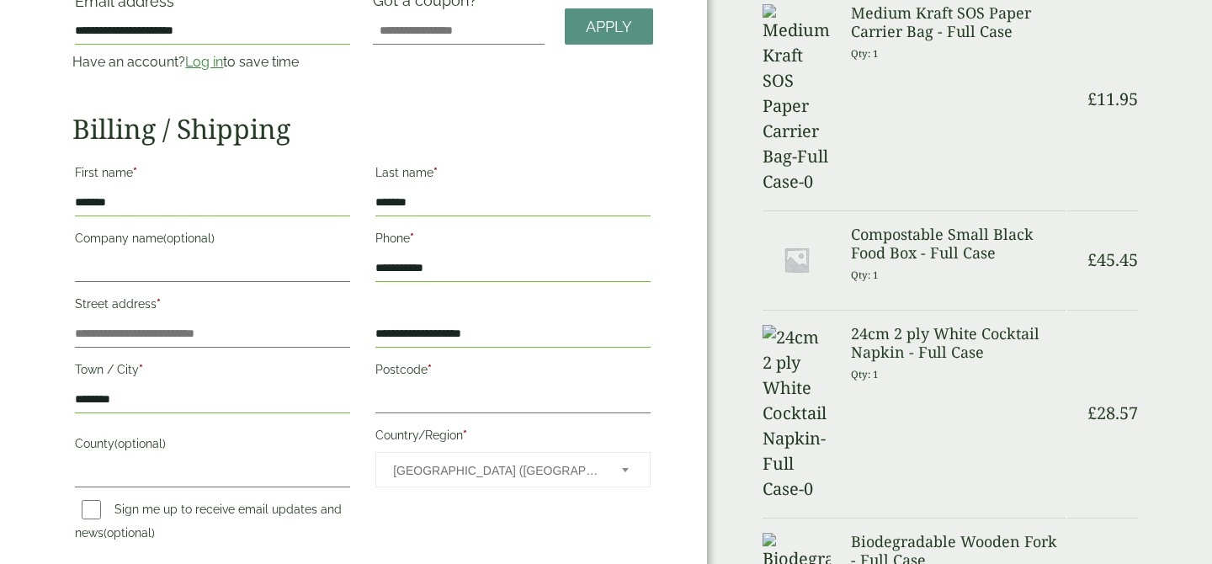
click at [194, 320] on label "Street address *" at bounding box center [212, 306] width 275 height 29
click at [194, 321] on input "Street address *" at bounding box center [212, 334] width 275 height 27
click at [196, 333] on input "Street address *" at bounding box center [212, 334] width 275 height 27
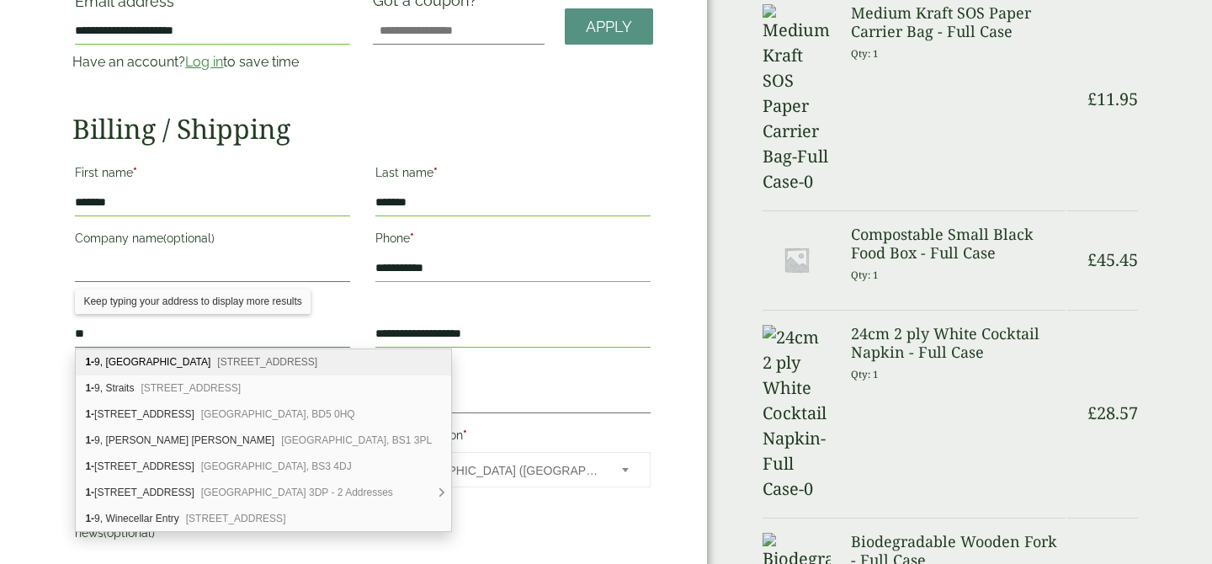
type input "**"
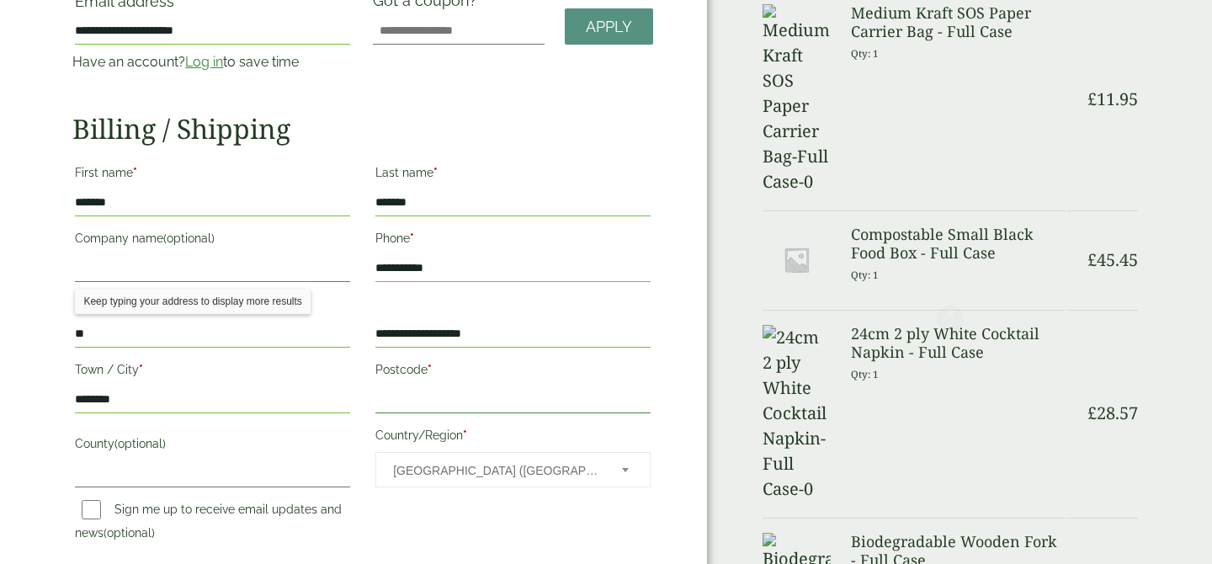
click at [510, 405] on input "Postcode *" at bounding box center [512, 399] width 275 height 27
click at [237, 333] on input "**" at bounding box center [212, 334] width 275 height 27
click at [406, 391] on input "Postcode *" at bounding box center [512, 399] width 275 height 27
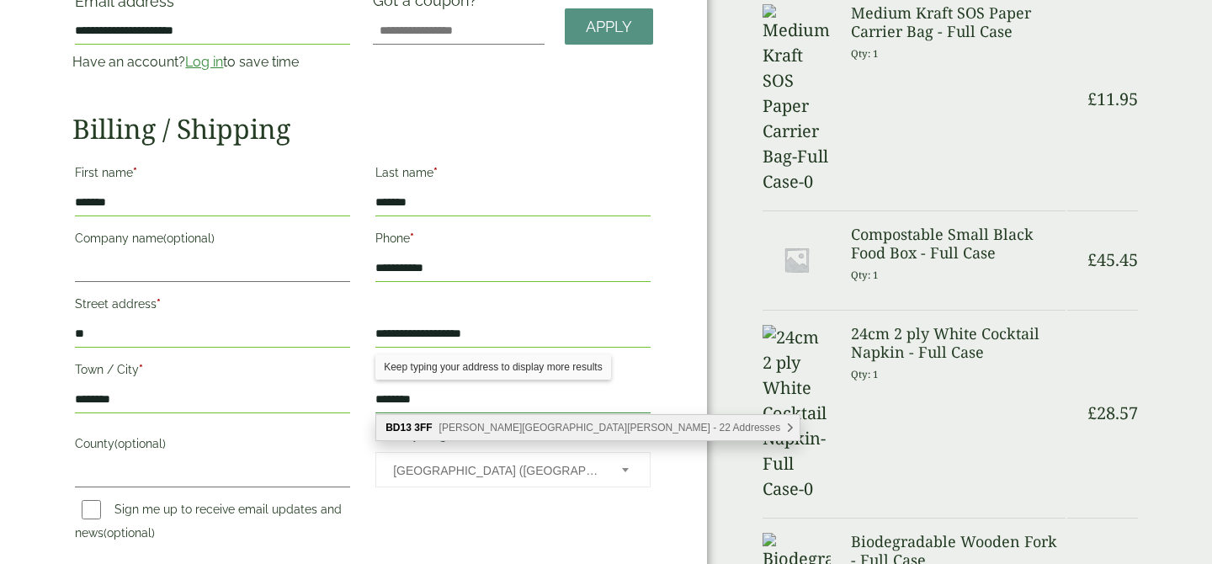
type input "********"
click at [486, 437] on div "BD13 [STREET_ADDRESS][PERSON_NAME][PERSON_NAME] Addresses" at bounding box center [587, 427] width 423 height 25
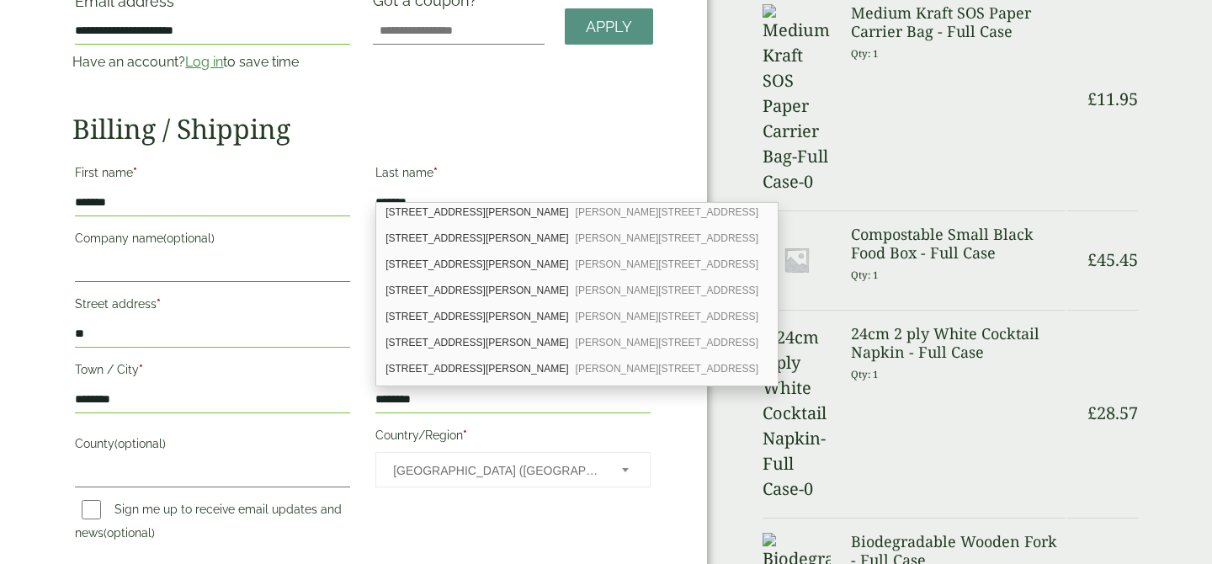
scroll to position [345, 0]
click at [481, 310] on div "[STREET_ADDRESS][PERSON_NAME][PERSON_NAME]" at bounding box center [576, 314] width 401 height 26
type input "**********"
type input "********"
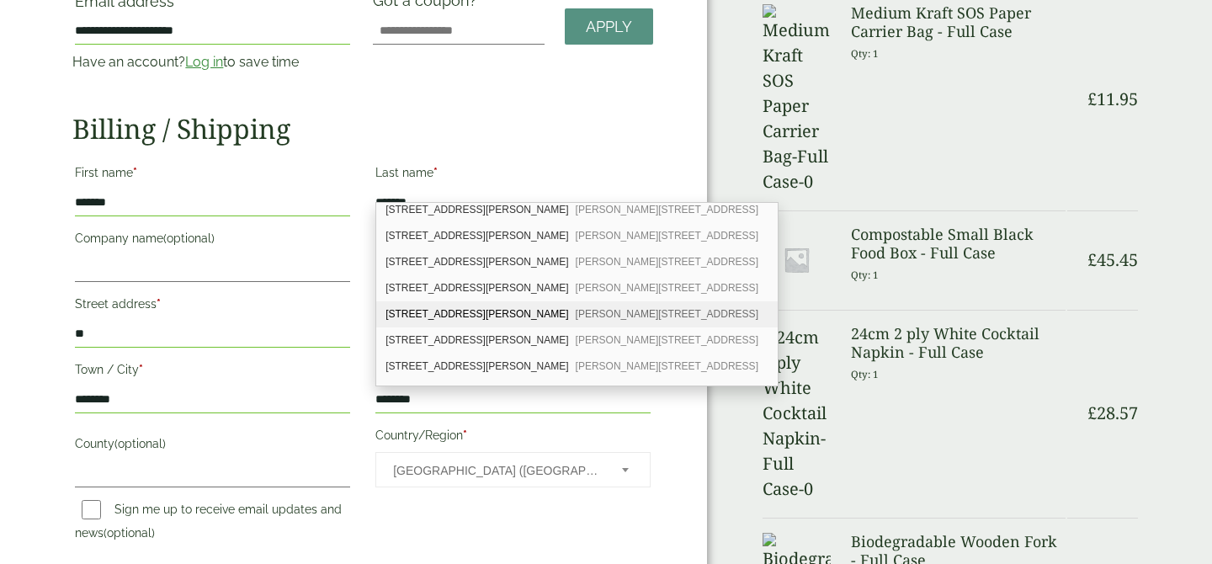
type input "**********"
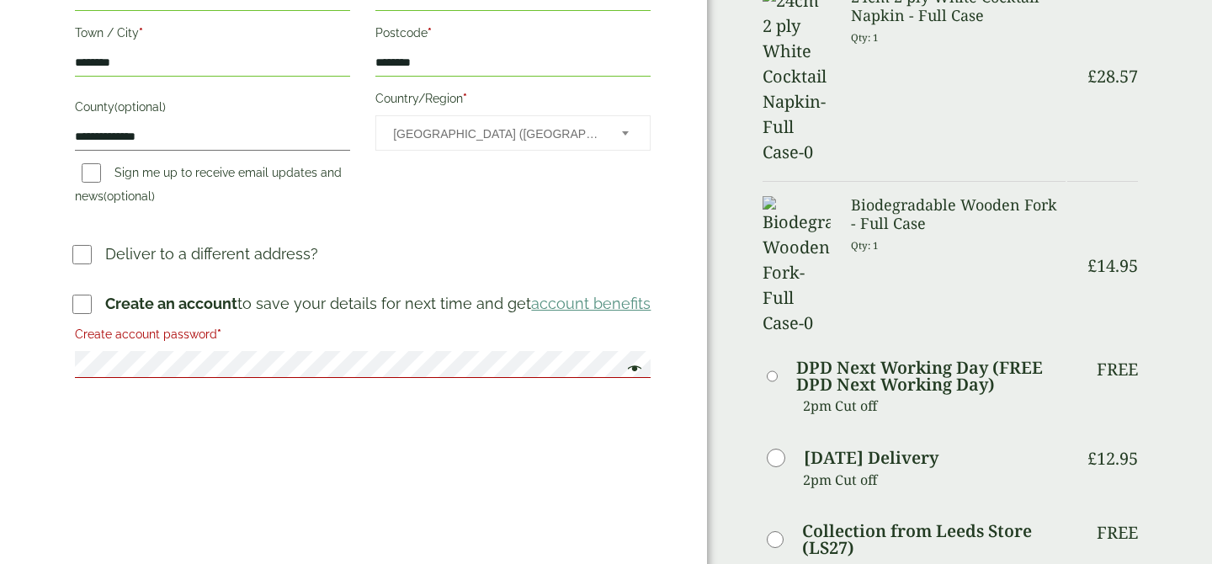
scroll to position [575, 0]
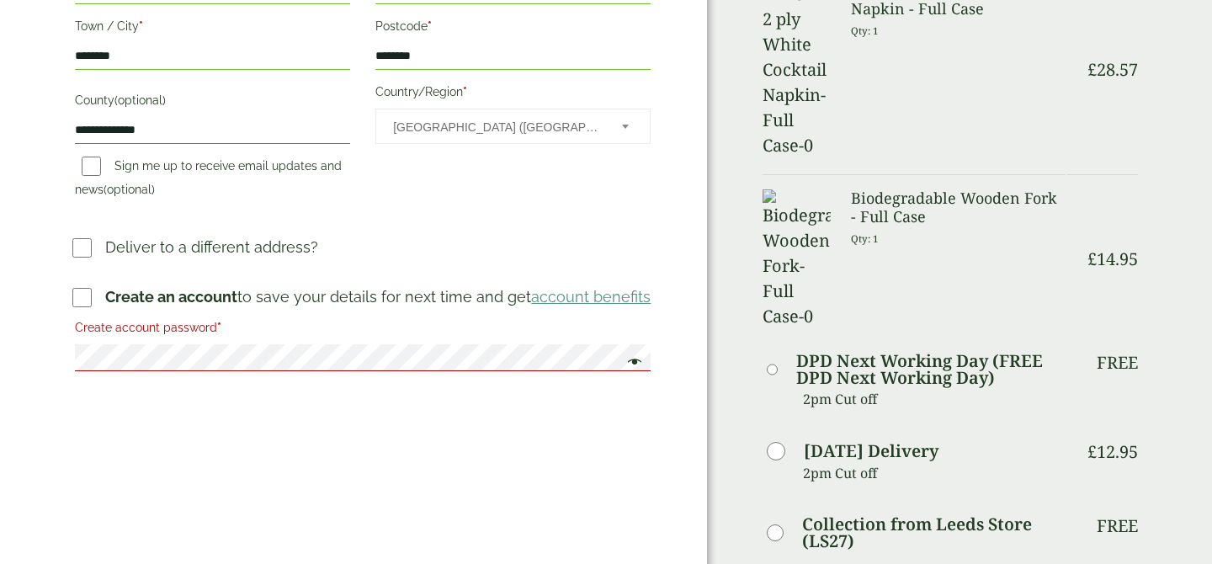
click at [258, 340] on label "Create account password *" at bounding box center [363, 330] width 576 height 29
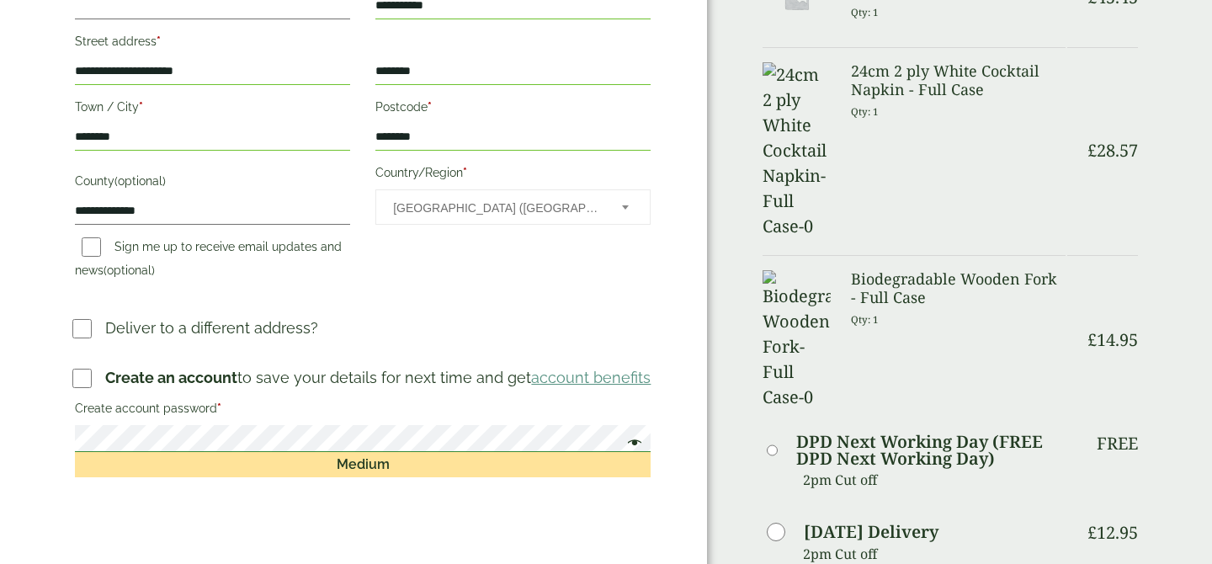
scroll to position [497, 0]
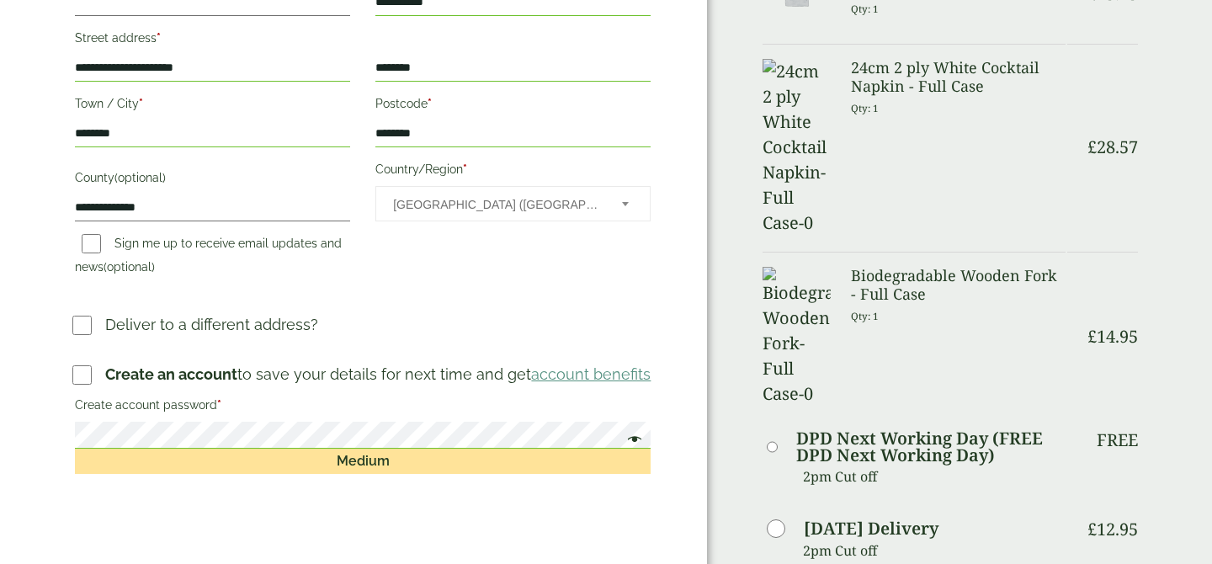
click at [433, 476] on fieldset "Create account password * Medium" at bounding box center [362, 436] width 581 height 91
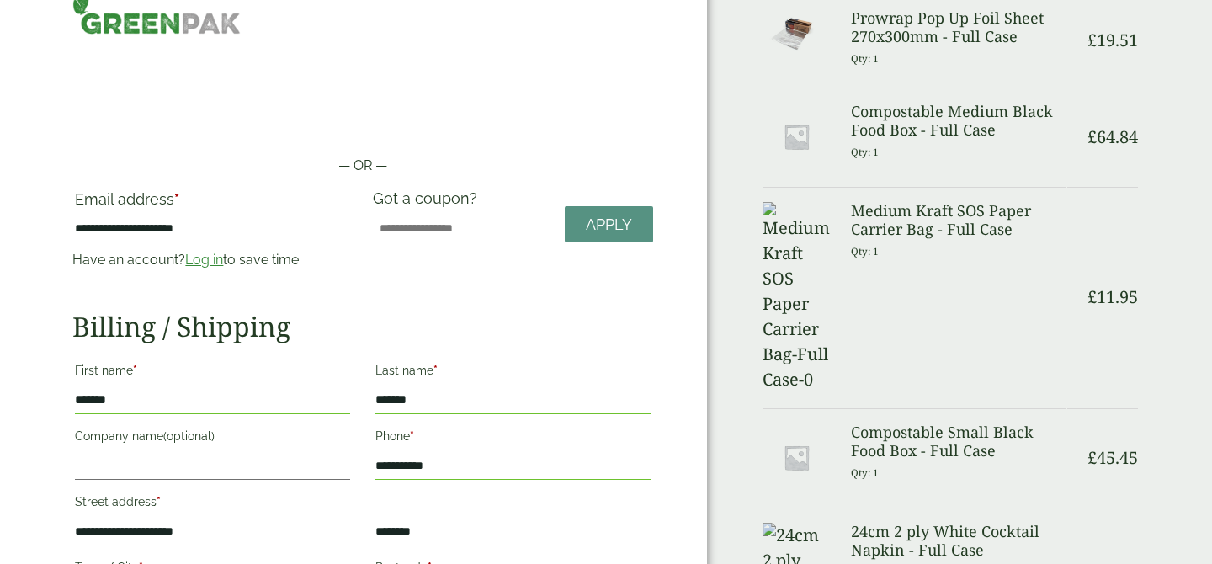
scroll to position [0, 0]
